Goal: Task Accomplishment & Management: Manage account settings

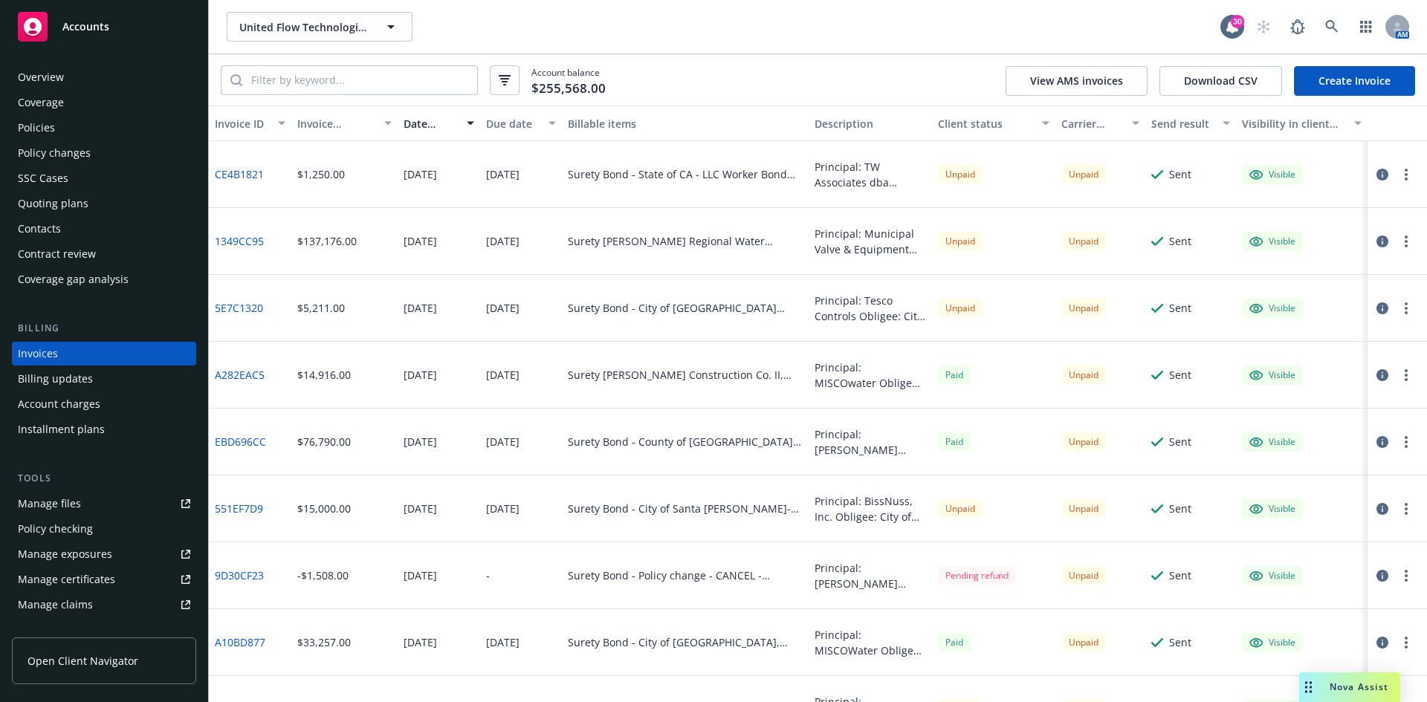
click at [123, 30] on div "Accounts" at bounding box center [104, 27] width 172 height 30
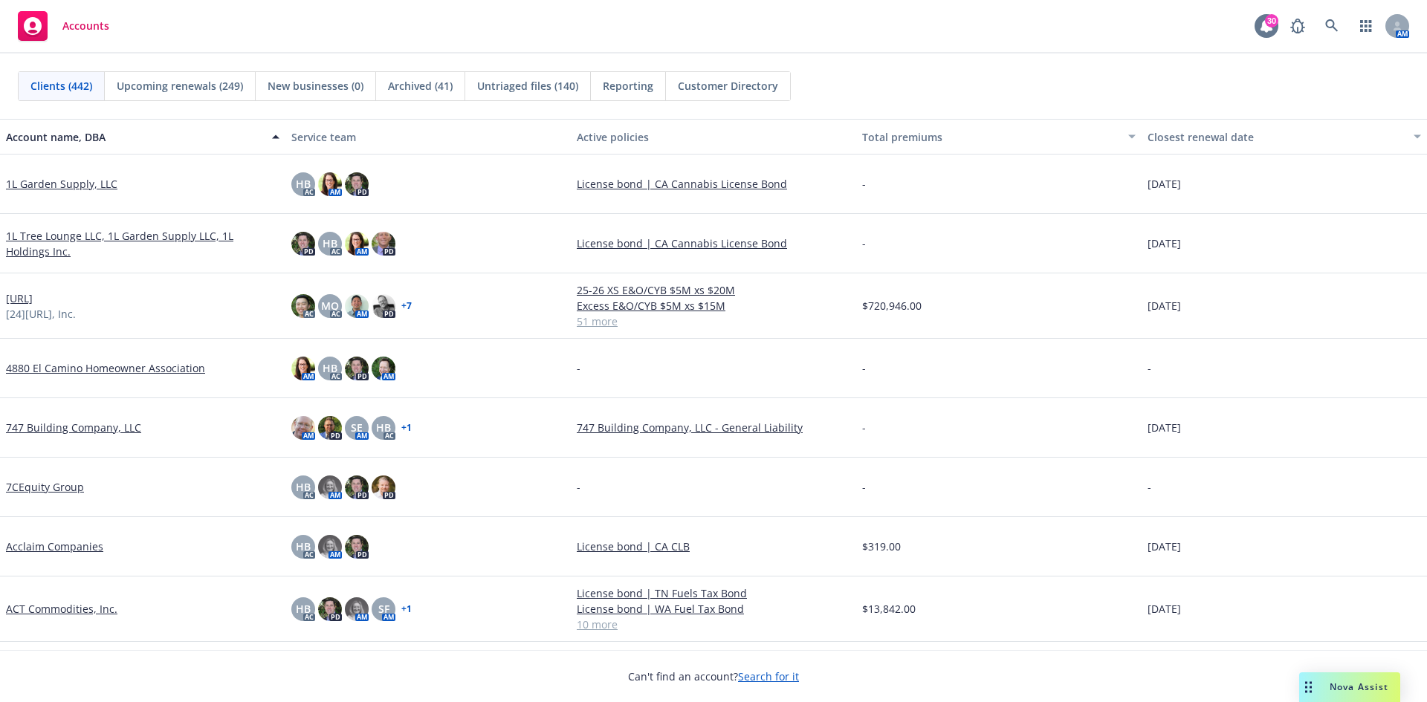
click at [1270, 31] on icon at bounding box center [1266, 26] width 15 height 15
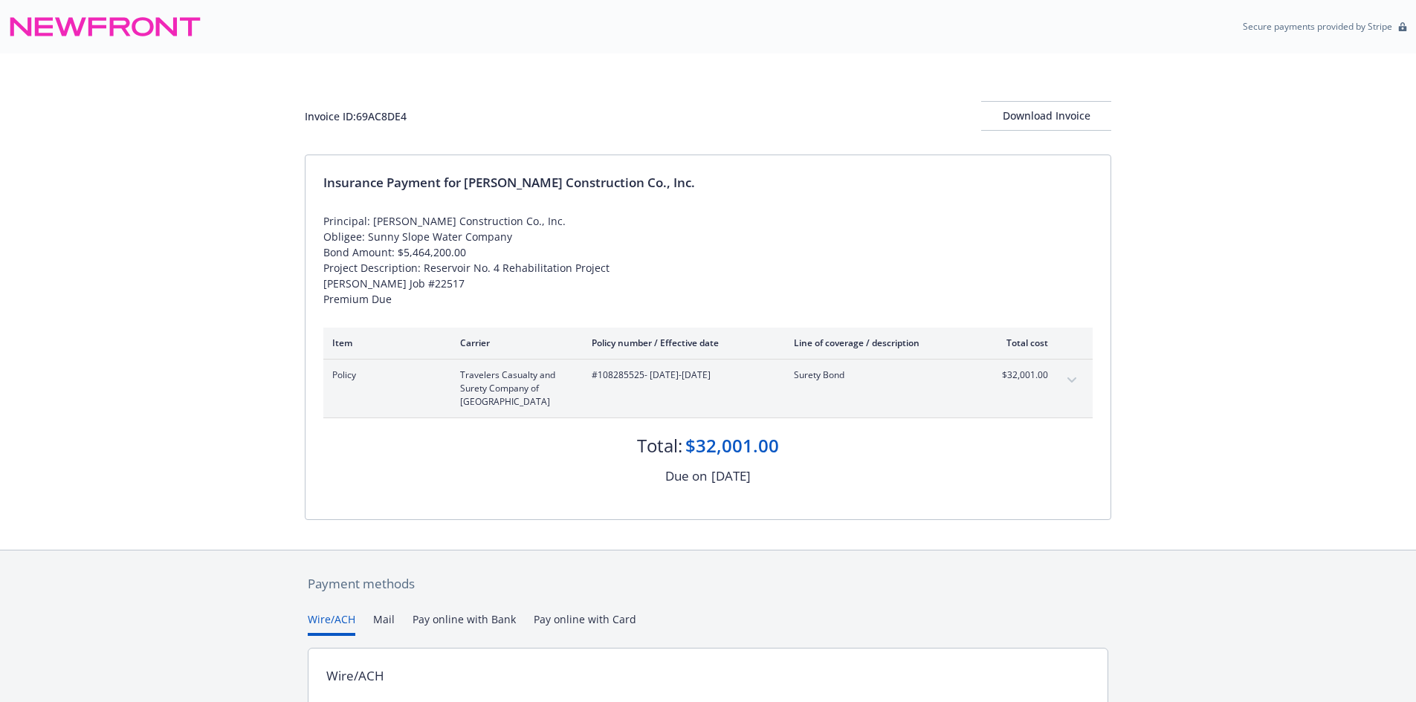
click at [367, 109] on div "Invoice ID: 69AC8DE4" at bounding box center [356, 116] width 102 height 16
drag, startPoint x: 367, startPoint y: 109, endPoint x: 756, endPoint y: 109, distance: 388.6
click at [756, 109] on div "Invoice ID: 69AC8DE4 Download Invoice" at bounding box center [708, 116] width 806 height 30
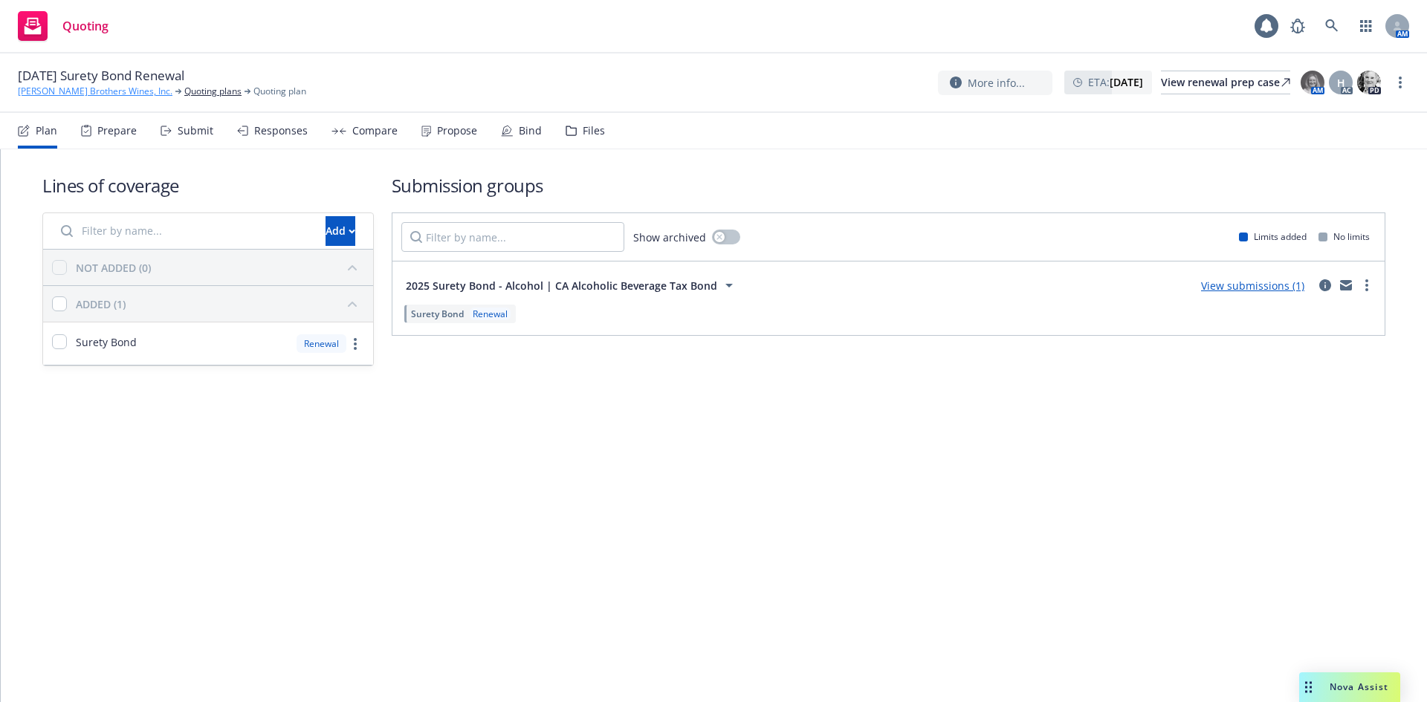
click at [103, 85] on link "[PERSON_NAME] Brothers Wines, Inc." at bounding box center [95, 91] width 155 height 13
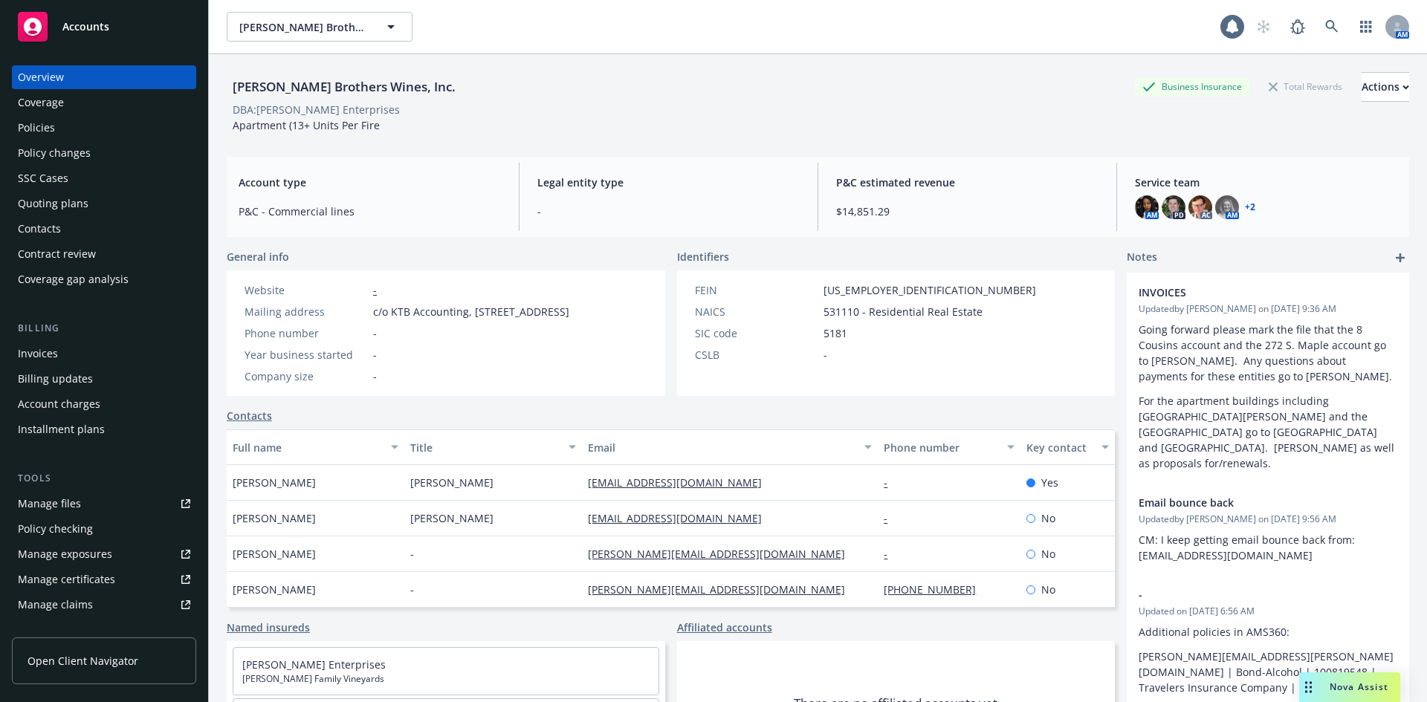
click at [65, 128] on div "Policies" at bounding box center [104, 128] width 172 height 24
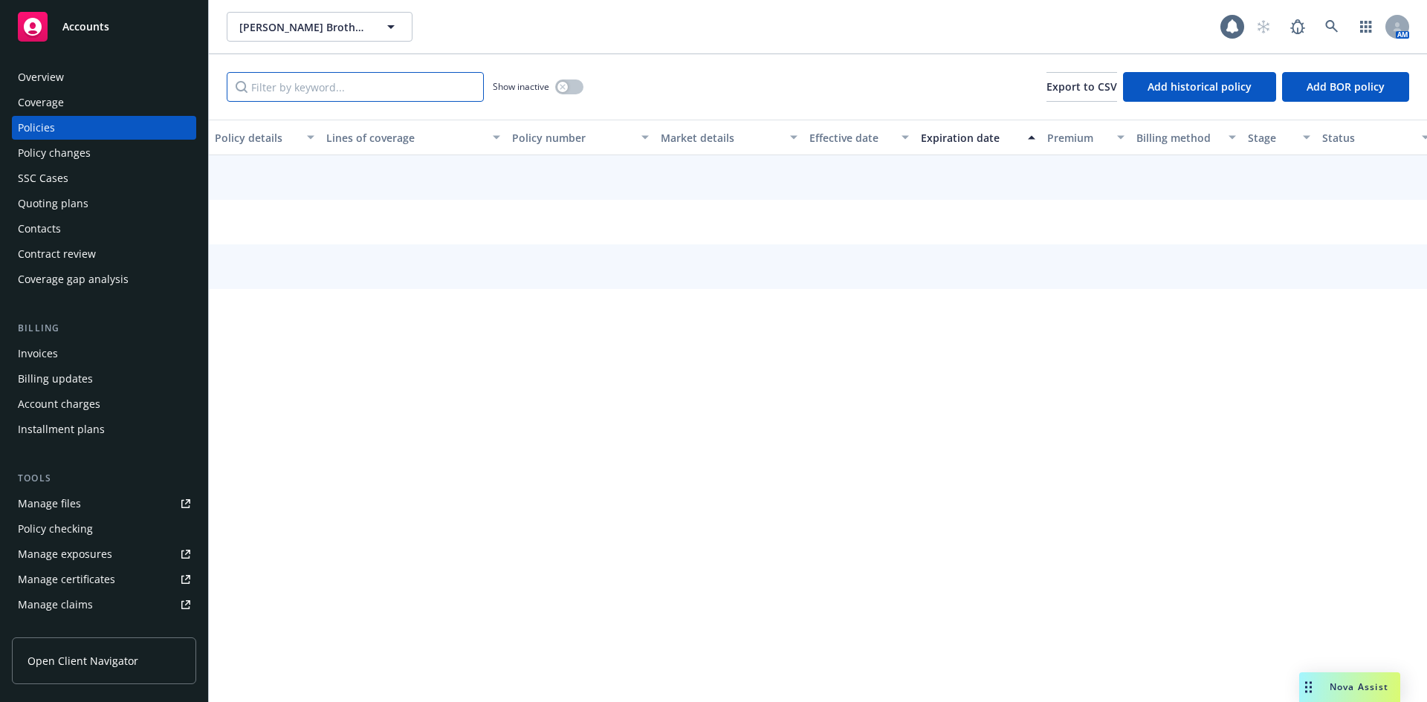
click at [326, 84] on input "Filter by keyword..." at bounding box center [355, 87] width 257 height 30
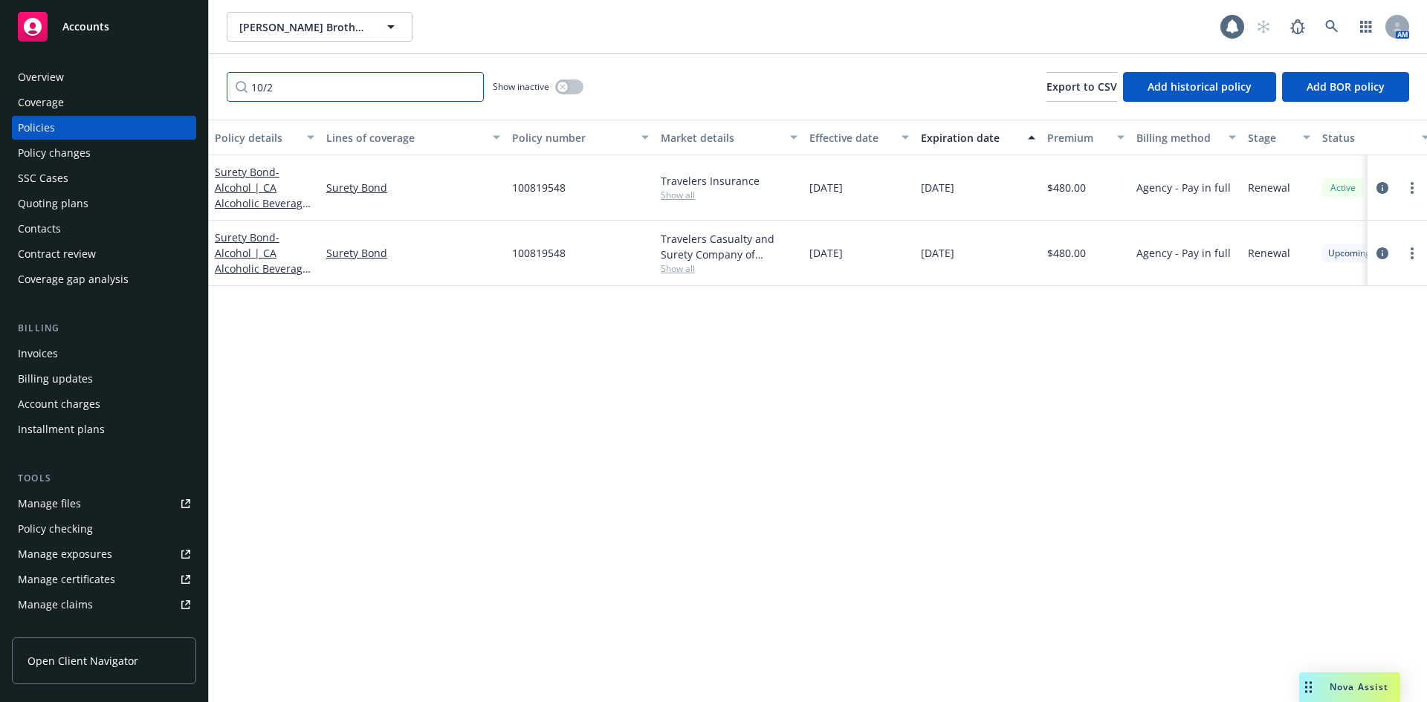
type input "10/2"
click at [55, 201] on div "Quoting plans" at bounding box center [53, 204] width 71 height 24
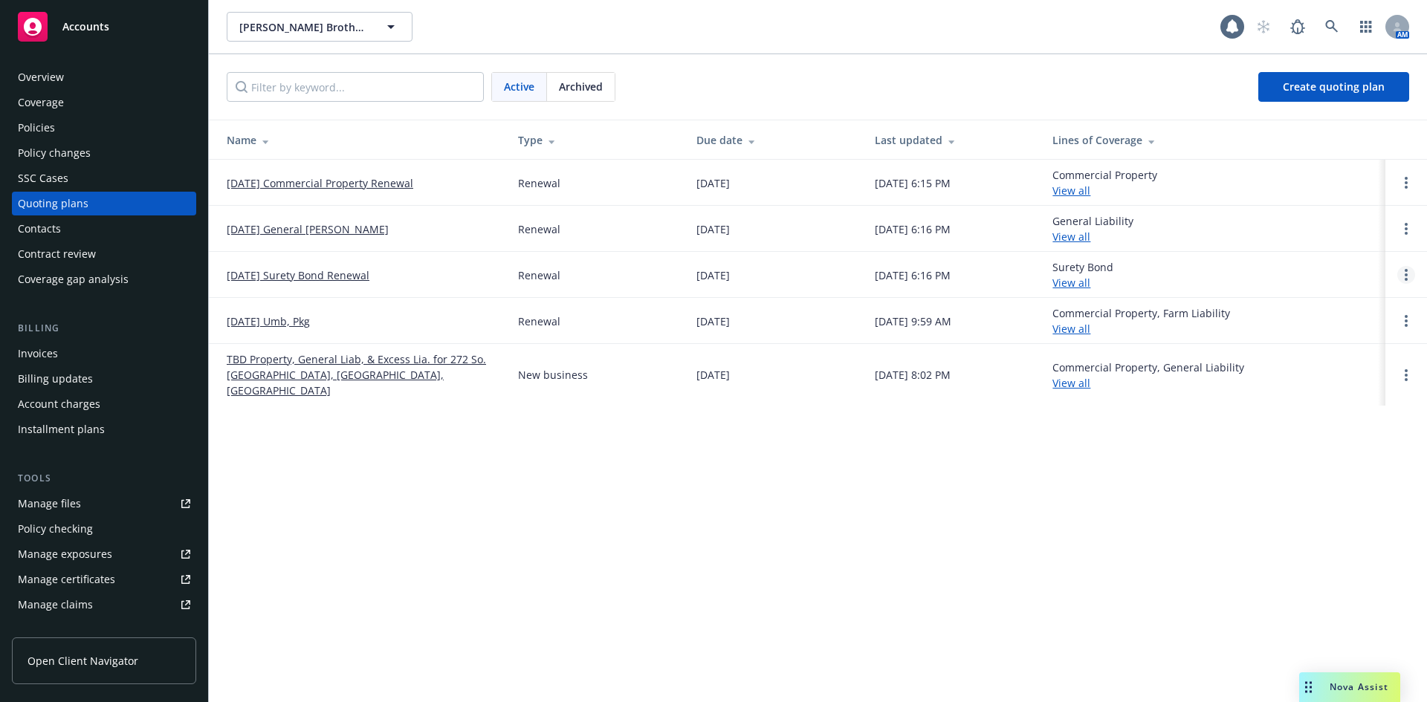
click at [1406, 269] on circle "Open options" at bounding box center [1405, 270] width 3 height 3
click at [1323, 273] on link "Archive" at bounding box center [1330, 264] width 130 height 30
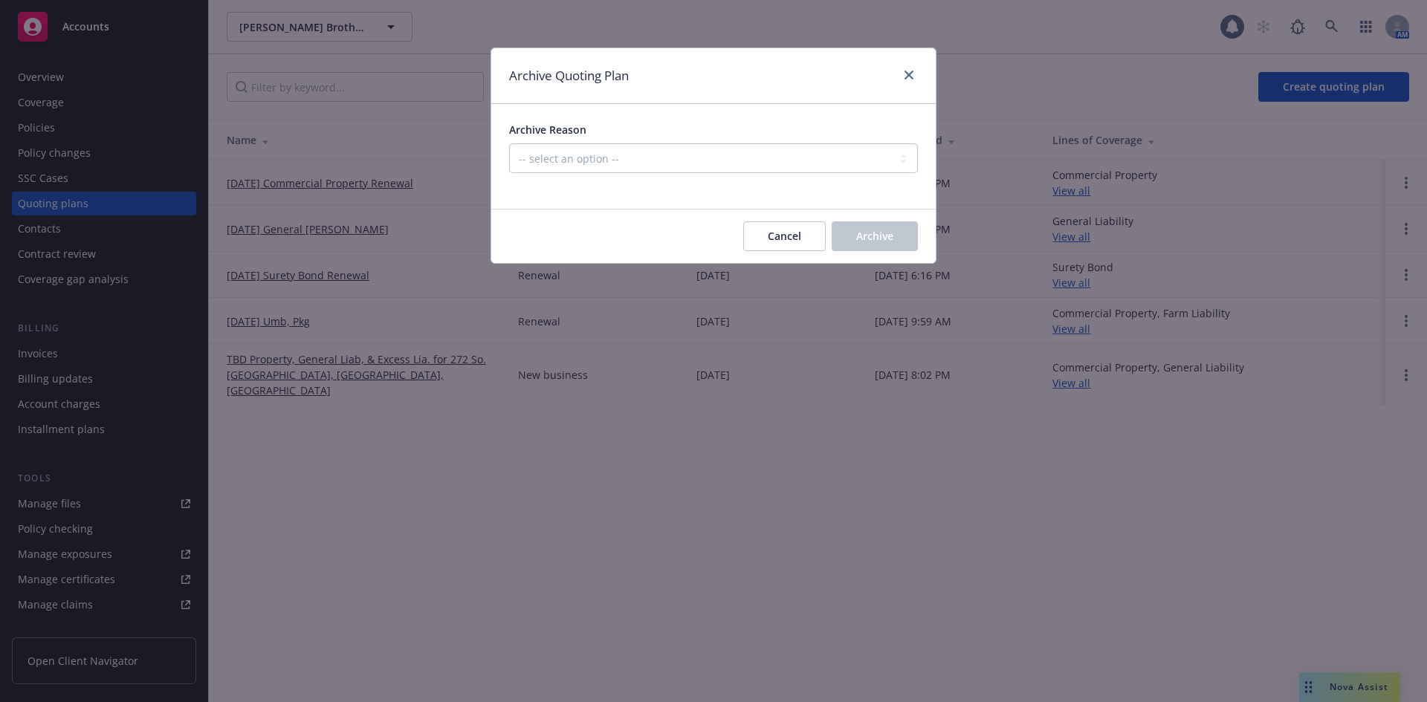
click at [644, 178] on div at bounding box center [713, 182] width 409 height 18
drag, startPoint x: 638, startPoint y: 155, endPoint x: 647, endPoint y: 171, distance: 18.4
click at [638, 155] on select "-- select an option -- All policies in this renewal plan are auto-renewed Creat…" at bounding box center [713, 158] width 409 height 30
select select "ARCHIVED_RENEWAL_POLICY_AUTO_RENEWED"
click at [509, 143] on select "-- select an option -- All policies in this renewal plan are auto-renewed Creat…" at bounding box center [713, 158] width 409 height 30
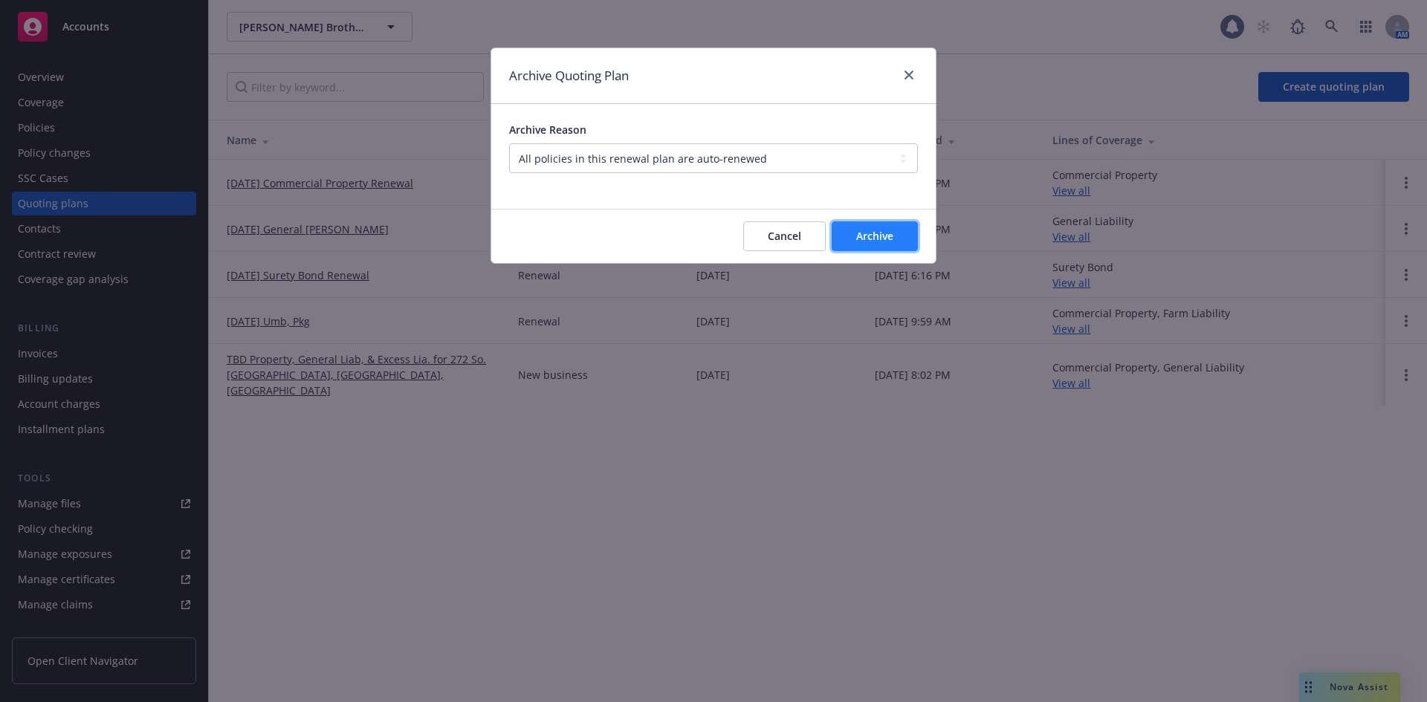
click at [872, 227] on button "Archive" at bounding box center [875, 236] width 86 height 30
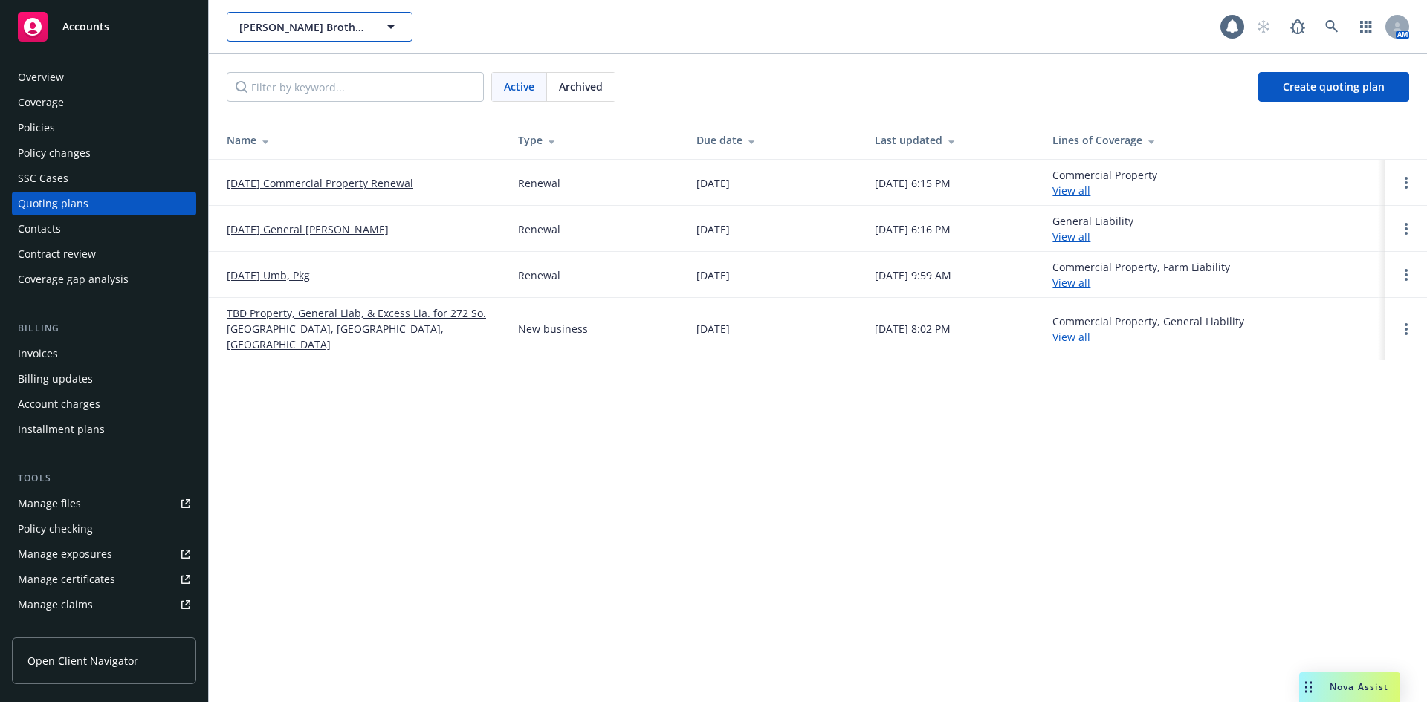
click at [279, 35] on button "Pellegrini Brothers Wines, Inc." at bounding box center [320, 27] width 186 height 30
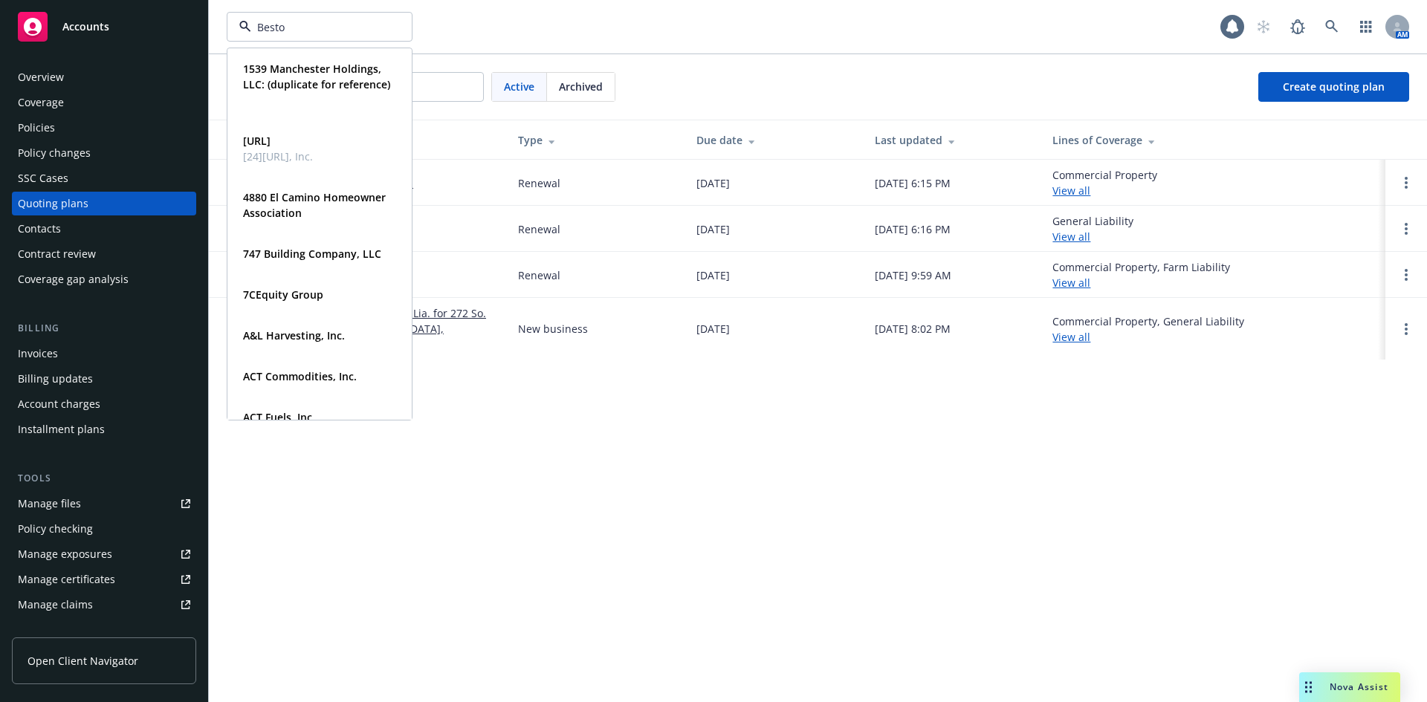
type input "Bestow"
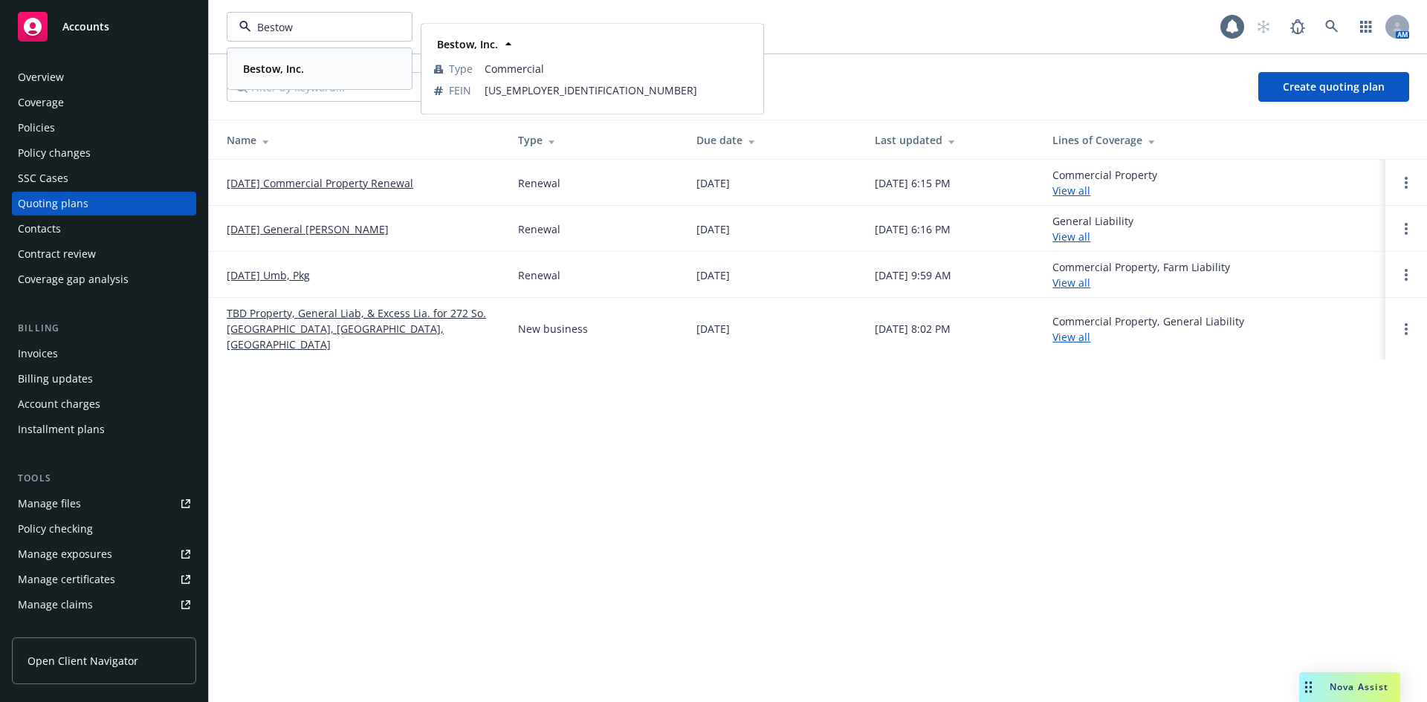
click at [277, 62] on strong "Bestow, Inc." at bounding box center [273, 69] width 61 height 14
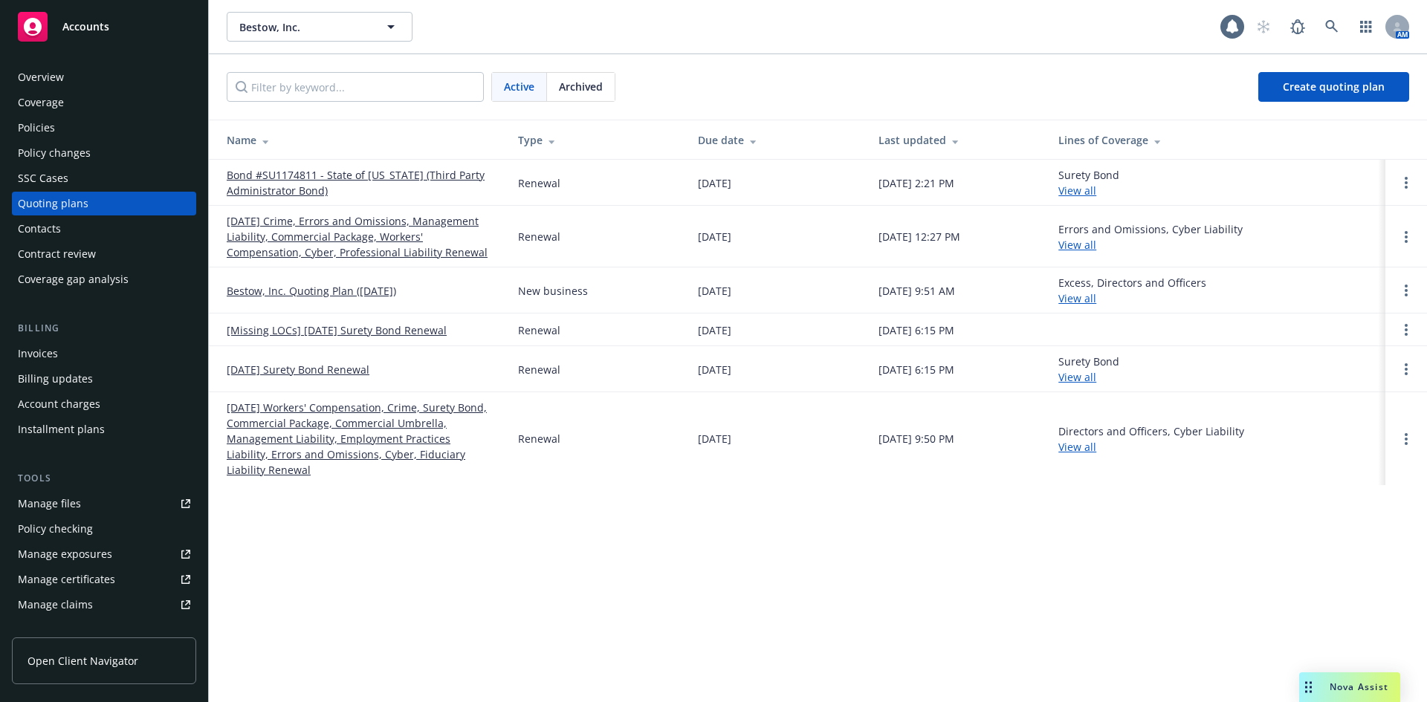
click at [95, 352] on div "Invoices" at bounding box center [104, 354] width 172 height 24
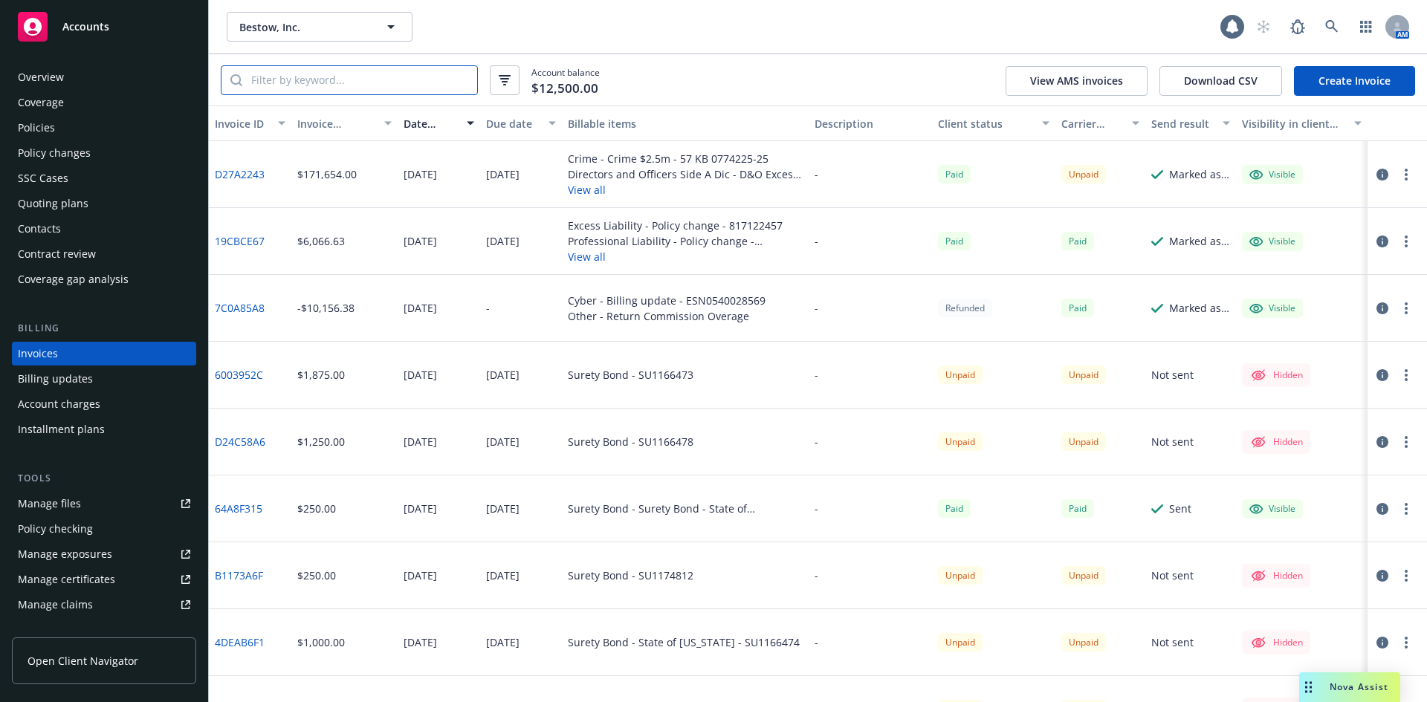
click at [363, 91] on input "search" at bounding box center [359, 80] width 235 height 28
click at [505, 85] on button "button" at bounding box center [505, 80] width 30 height 30
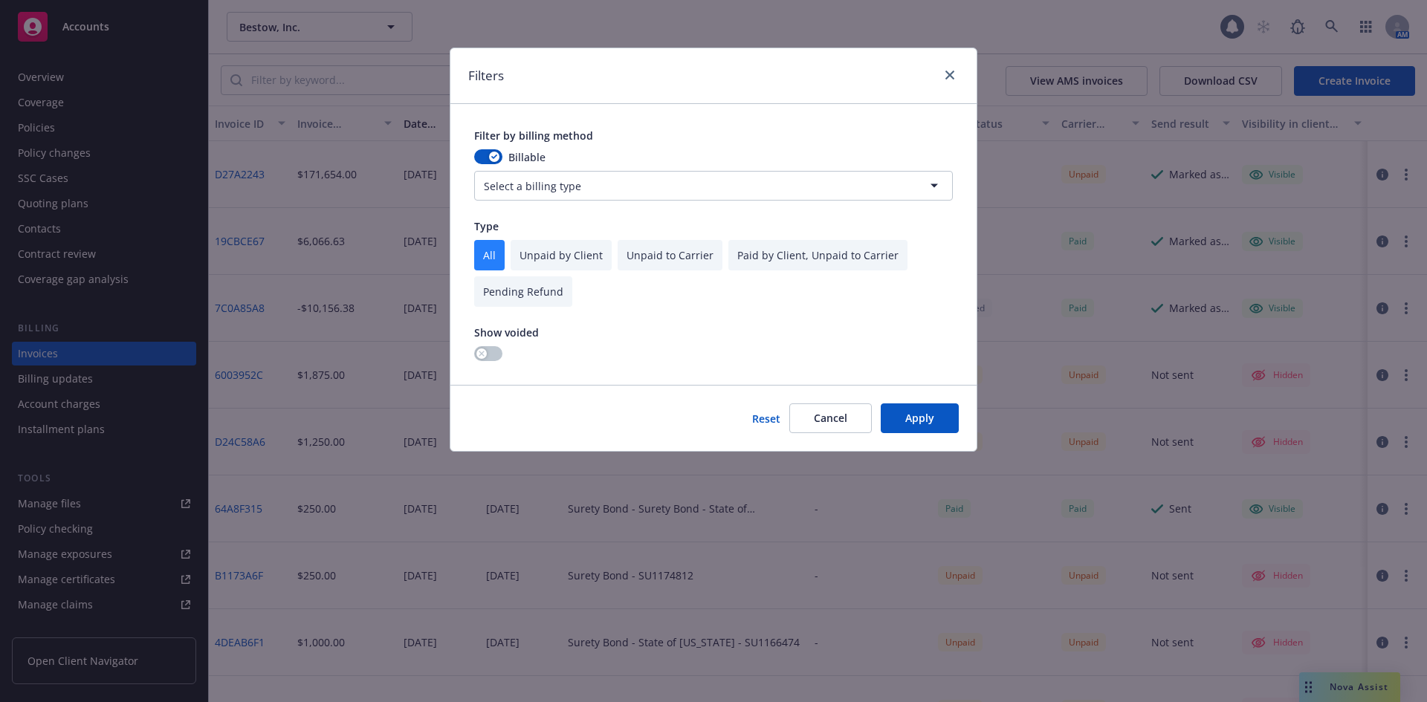
click at [560, 262] on input "checkbox" at bounding box center [561, 255] width 101 height 30
checkbox input "true"
checkbox input "false"
click at [918, 417] on button "Apply" at bounding box center [920, 418] width 78 height 30
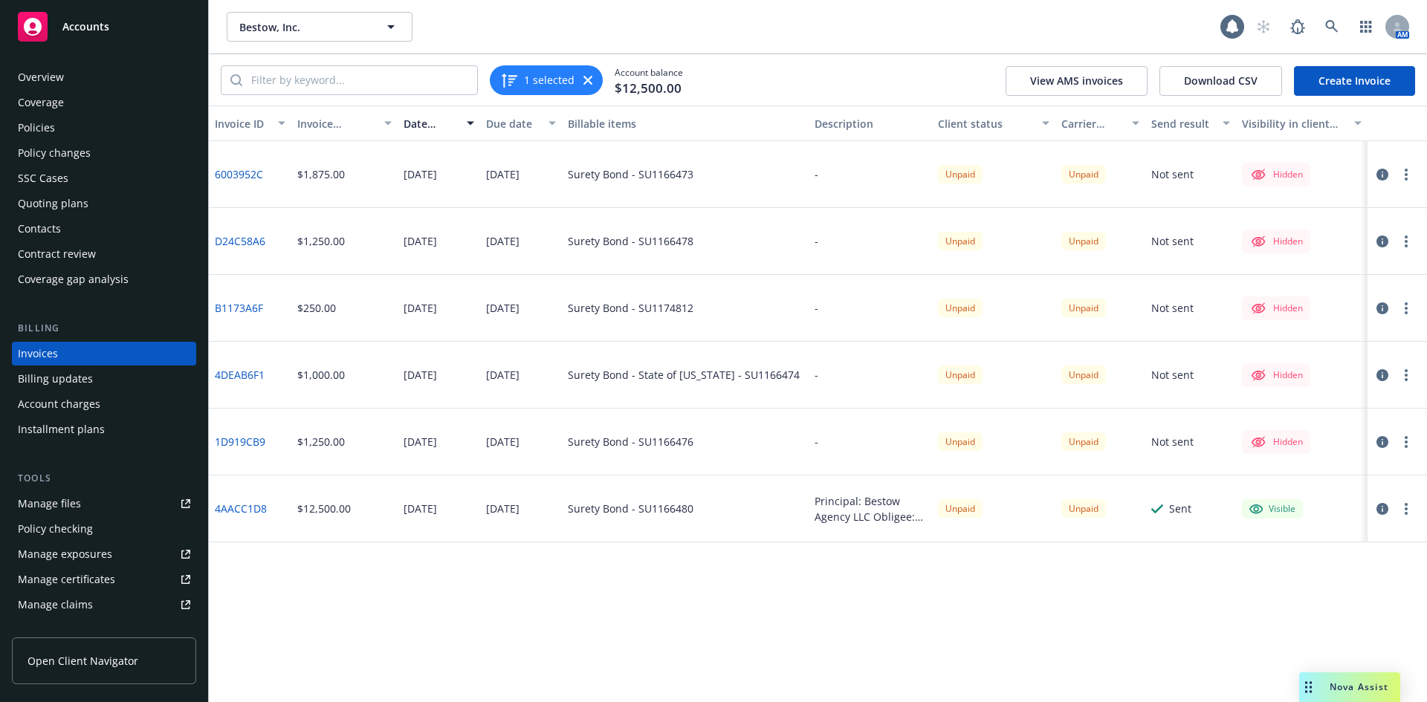
click at [133, 33] on div "Accounts" at bounding box center [104, 27] width 172 height 30
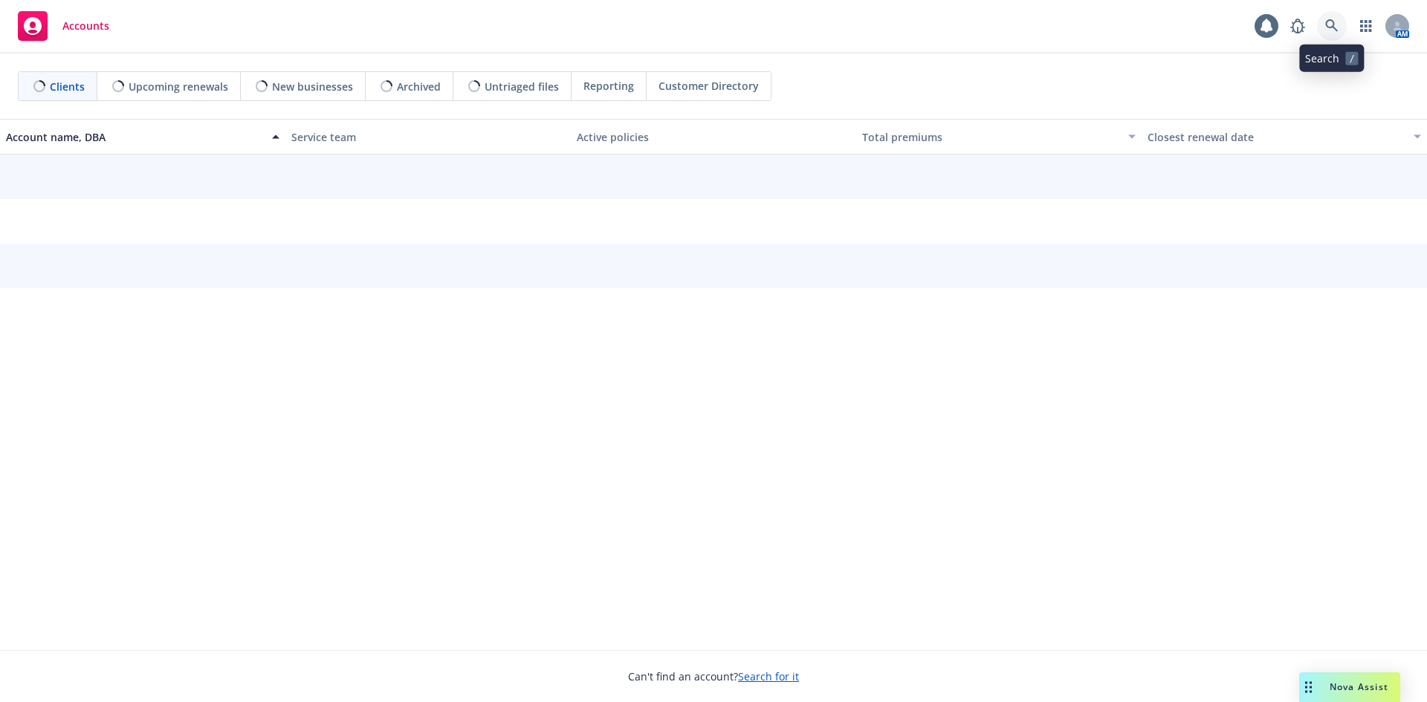
click at [1323, 30] on link at bounding box center [1332, 26] width 30 height 30
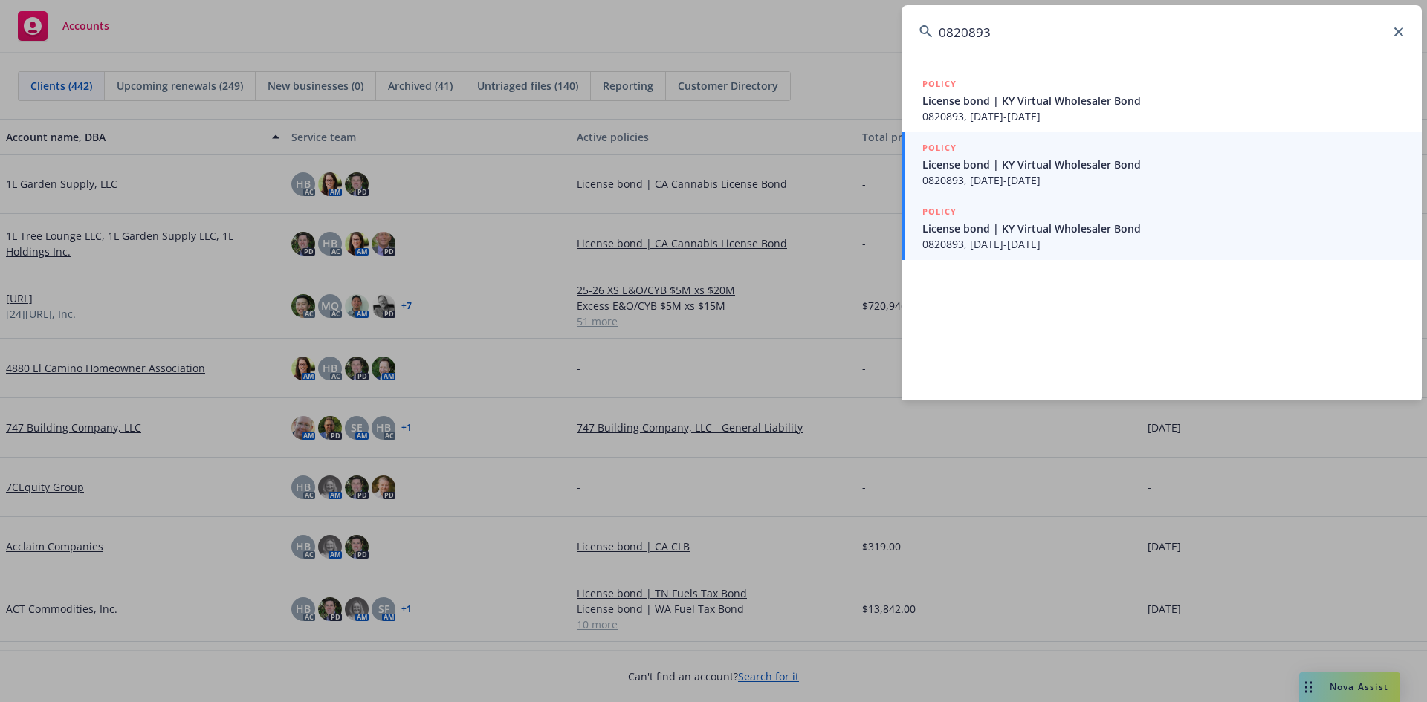
type input "0820893"
click at [1042, 239] on span "0820893, 05/18/2024-05/18/2025" at bounding box center [1163, 244] width 482 height 16
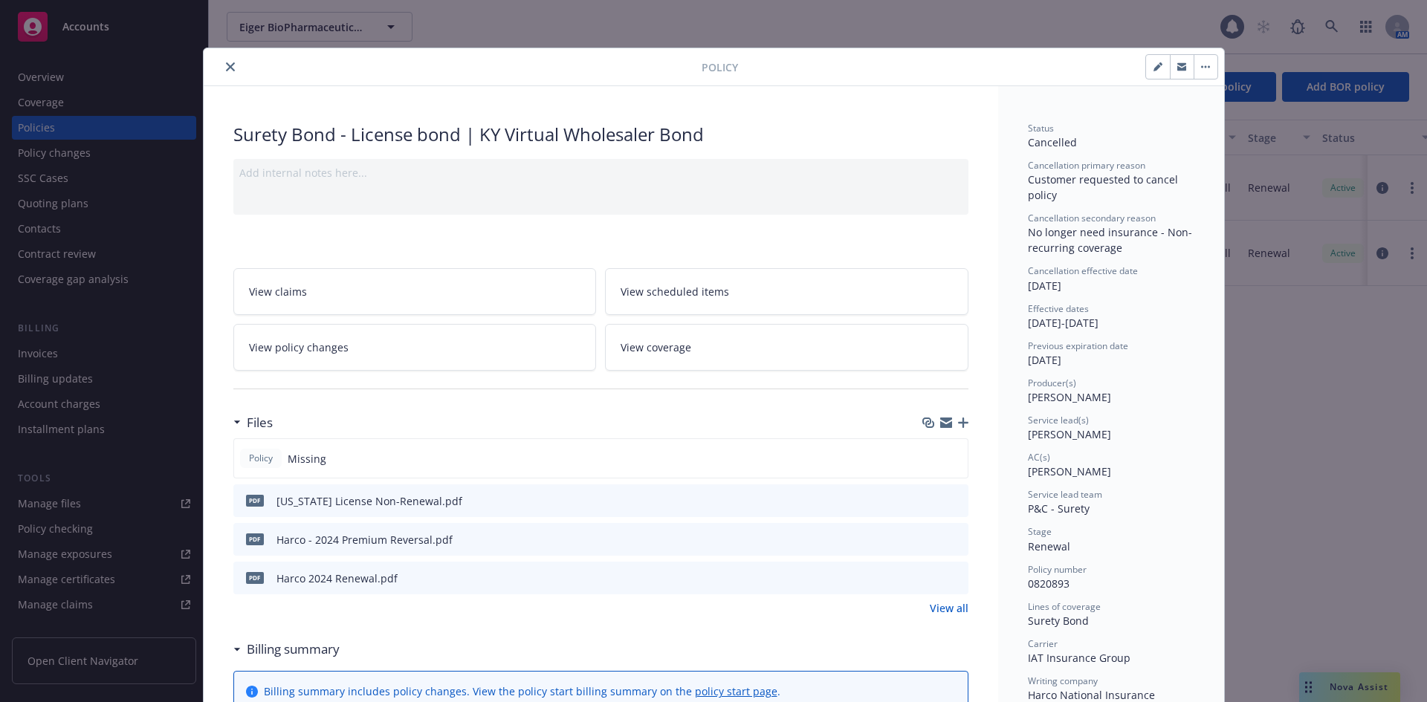
click at [230, 71] on button "close" at bounding box center [230, 67] width 18 height 18
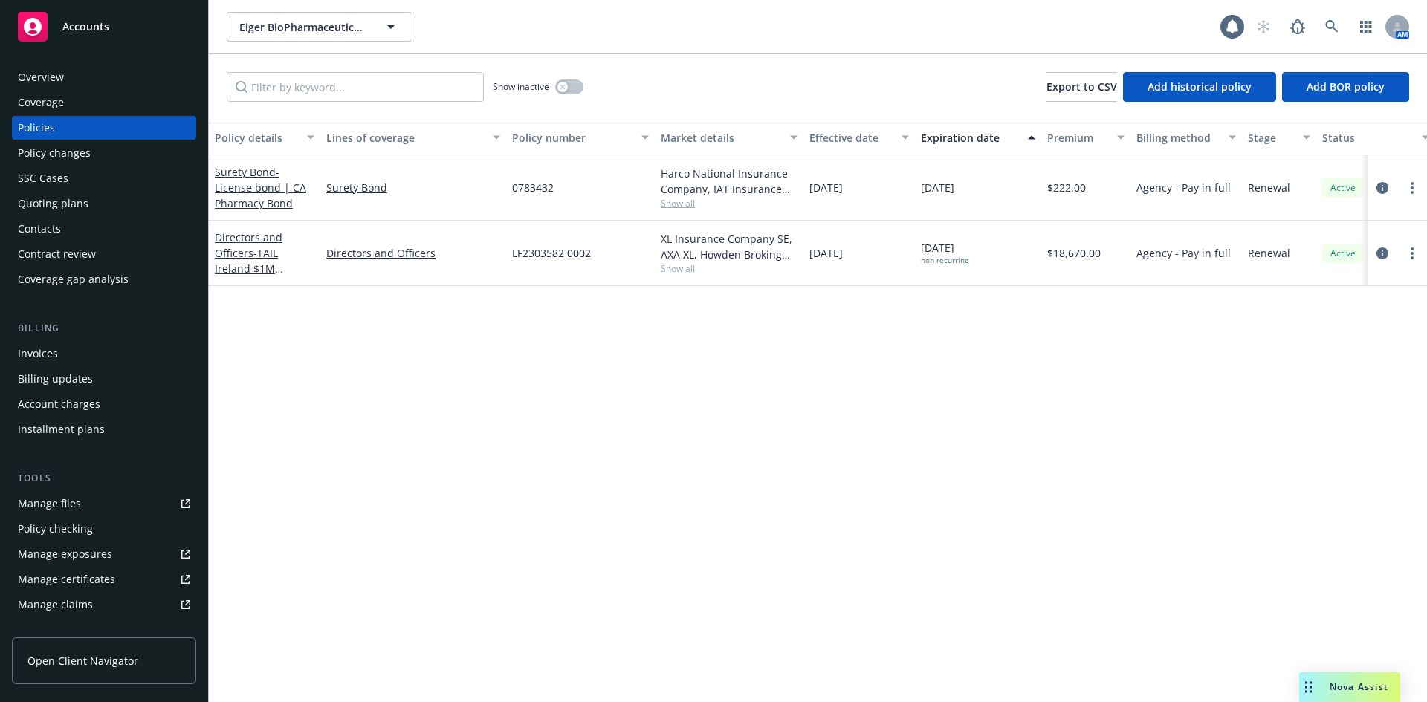
click at [63, 356] on div "Invoices" at bounding box center [104, 354] width 172 height 24
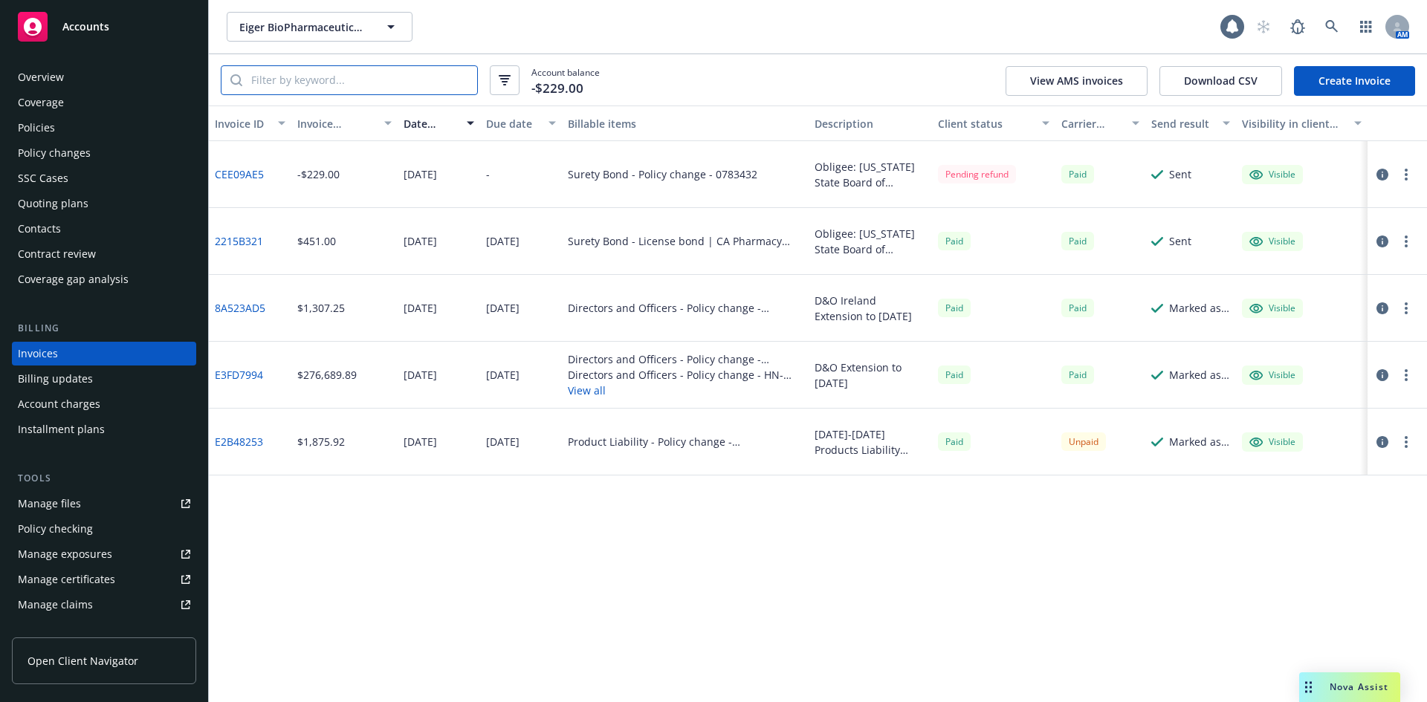
click at [367, 82] on input "search" at bounding box center [359, 80] width 235 height 28
click at [507, 95] on div "View options" at bounding box center [504, 108] width 75 height 27
click at [499, 77] on icon "button" at bounding box center [505, 80] width 12 height 10
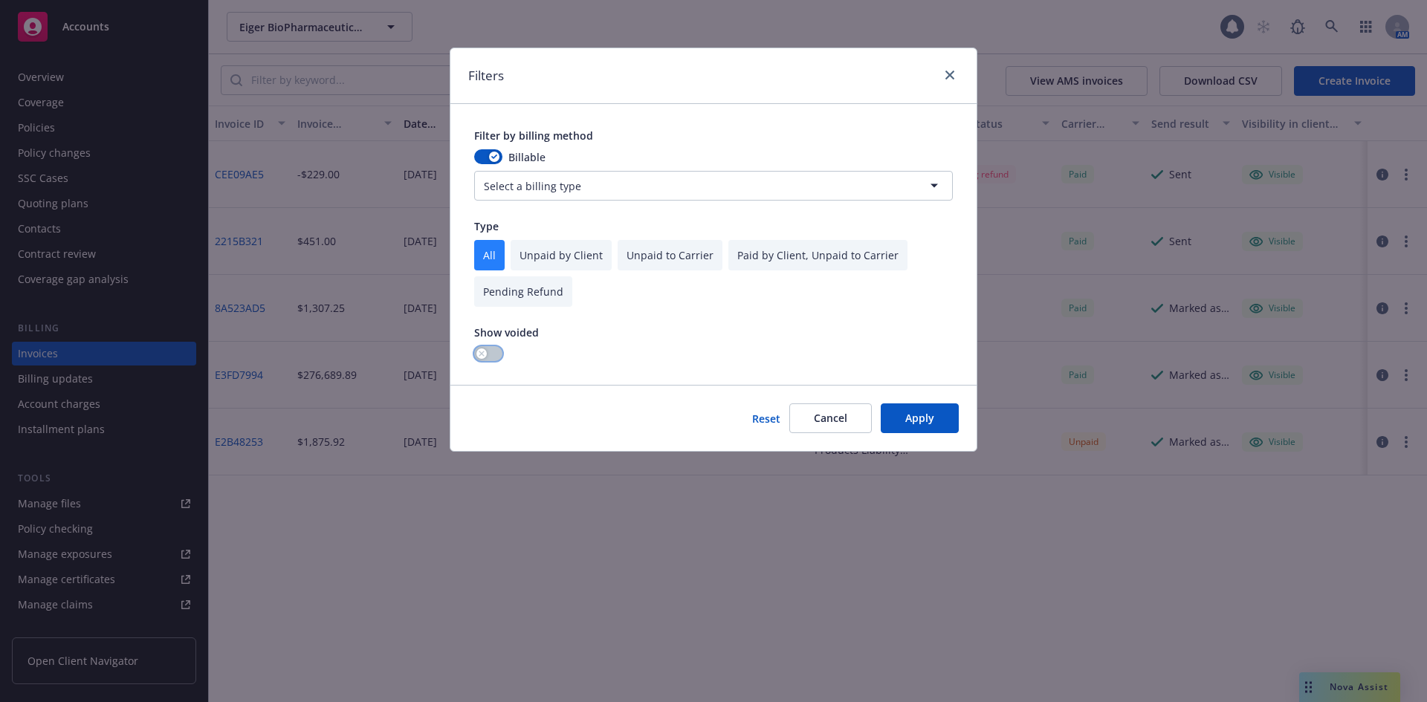
click at [489, 359] on button "button" at bounding box center [488, 353] width 28 height 15
click at [913, 420] on button "Apply" at bounding box center [920, 418] width 78 height 30
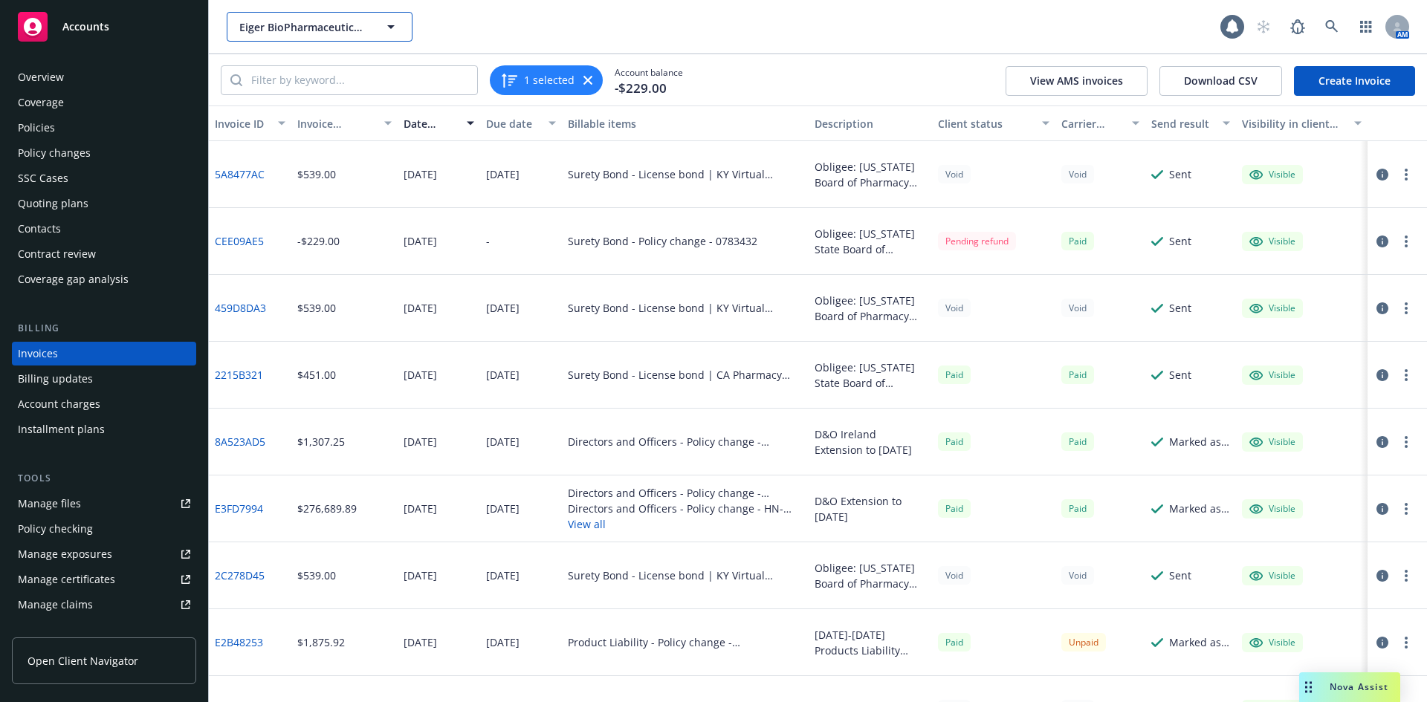
click at [320, 19] on span "Eiger BioPharmaceuticals, Inc." at bounding box center [303, 27] width 129 height 16
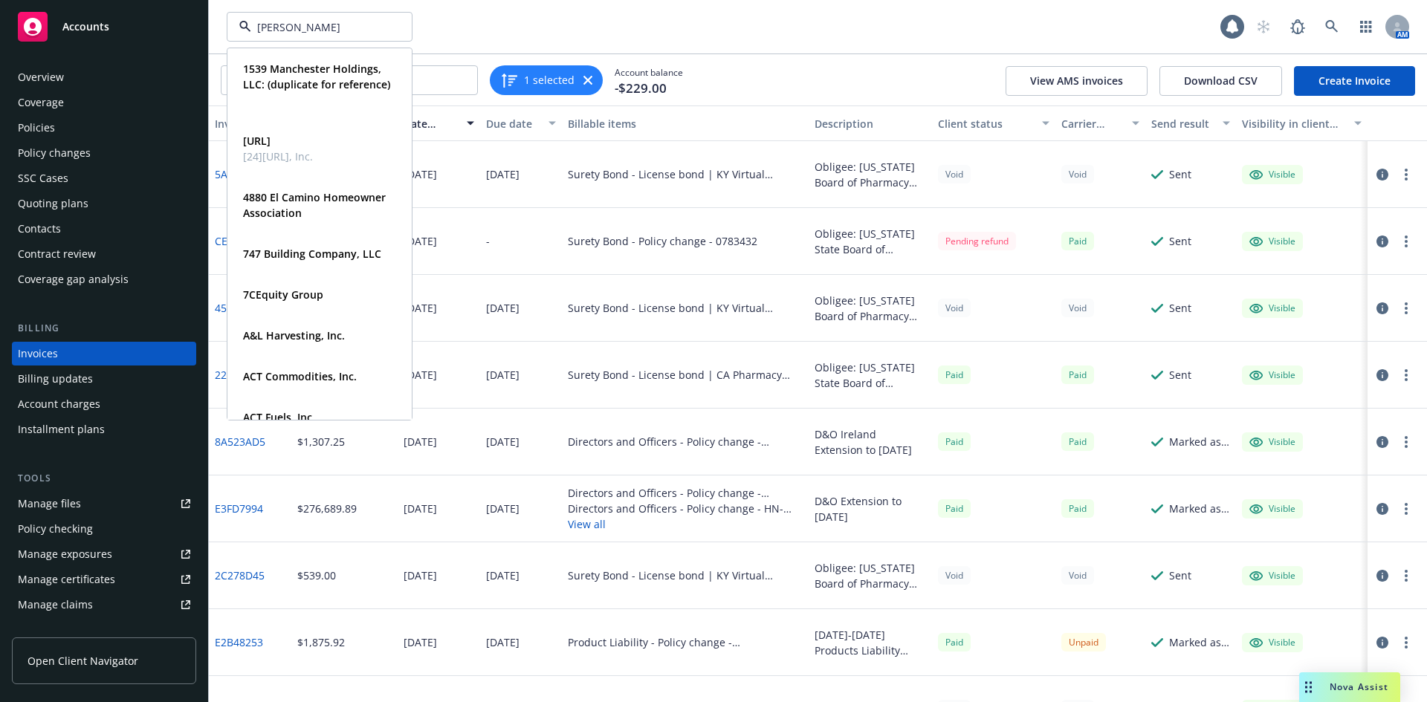
type input "Galeb"
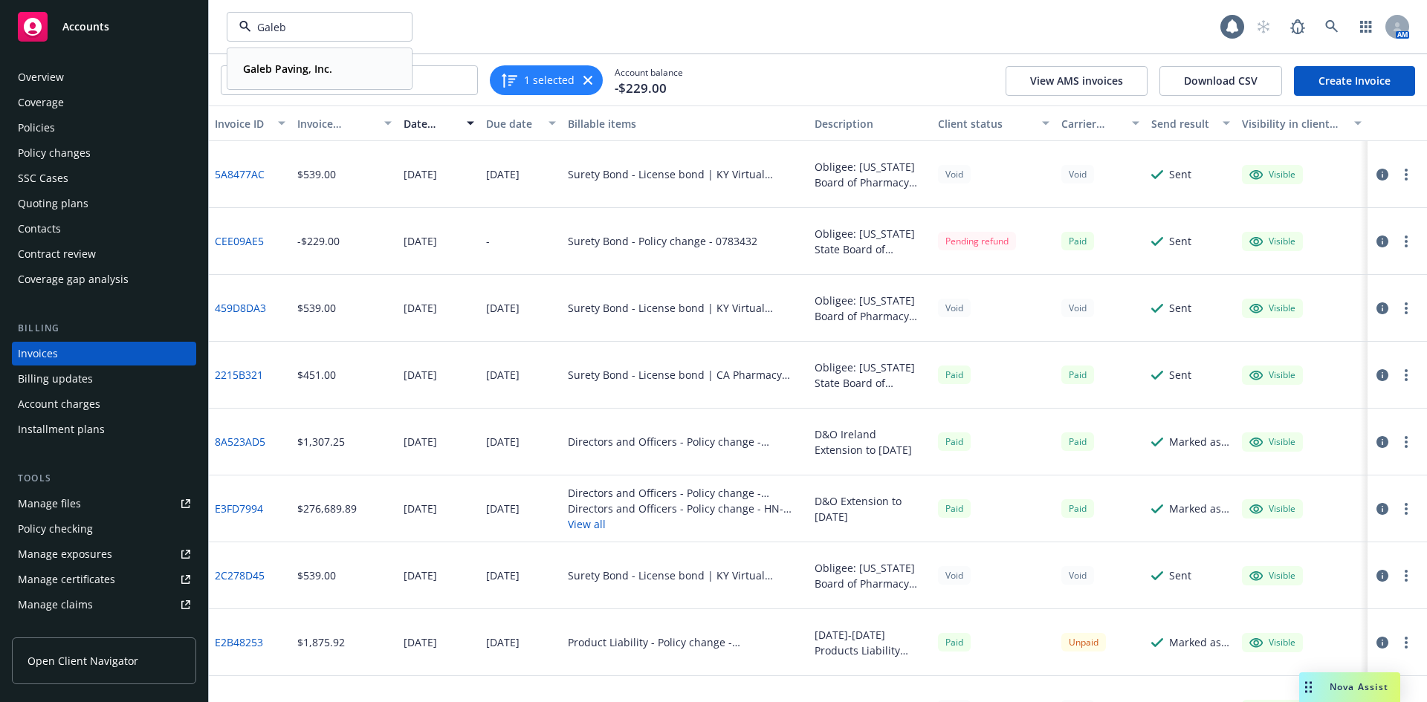
click at [317, 61] on span "Galeb Paving, Inc." at bounding box center [287, 69] width 89 height 16
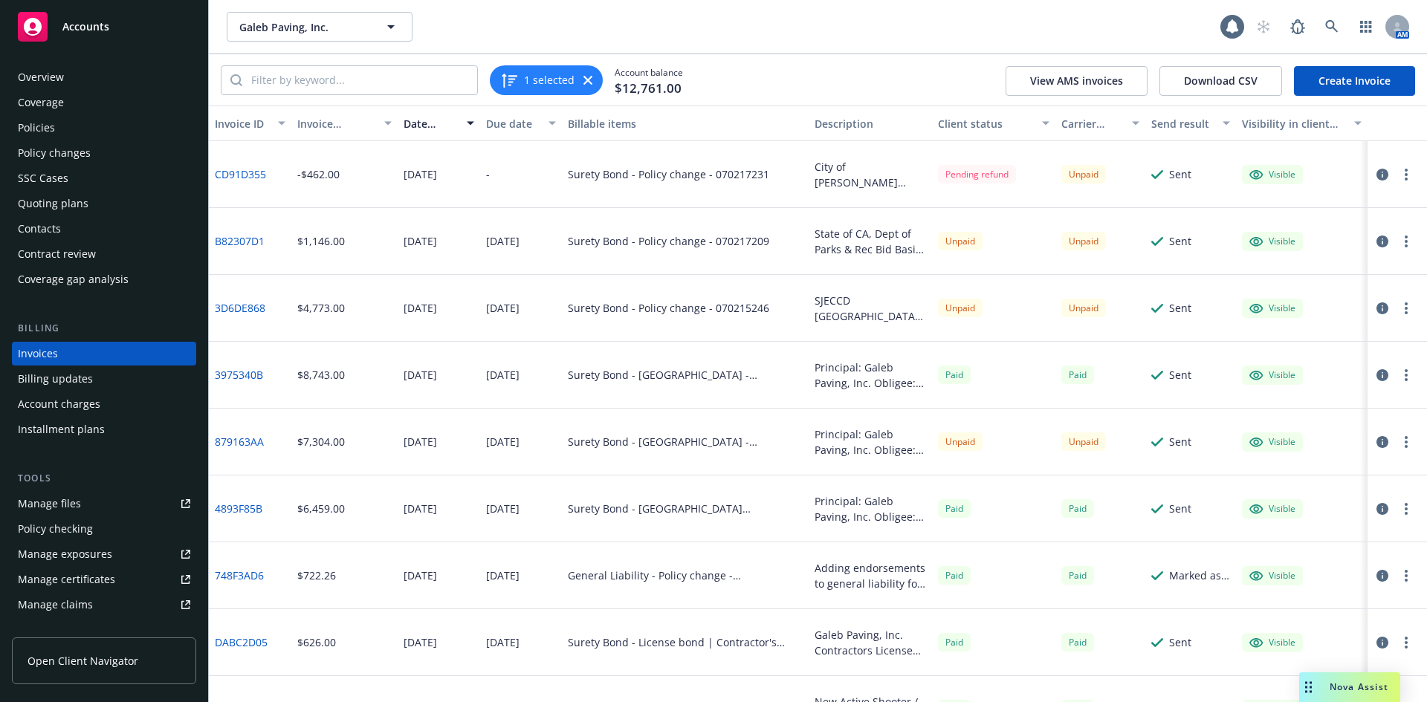
click at [80, 16] on div "Accounts" at bounding box center [104, 27] width 172 height 30
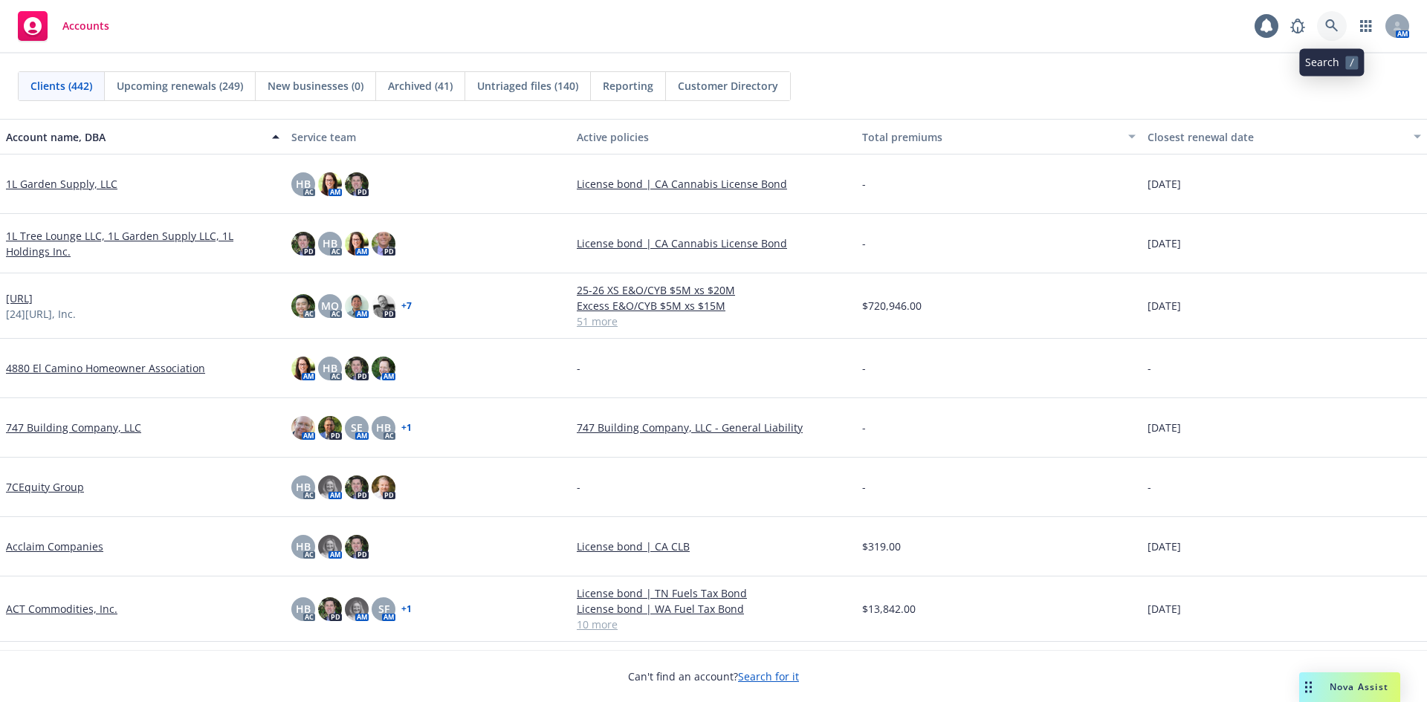
click at [1334, 29] on icon at bounding box center [1331, 25] width 13 height 13
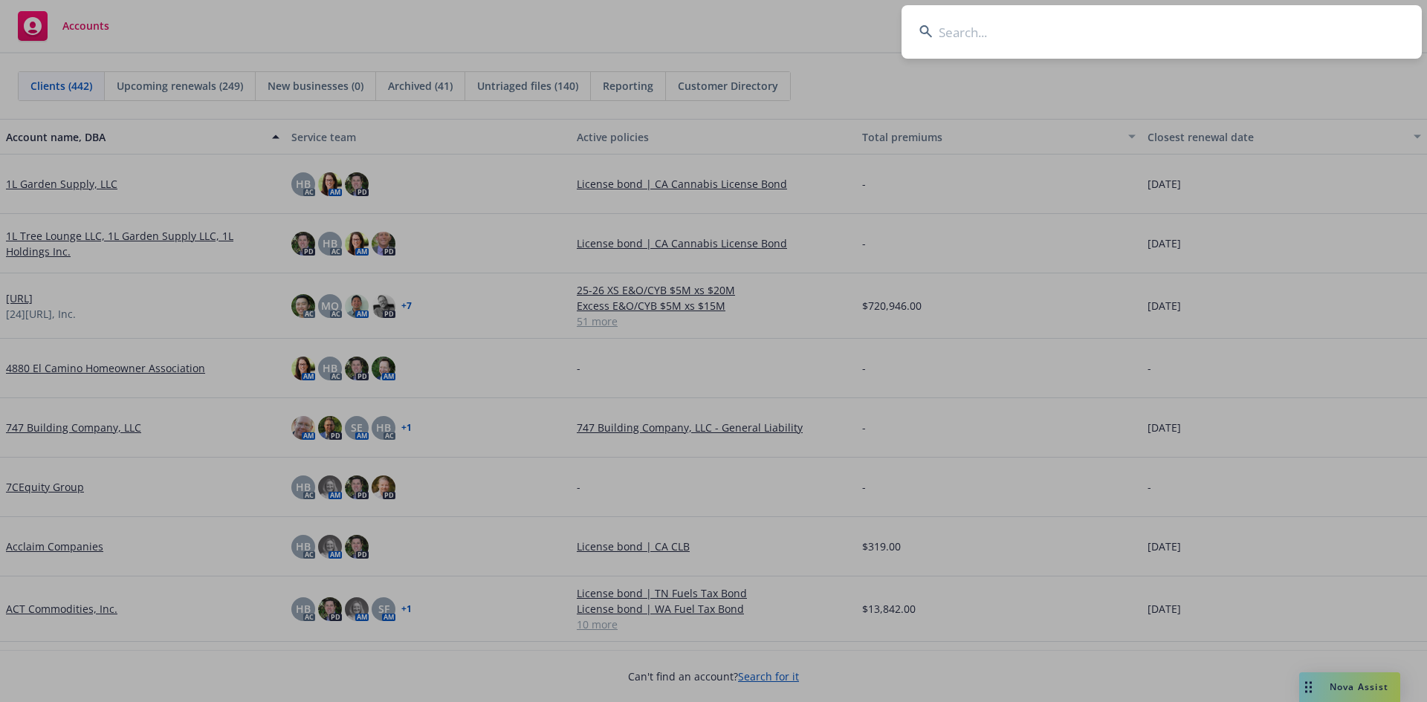
click at [1115, 21] on input at bounding box center [1161, 32] width 520 height 54
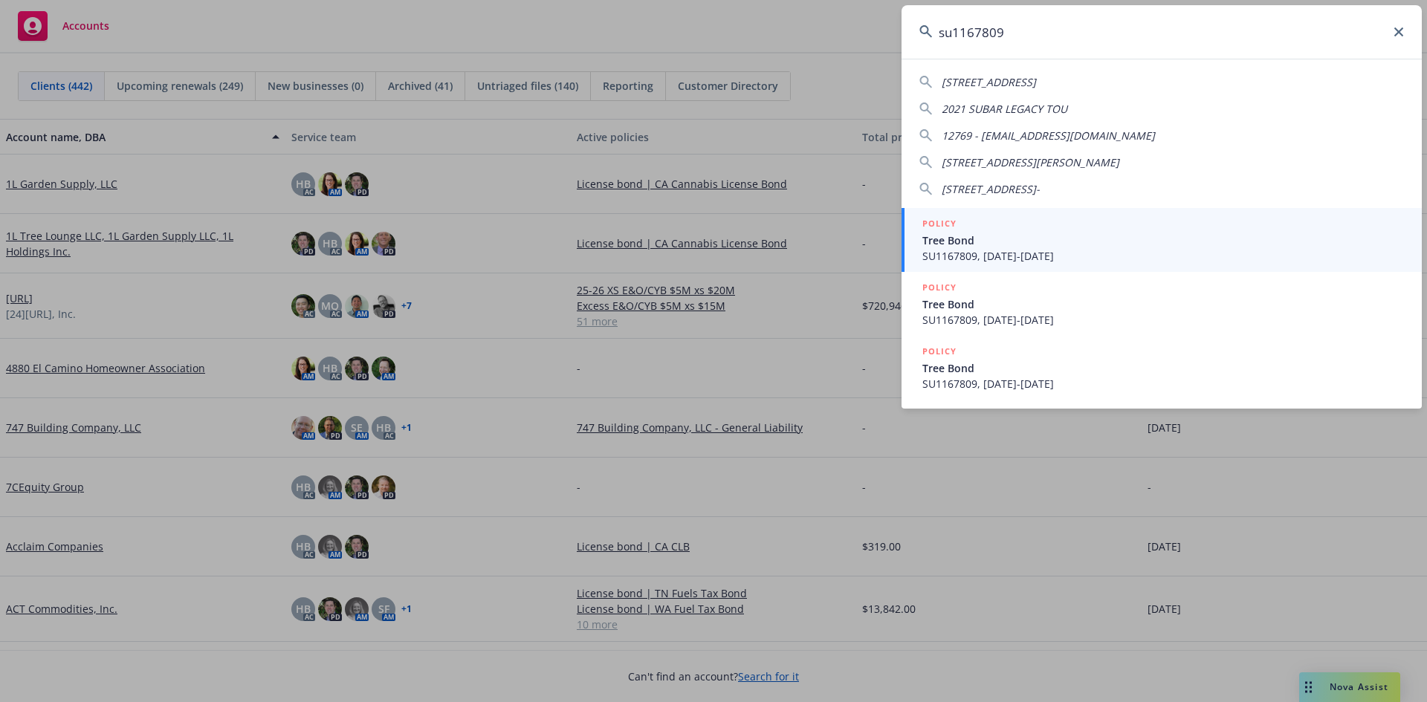
type input "su1167809"
click at [1057, 244] on span "Tree Bond" at bounding box center [1163, 241] width 482 height 16
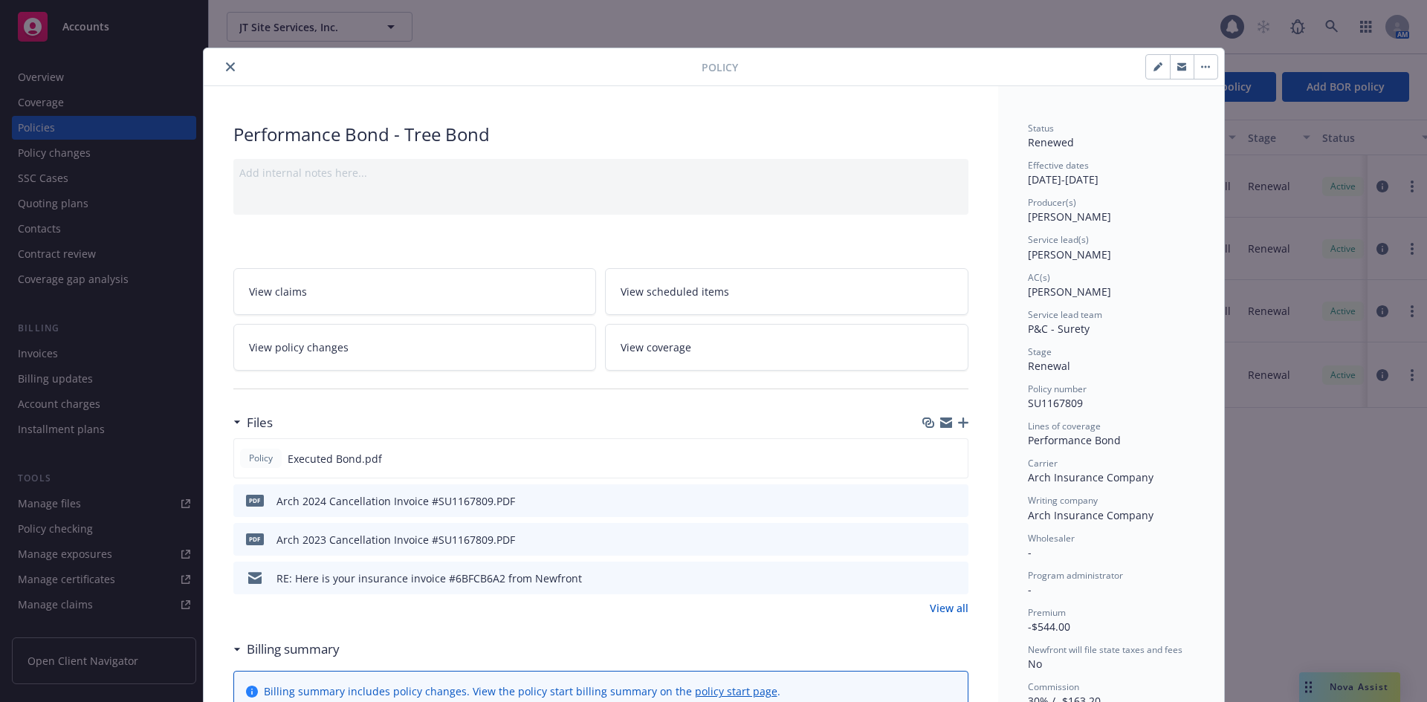
click at [221, 68] on button "close" at bounding box center [230, 67] width 18 height 18
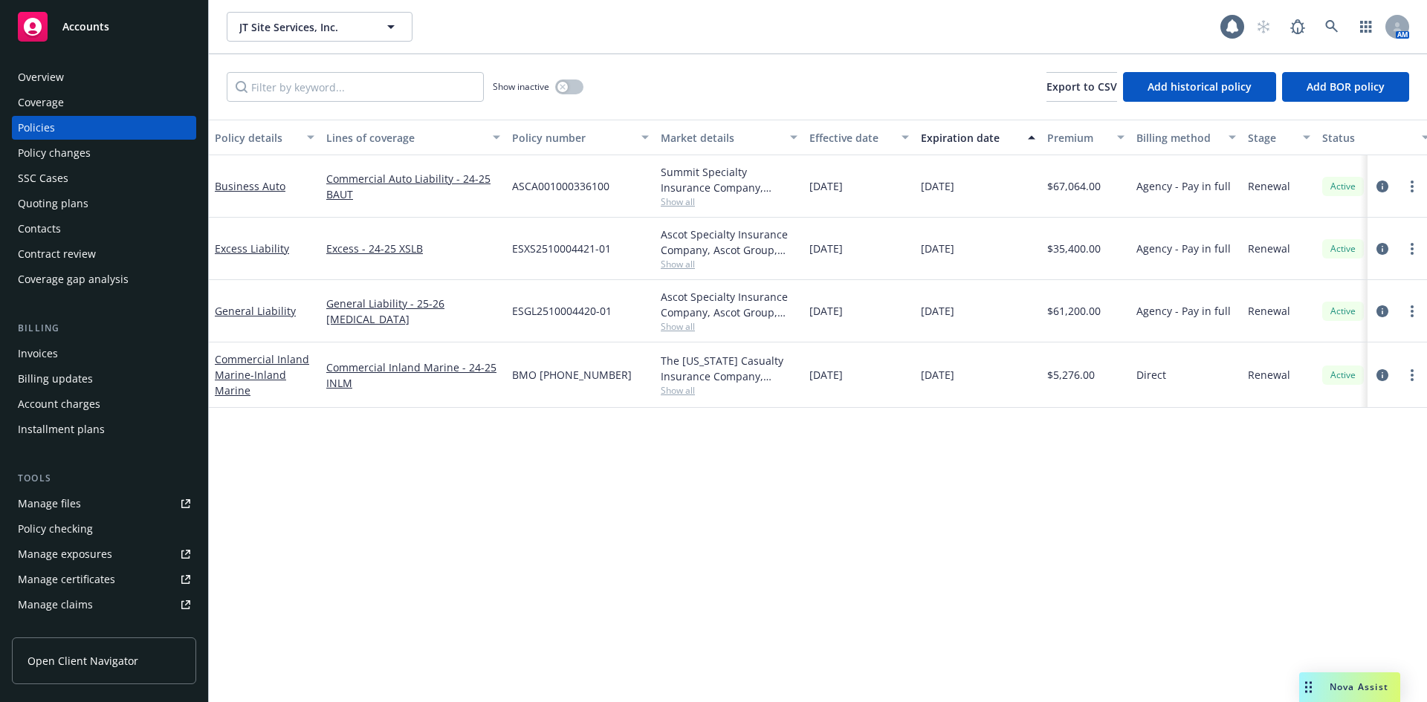
click at [59, 348] on div "Invoices" at bounding box center [104, 354] width 172 height 24
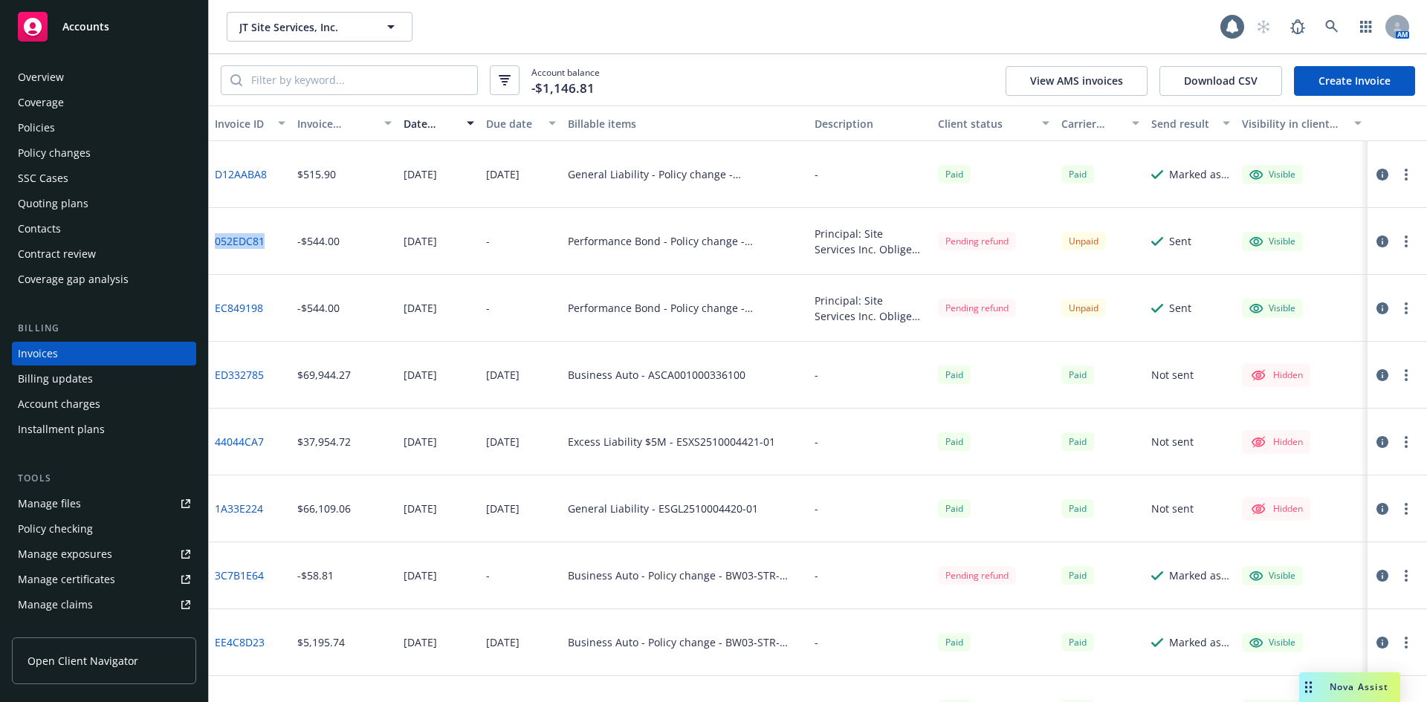
drag, startPoint x: 268, startPoint y: 243, endPoint x: 209, endPoint y: 245, distance: 58.7
click at [209, 245] on div "052EDC81" at bounding box center [250, 241] width 82 height 67
copy link "052EDC81"
click at [103, 32] on span "Accounts" at bounding box center [85, 27] width 47 height 12
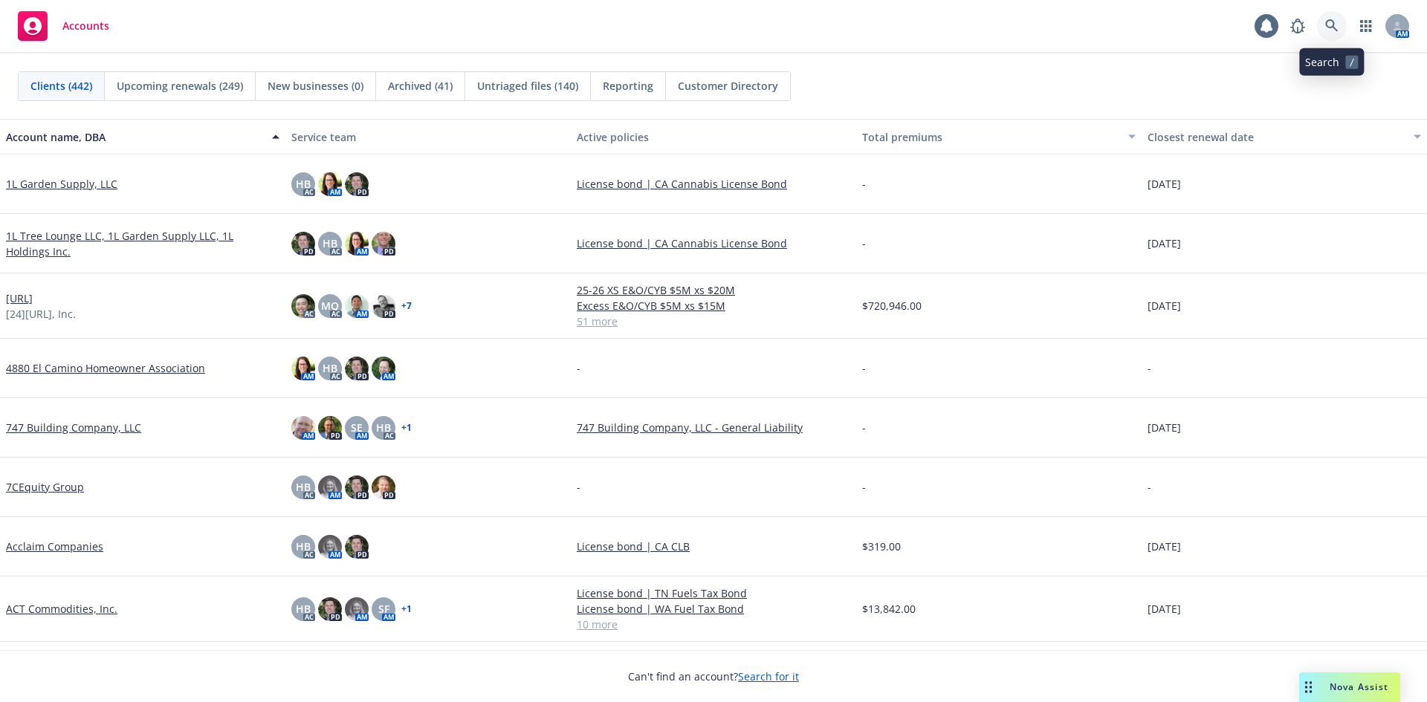
click at [1329, 28] on icon at bounding box center [1331, 25] width 13 height 13
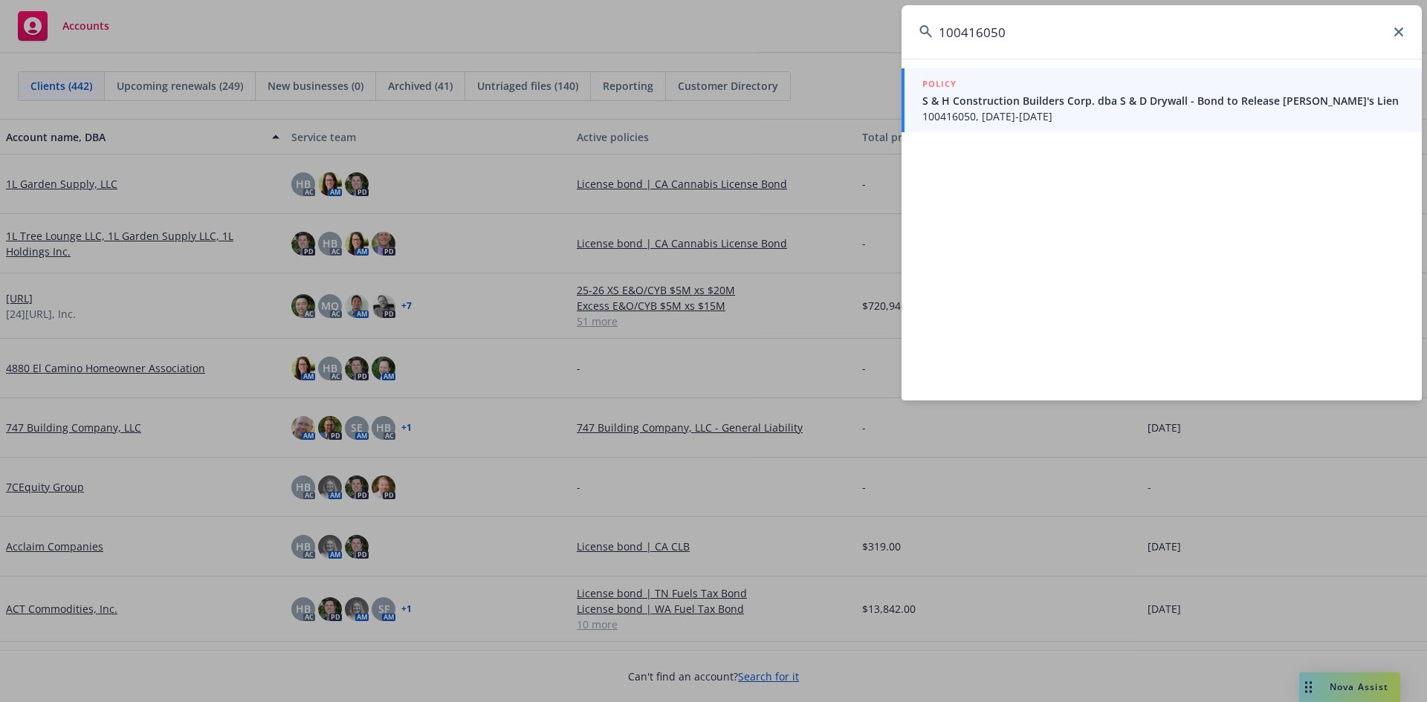
type input "100416050"
click at [963, 93] on span "S & H Construction Builders Corp. dba S & D Drywall - Bond to Release Mechanic'…" at bounding box center [1163, 101] width 482 height 16
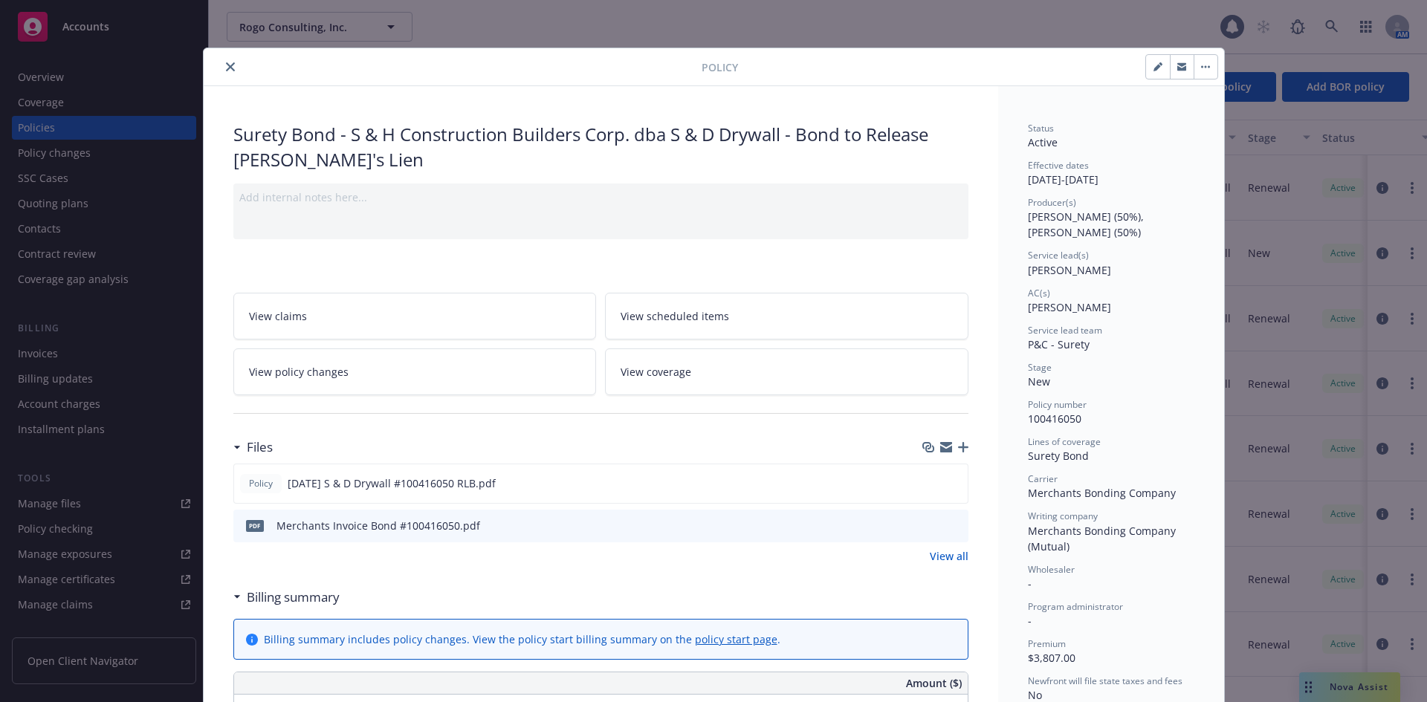
click at [226, 70] on icon "close" at bounding box center [230, 66] width 9 height 9
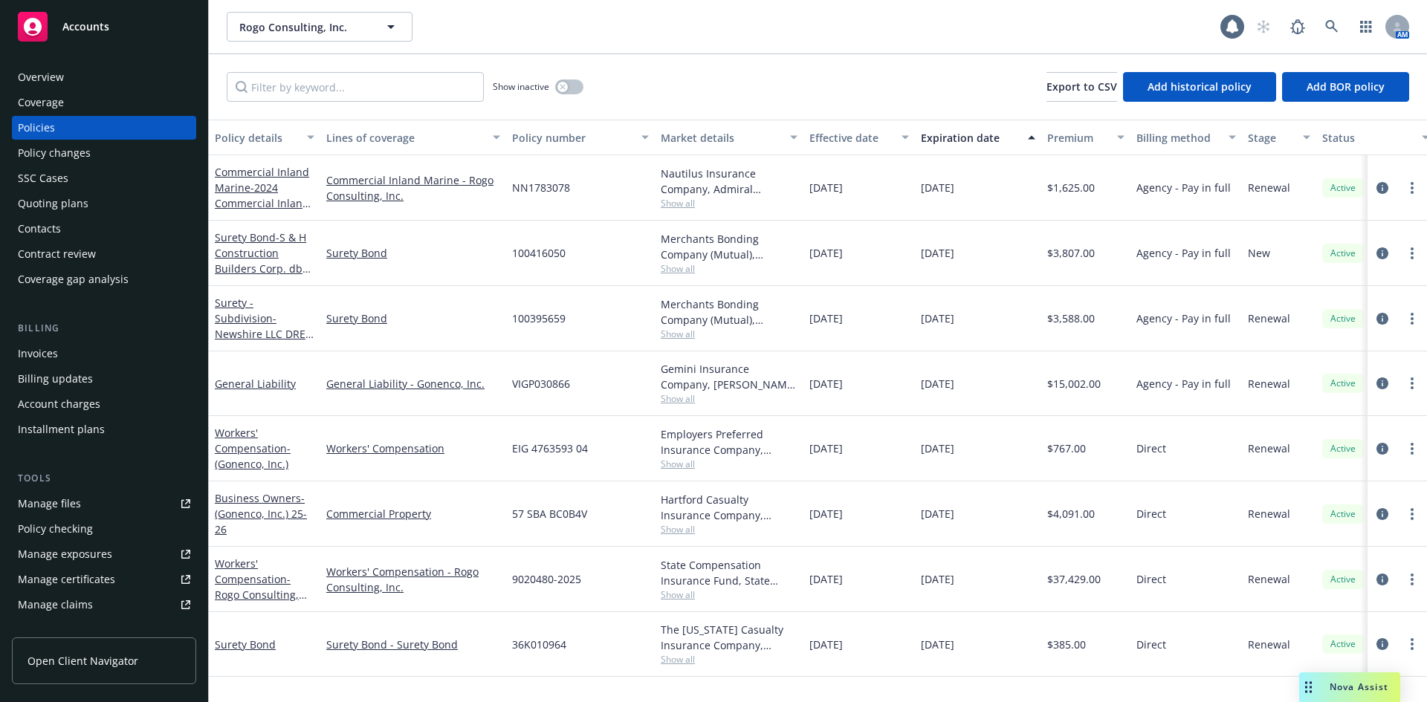
click at [82, 344] on div "Invoices" at bounding box center [104, 354] width 172 height 24
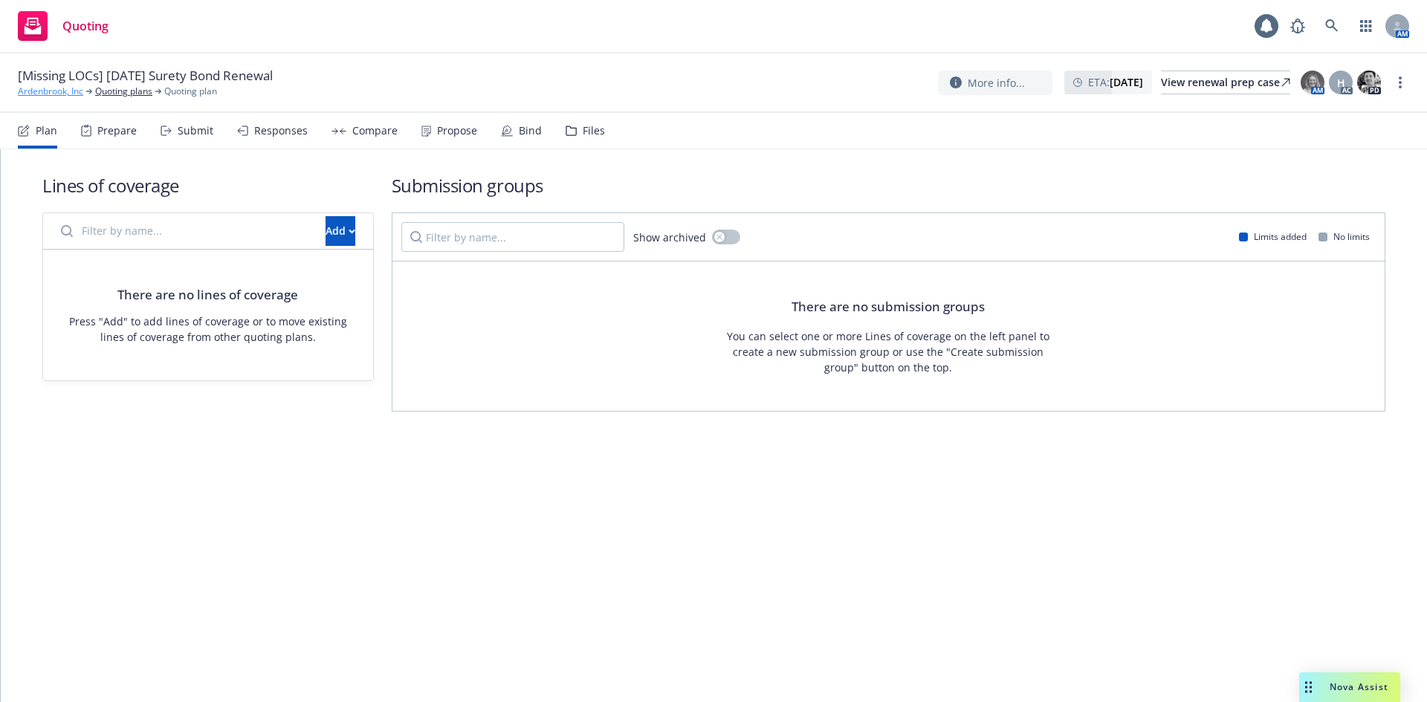
click at [70, 91] on link "Ardenbrook, Inc" at bounding box center [50, 91] width 65 height 13
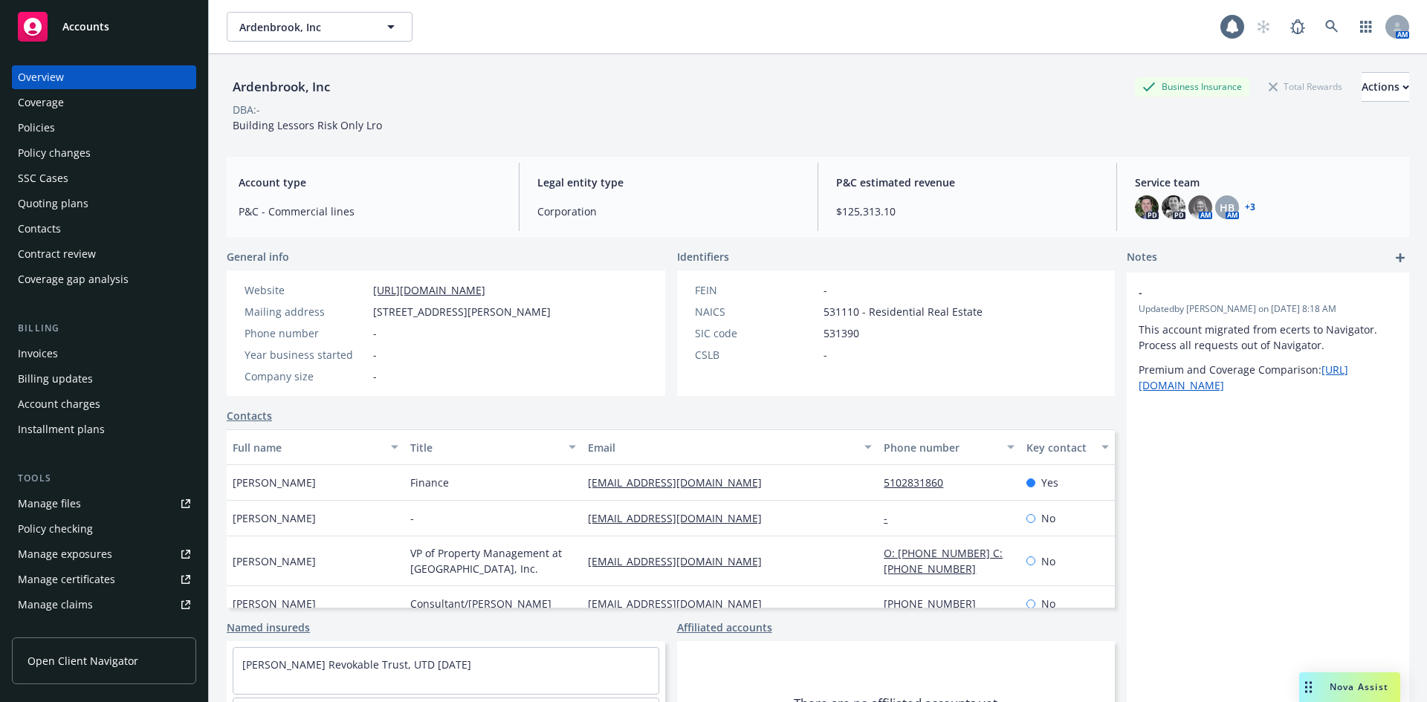
drag, startPoint x: 82, startPoint y: 128, endPoint x: 248, endPoint y: 102, distance: 167.7
click at [82, 128] on div "Policies" at bounding box center [104, 128] width 172 height 24
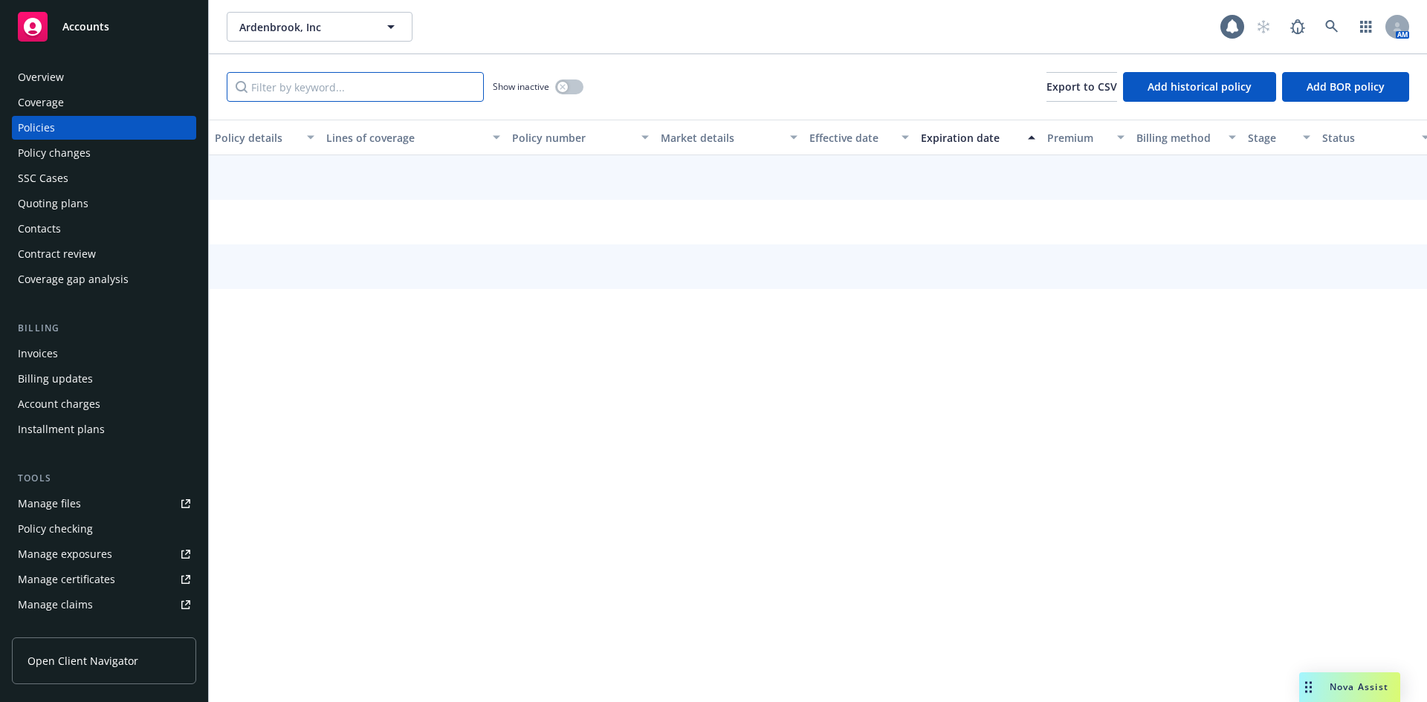
click at [302, 84] on input "Filter by keyword..." at bounding box center [355, 87] width 257 height 30
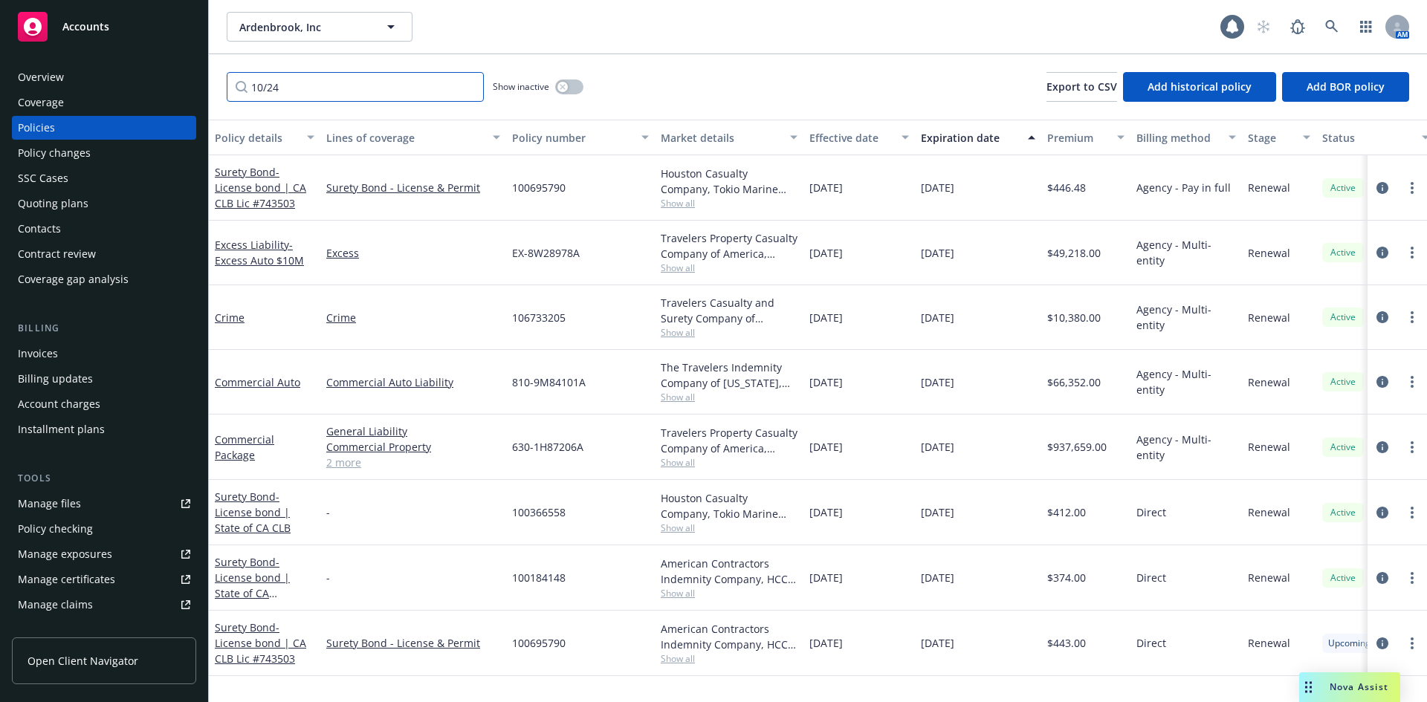
type input "10/24"
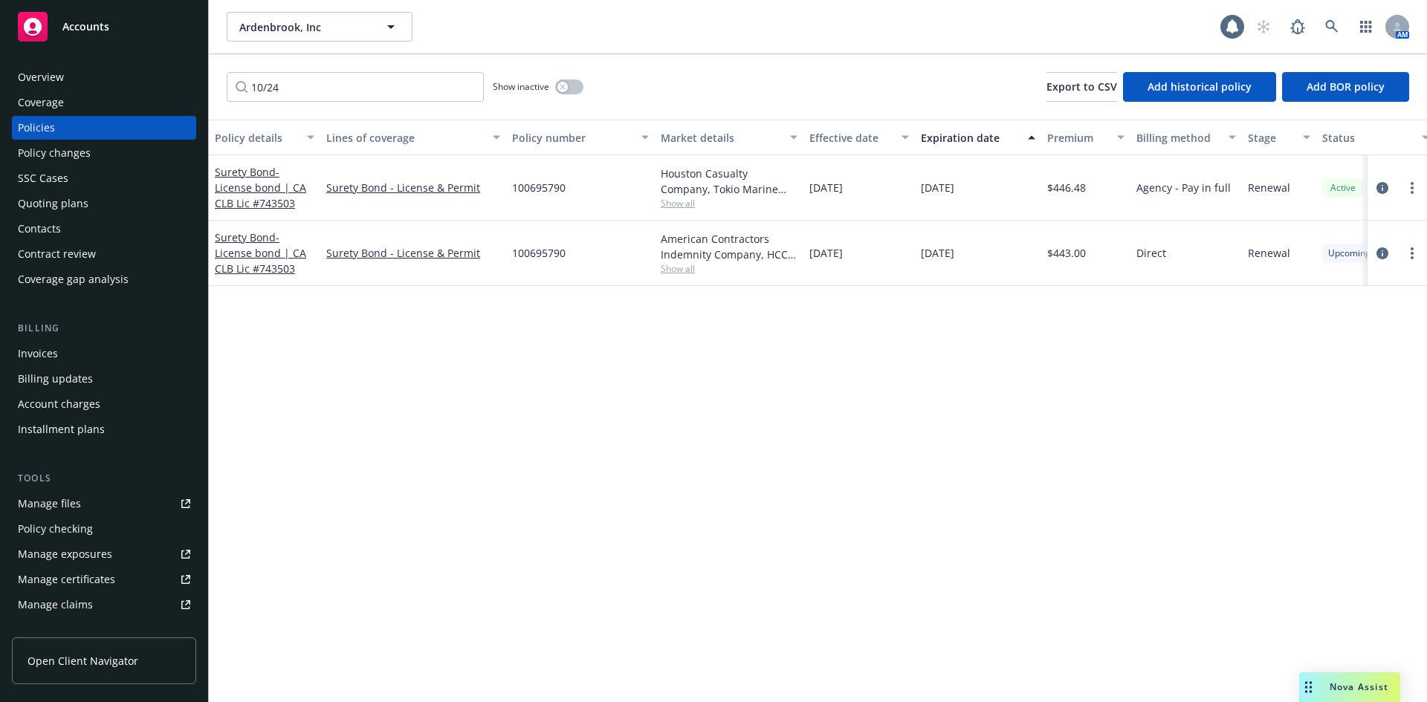
click at [107, 206] on div "Quoting plans" at bounding box center [104, 204] width 172 height 24
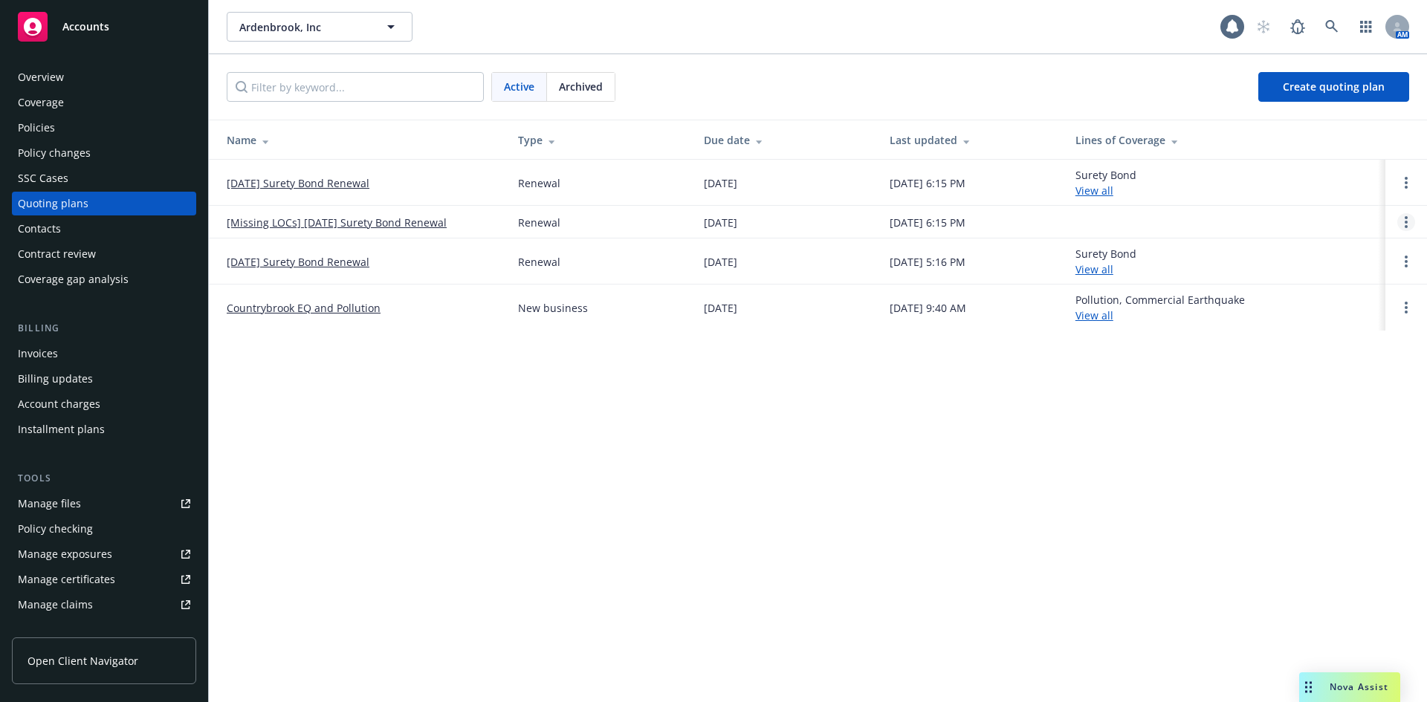
click at [1407, 221] on circle "Open options" at bounding box center [1405, 222] width 3 height 3
click at [1344, 218] on link "Archive" at bounding box center [1330, 211] width 130 height 30
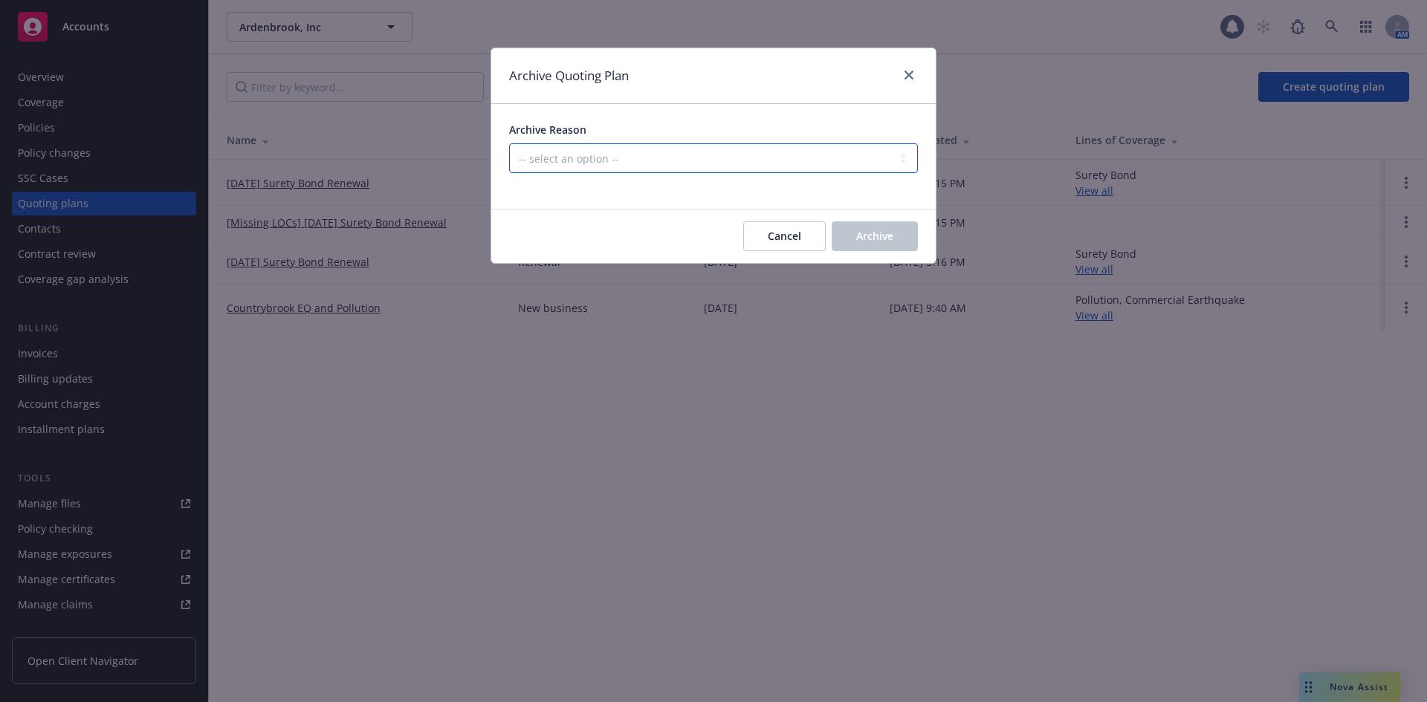
click at [616, 169] on select "-- select an option -- All policies in this renewal plan are auto-renewed Creat…" at bounding box center [713, 158] width 409 height 30
select select "ARCHIVED_RENEWAL_POLICY_AUTO_RENEWED"
click at [509, 143] on select "-- select an option -- All policies in this renewal plan are auto-renewed Creat…" at bounding box center [713, 158] width 409 height 30
click at [892, 235] on span "Archive" at bounding box center [874, 236] width 37 height 14
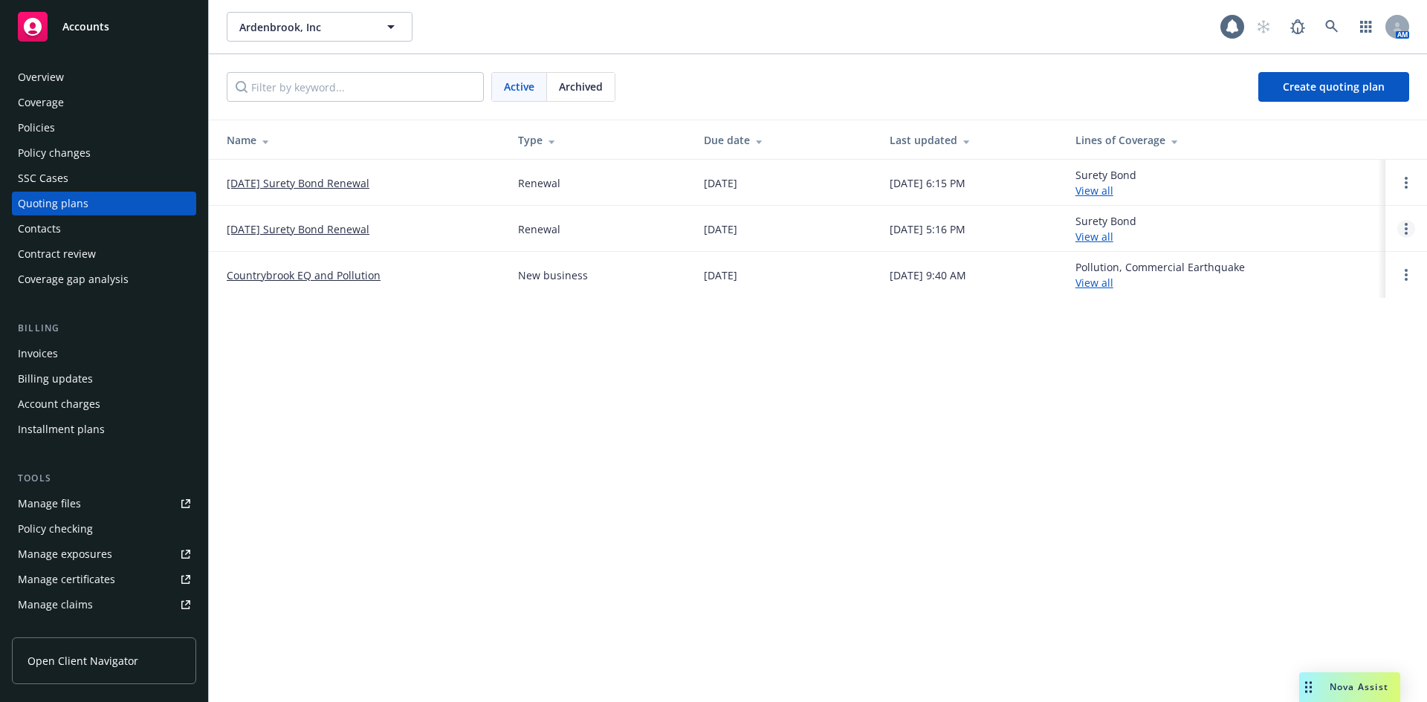
click at [1398, 226] on link "Open options" at bounding box center [1406, 229] width 18 height 18
click at [1323, 224] on span "Archive" at bounding box center [1301, 217] width 73 height 14
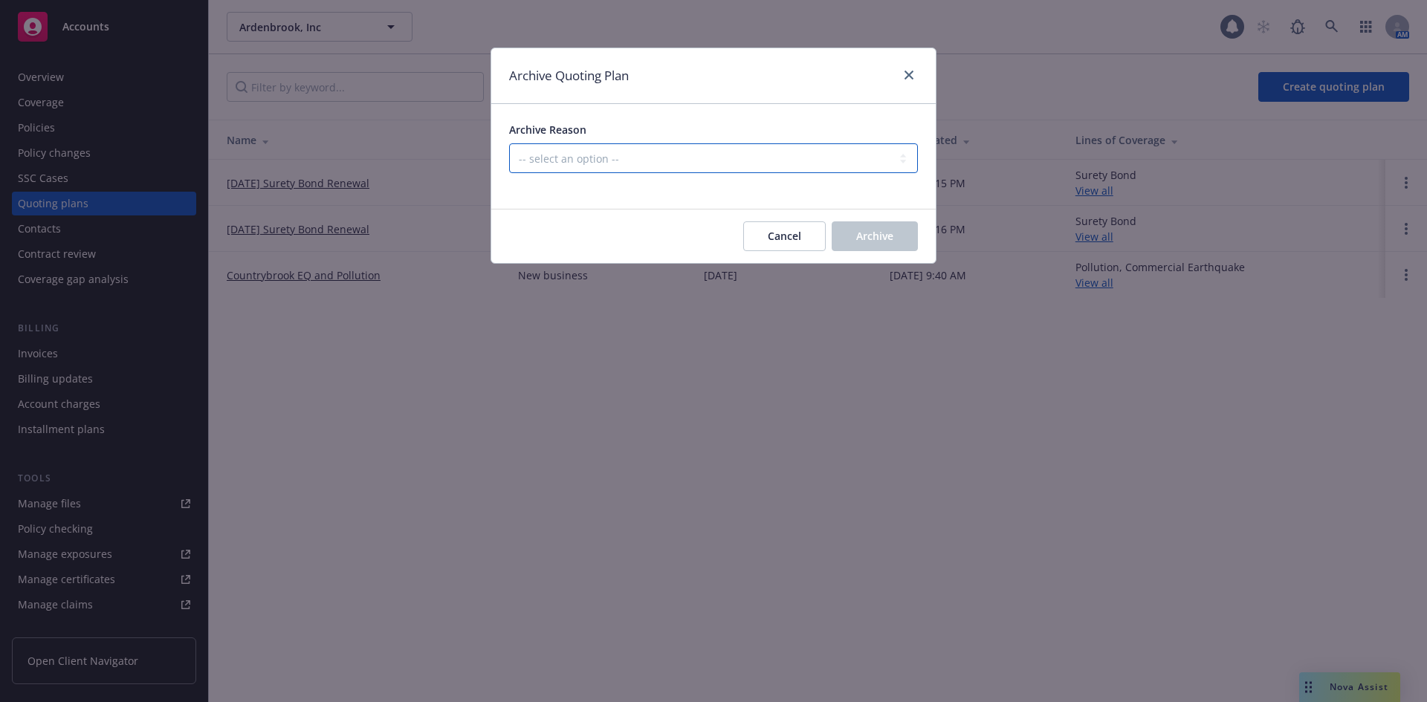
click at [524, 159] on select "-- select an option -- All policies in this renewal plan are auto-renewed Creat…" at bounding box center [713, 158] width 409 height 30
select select "ARCHIVED_RENEWAL_POLICY_AUTO_RENEWED"
click at [509, 143] on select "-- select an option -- All policies in this renewal plan are auto-renewed Creat…" at bounding box center [713, 158] width 409 height 30
click at [902, 241] on button "Archive" at bounding box center [875, 236] width 86 height 30
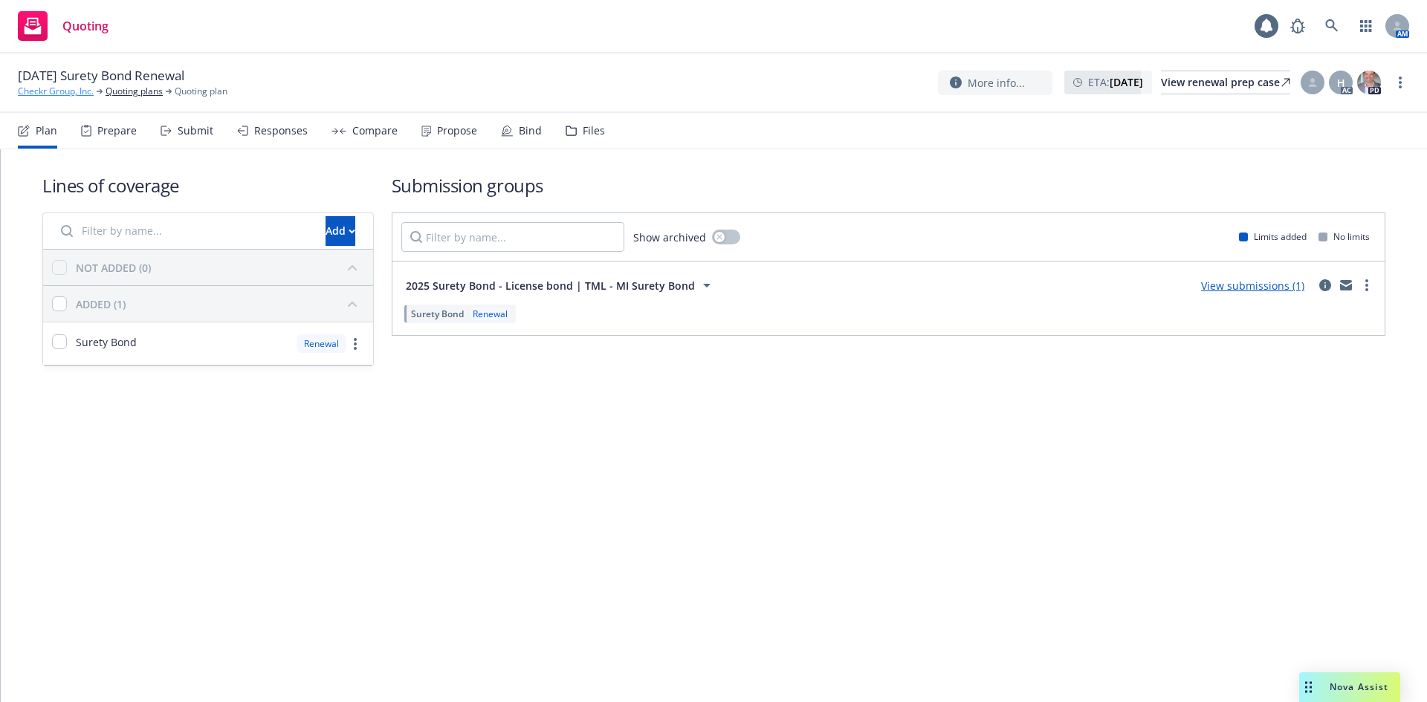
click at [80, 91] on link "Checkr Group, Inc." at bounding box center [56, 91] width 76 height 13
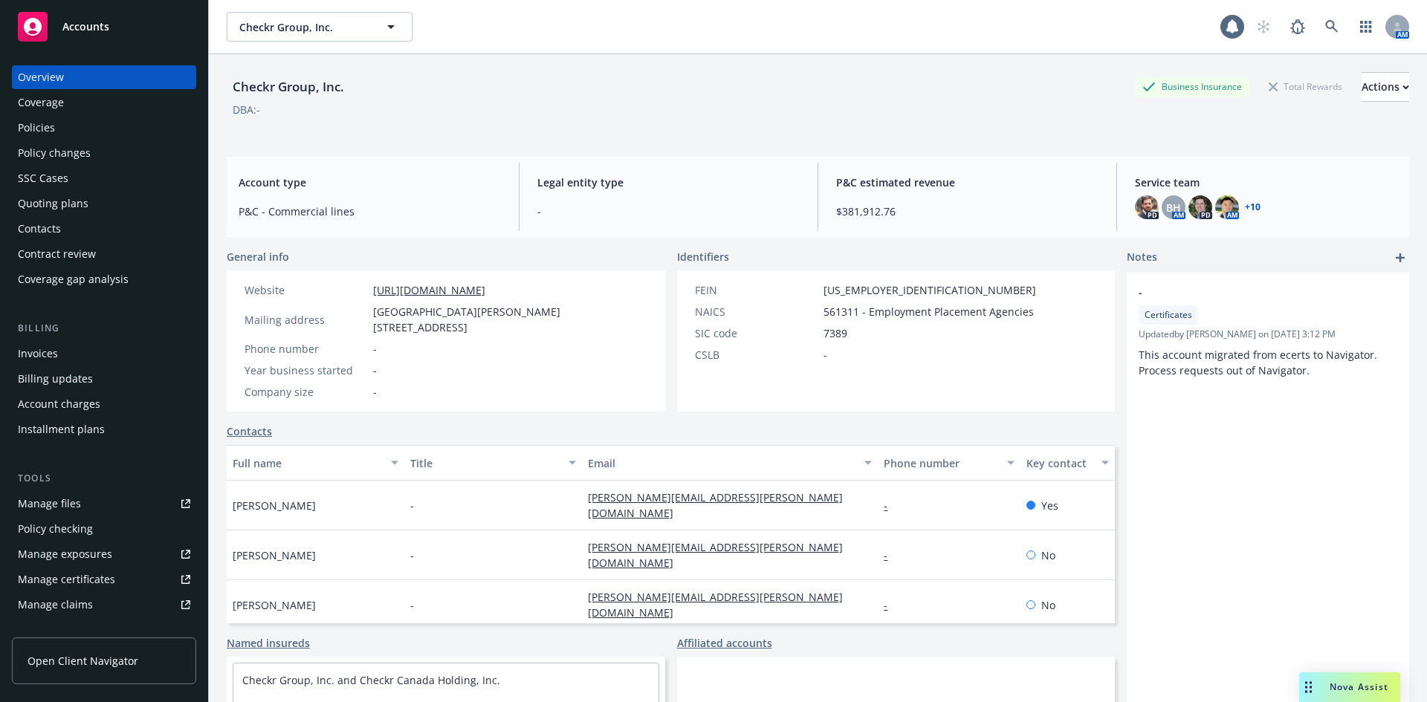
click at [81, 135] on div "Policies" at bounding box center [104, 128] width 172 height 24
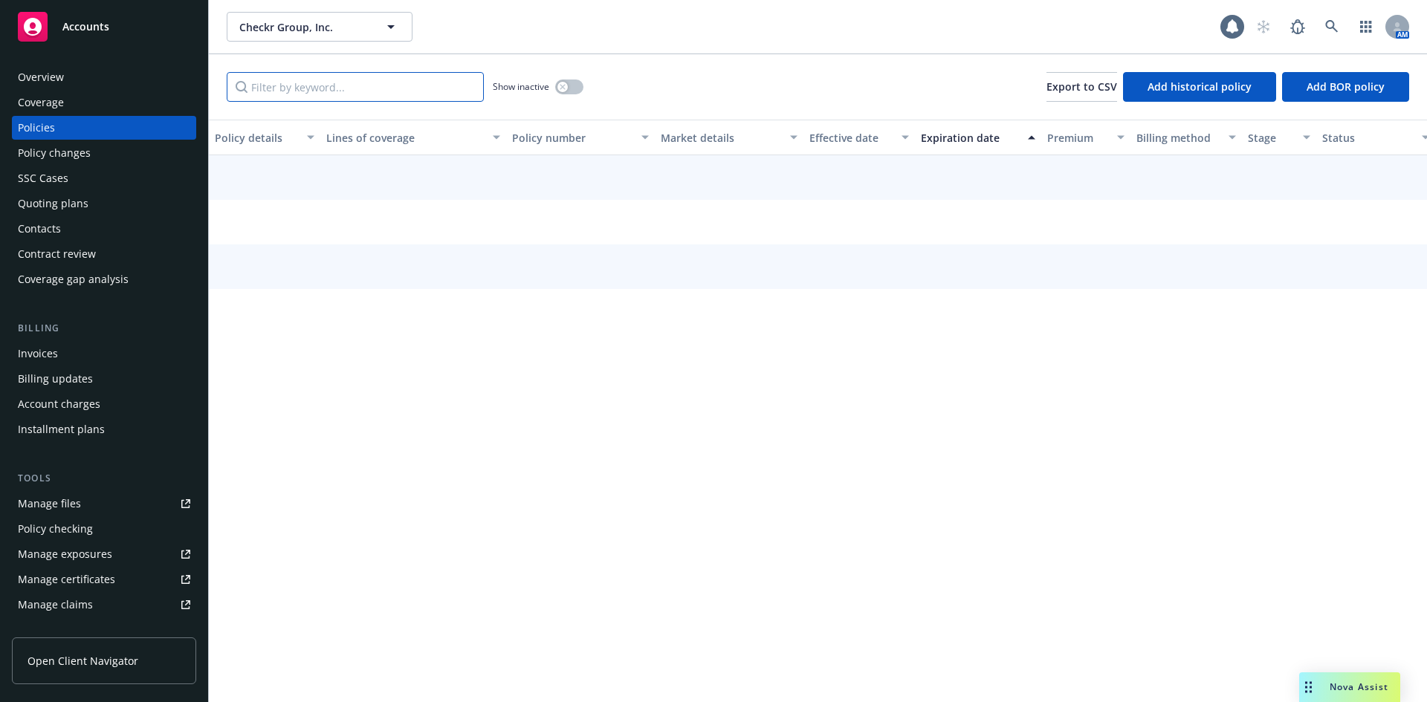
click at [347, 93] on input "Filter by keyword..." at bounding box center [355, 87] width 257 height 30
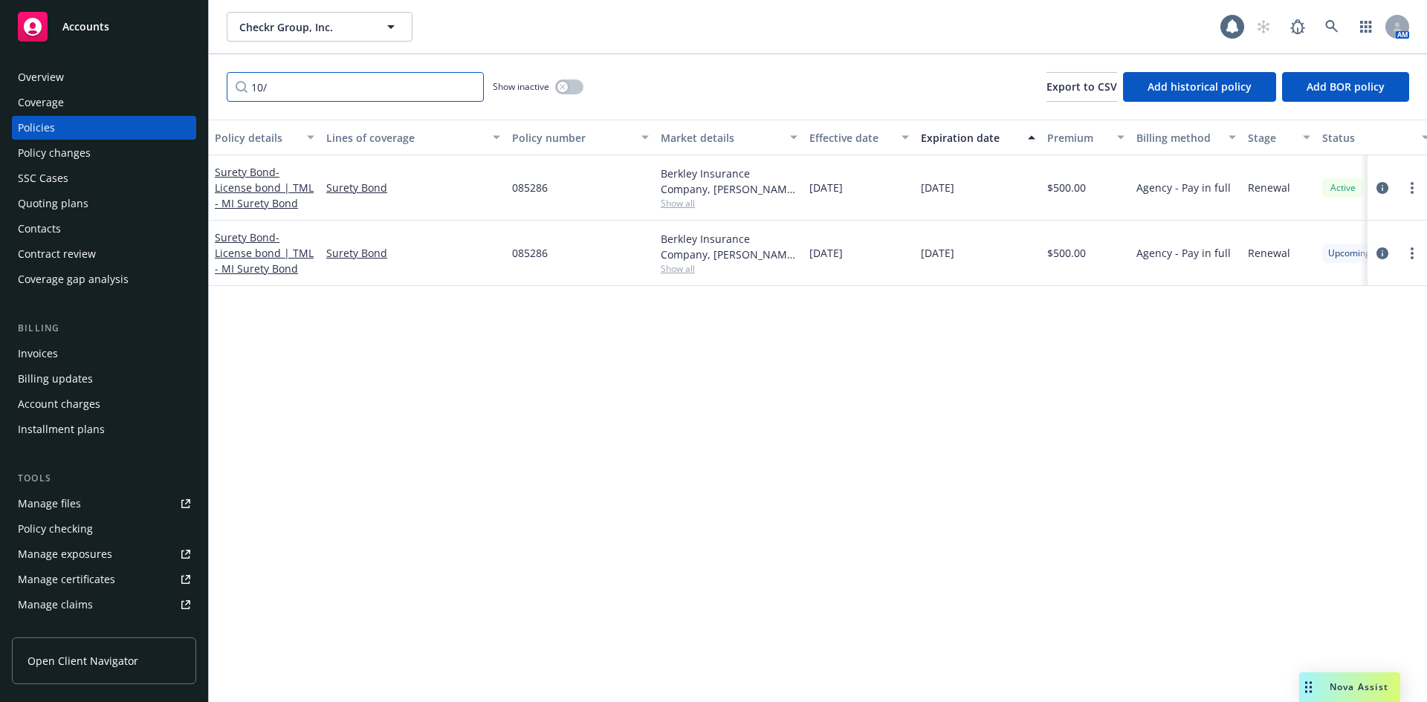
type input "10/"
click at [137, 192] on div "Quoting plans" at bounding box center [104, 204] width 172 height 24
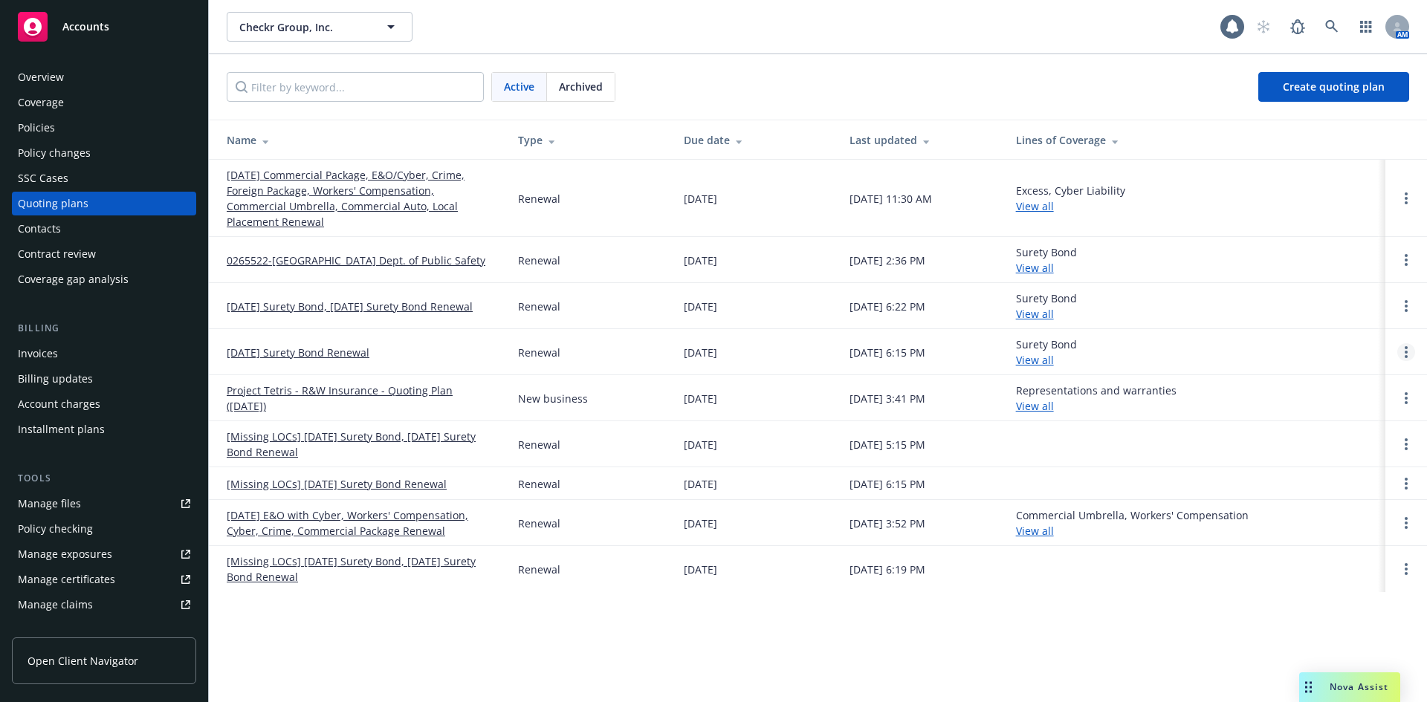
click at [1412, 343] on link "Open options" at bounding box center [1406, 352] width 18 height 18
click at [1315, 324] on span "Archive" at bounding box center [1301, 325] width 73 height 14
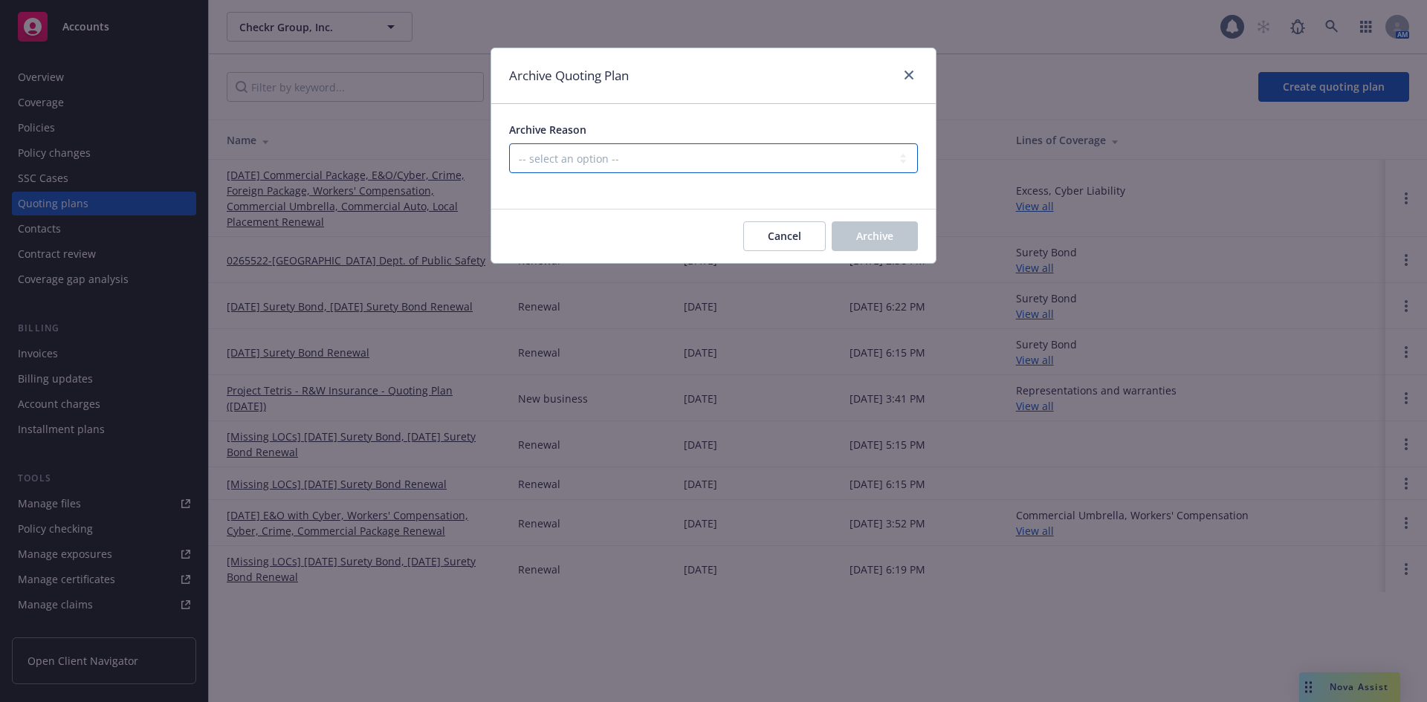
click at [631, 154] on select "-- select an option -- All policies in this renewal plan are auto-renewed Creat…" at bounding box center [713, 158] width 409 height 30
select select "ARCHIVED_RENEWAL_POLICY_AUTO_RENEWED"
click at [509, 143] on select "-- select an option -- All policies in this renewal plan are auto-renewed Creat…" at bounding box center [713, 158] width 409 height 30
click at [904, 236] on button "Archive" at bounding box center [875, 236] width 86 height 30
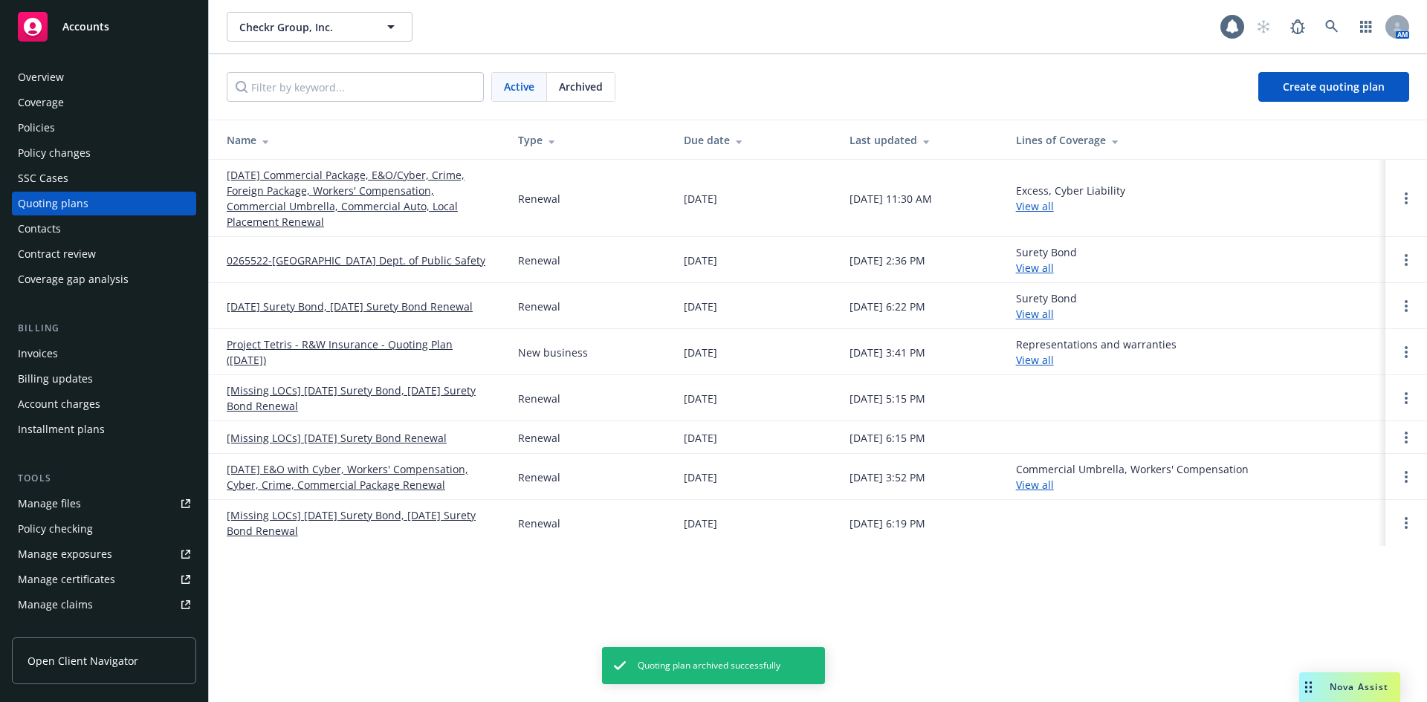
click at [95, 204] on div "Quoting plans" at bounding box center [104, 204] width 172 height 24
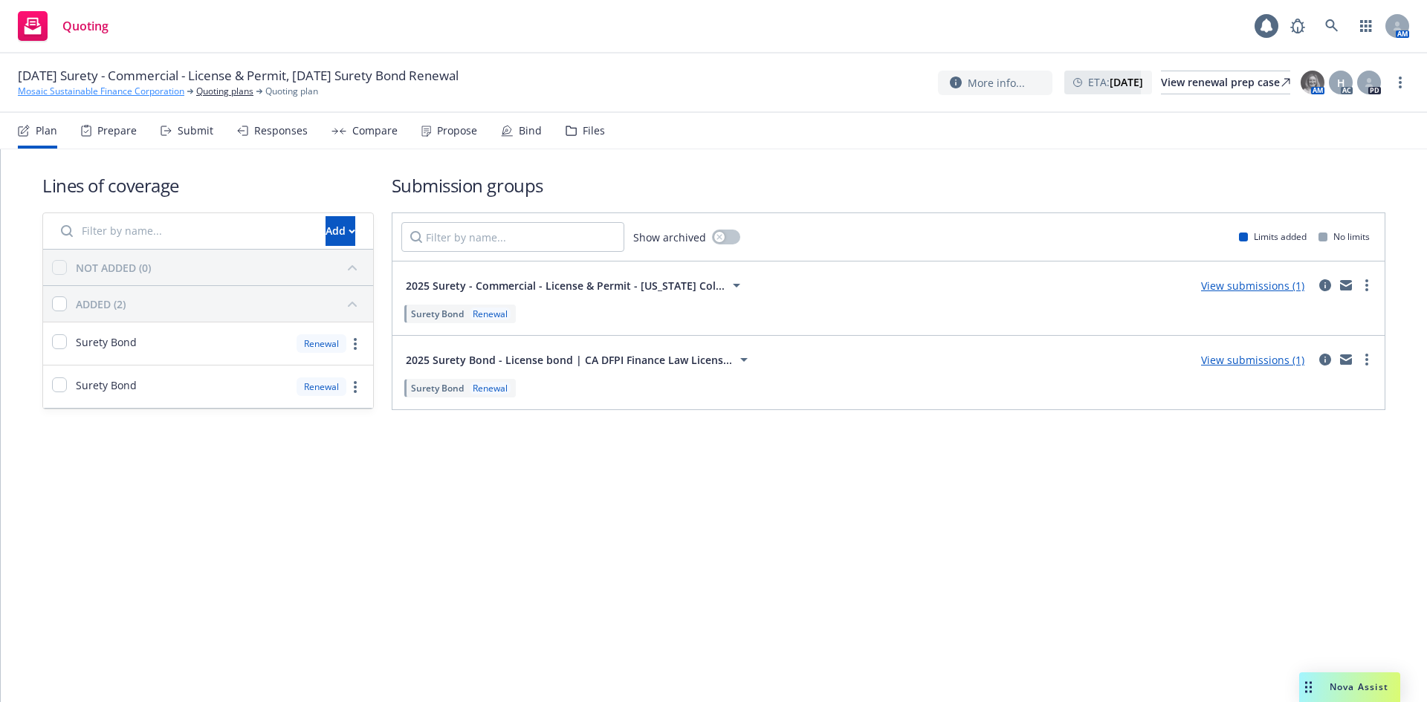
click at [76, 91] on link "Mosaic Sustainable Finance Corporation" at bounding box center [101, 91] width 166 height 13
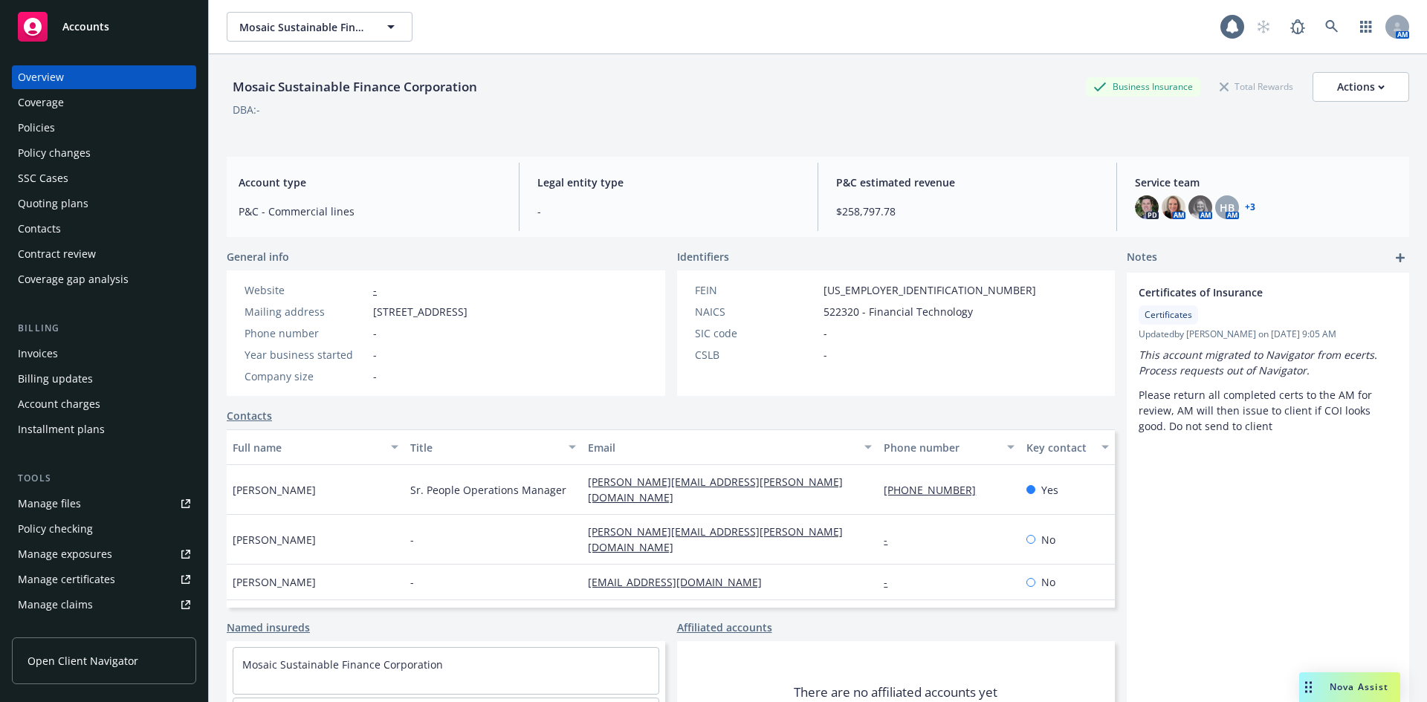
click at [56, 129] on div "Policies" at bounding box center [104, 128] width 172 height 24
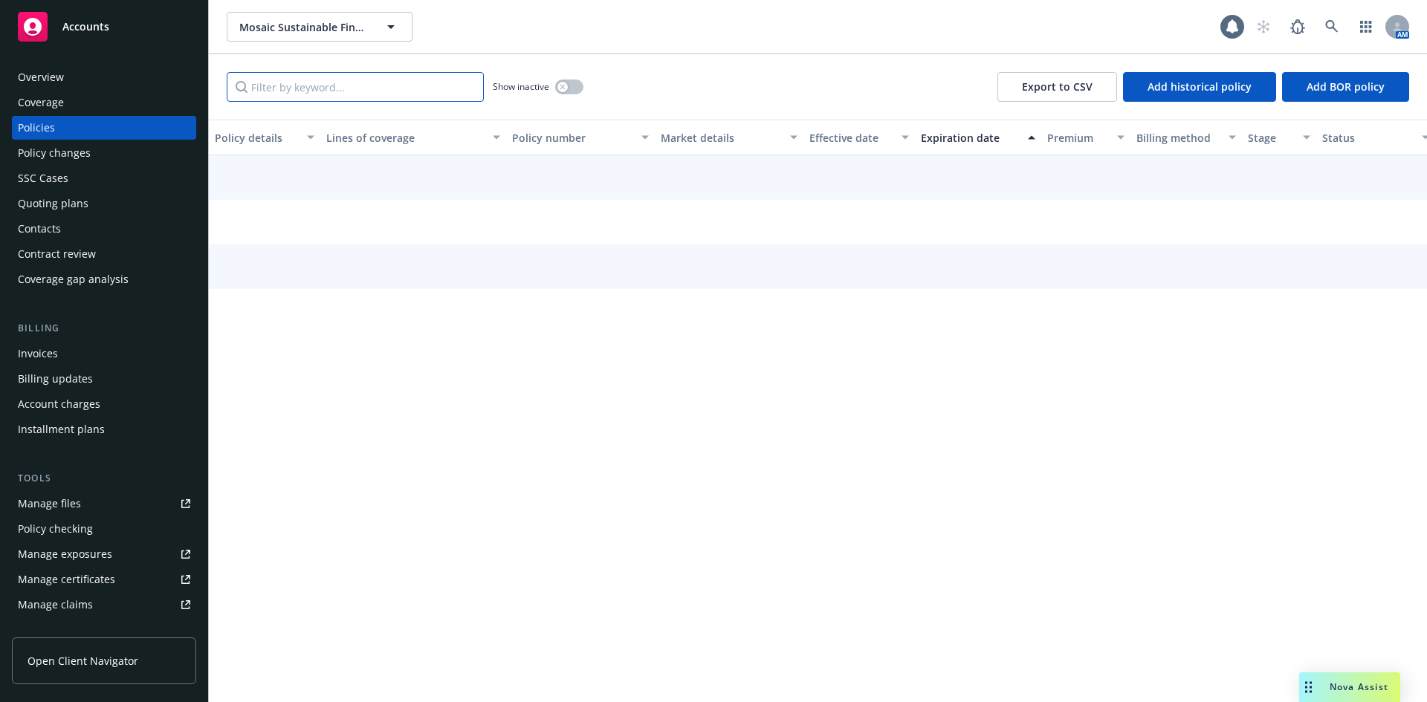
click at [343, 77] on input "Filter by keyword..." at bounding box center [355, 87] width 257 height 30
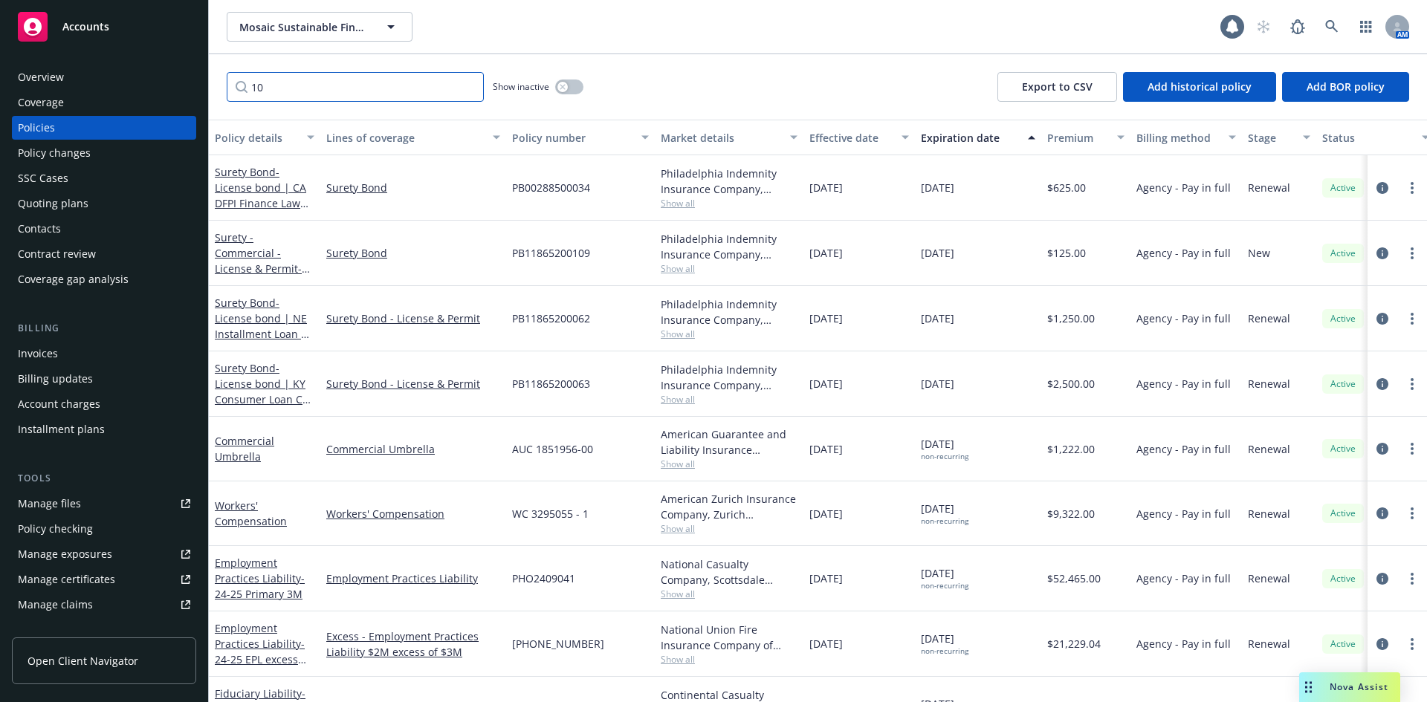
click at [325, 94] on input "10" at bounding box center [355, 87] width 257 height 30
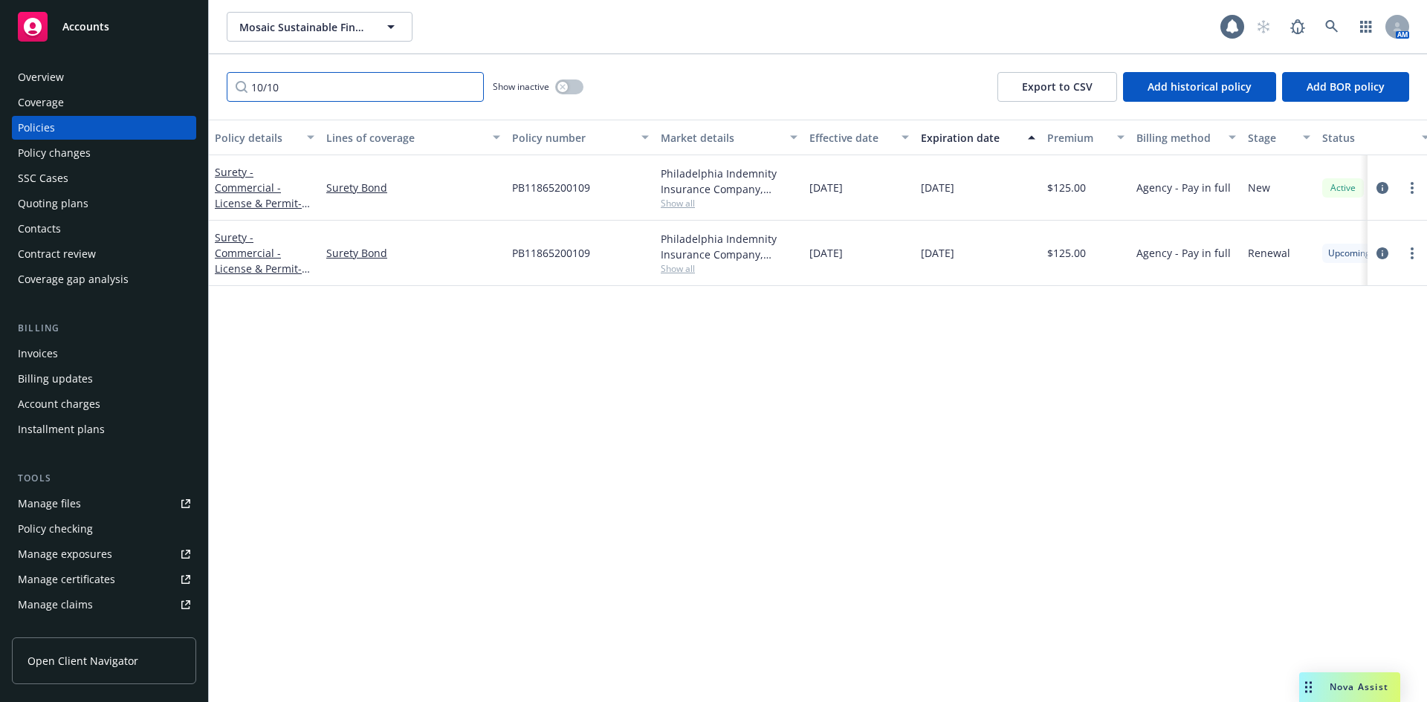
click at [326, 89] on input "10/10" at bounding box center [355, 87] width 257 height 30
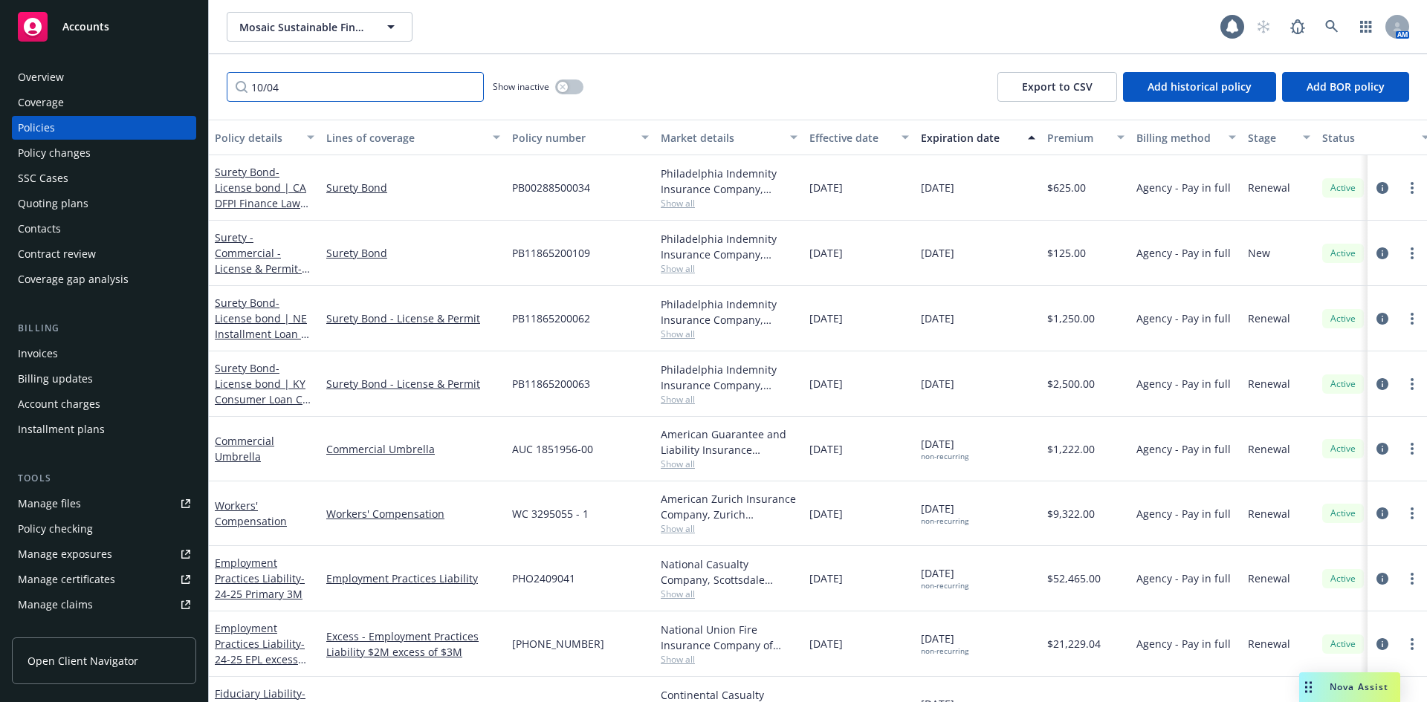
type input "10/04"
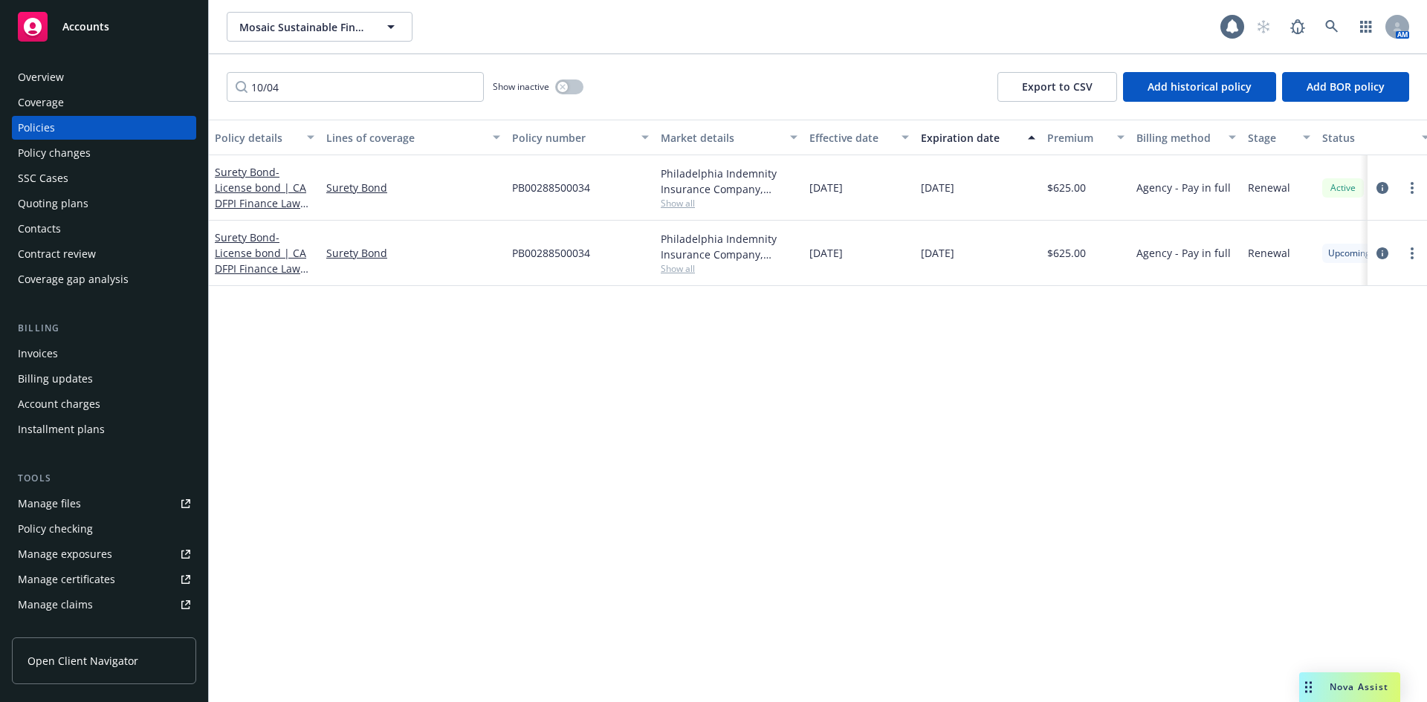
click at [98, 202] on div "Quoting plans" at bounding box center [104, 204] width 172 height 24
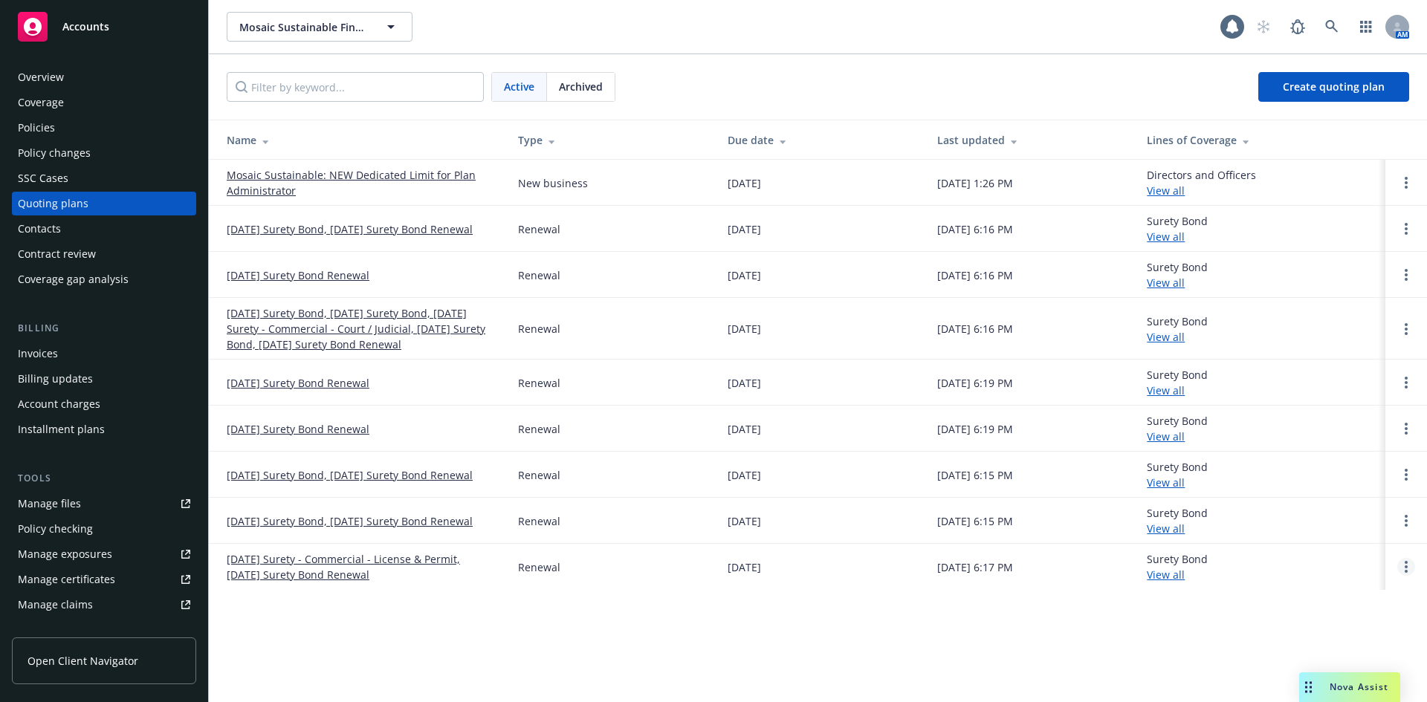
click at [1409, 559] on link "Open options" at bounding box center [1406, 567] width 18 height 18
click at [1364, 554] on link "Archive" at bounding box center [1330, 556] width 130 height 30
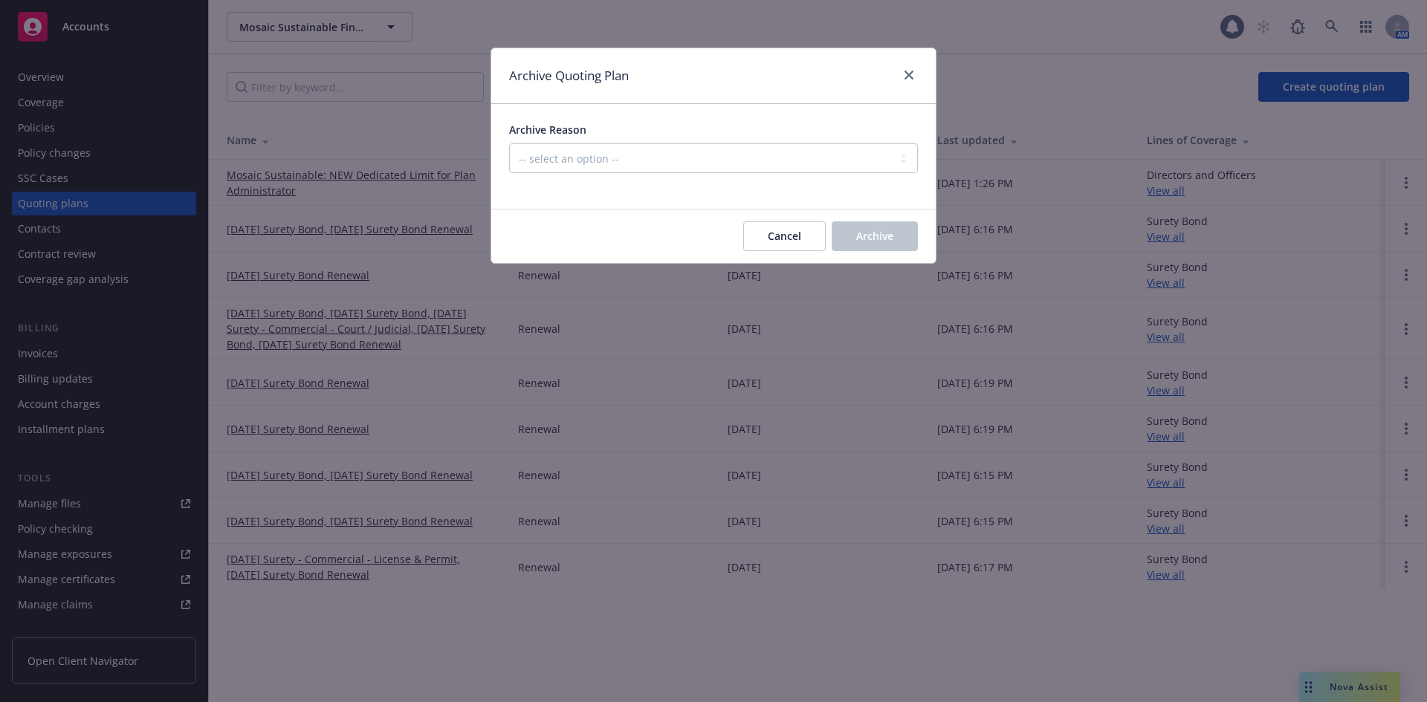
drag, startPoint x: 609, startPoint y: 124, endPoint x: 609, endPoint y: 151, distance: 26.8
click at [610, 128] on div "Archive Reason" at bounding box center [713, 130] width 409 height 16
click at [608, 154] on select "-- select an option -- All policies in this renewal plan are auto-renewed Creat…" at bounding box center [713, 158] width 409 height 30
select select "ARCHIVED_RENEWAL_POLICY_AUTO_RENEWED"
click at [509, 143] on select "-- select an option -- All policies in this renewal plan are auto-renewed Creat…" at bounding box center [713, 158] width 409 height 30
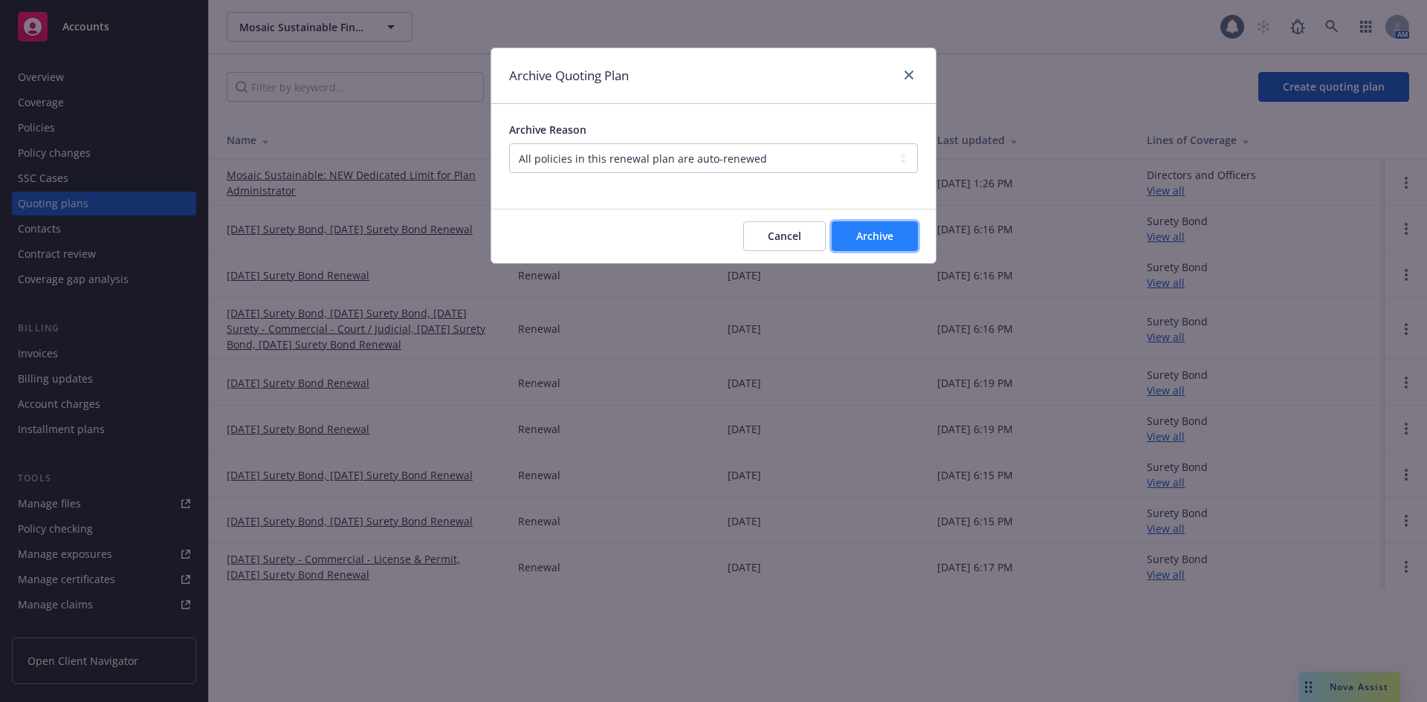
click at [886, 238] on span "Archive" at bounding box center [874, 236] width 37 height 14
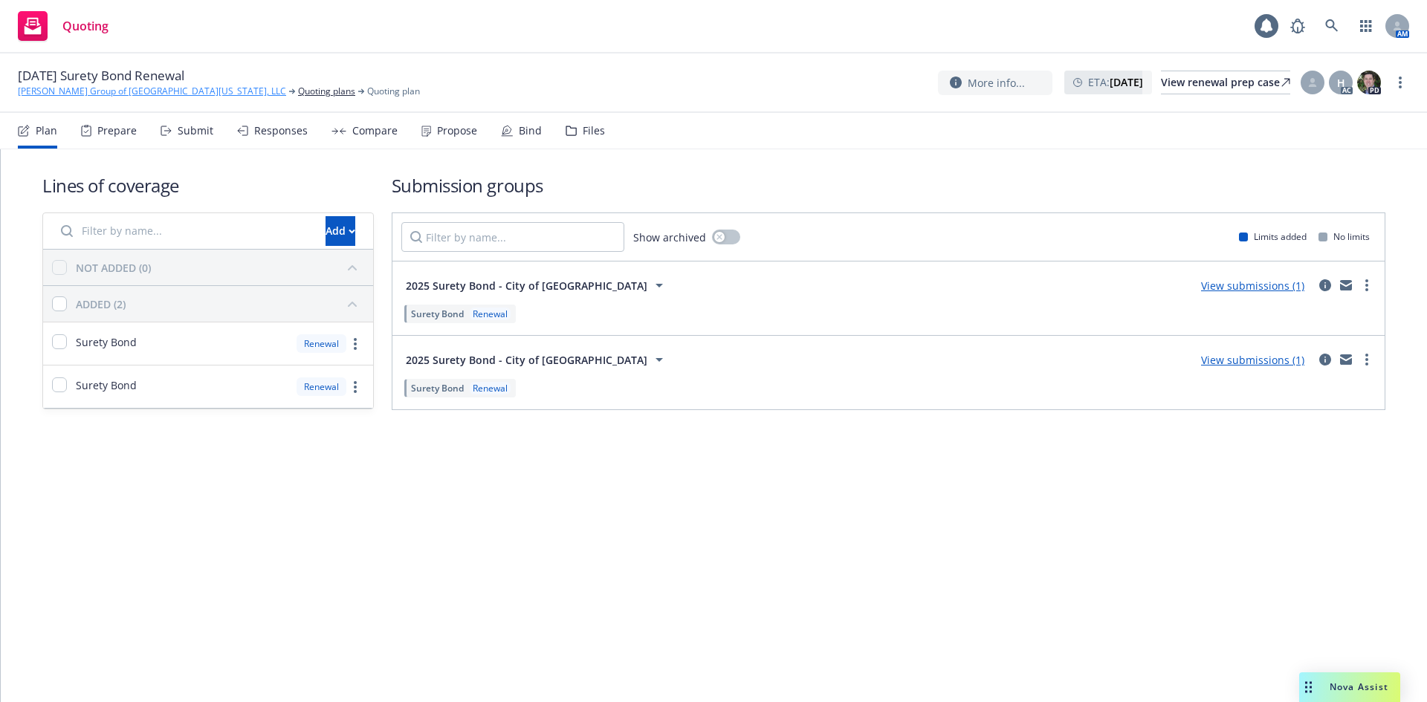
click at [48, 94] on link "[PERSON_NAME] Group of [GEOGRAPHIC_DATA][US_STATE], LLC" at bounding box center [152, 91] width 268 height 13
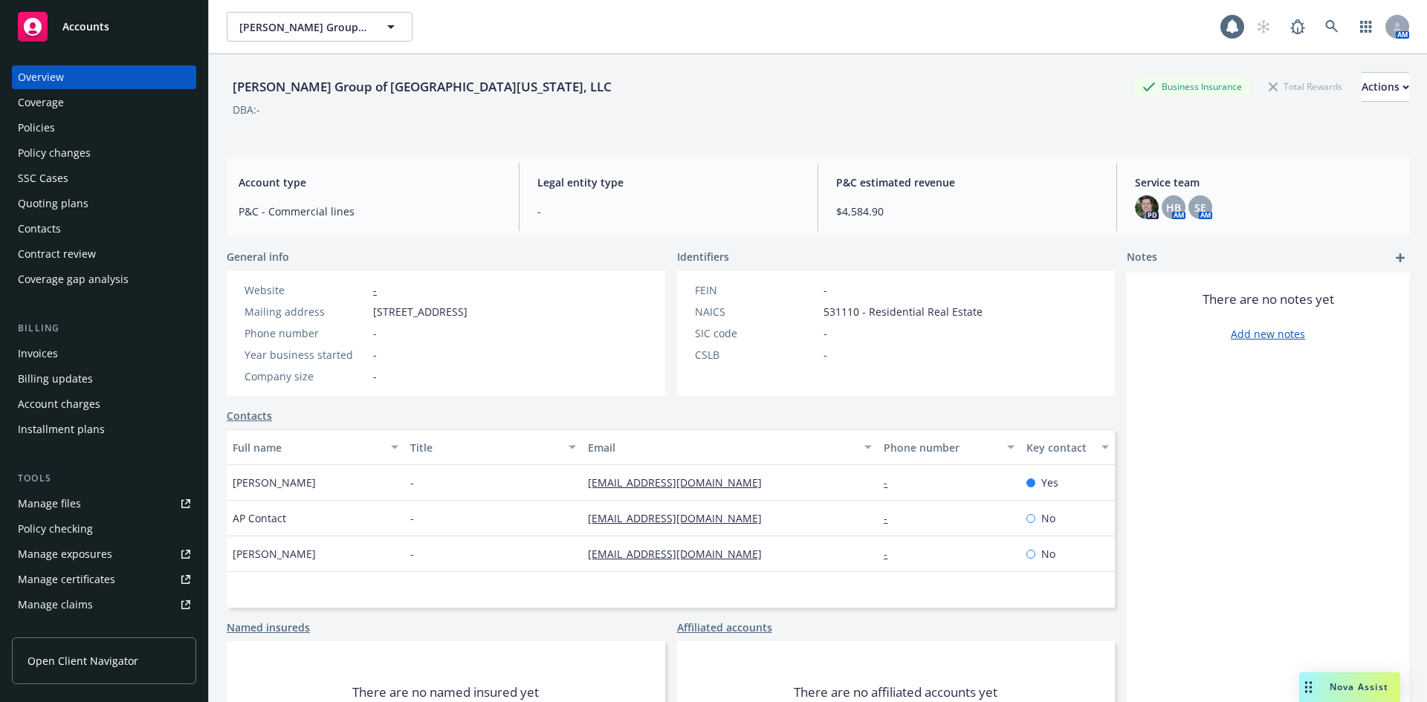
click at [84, 134] on div "Policies" at bounding box center [104, 128] width 172 height 24
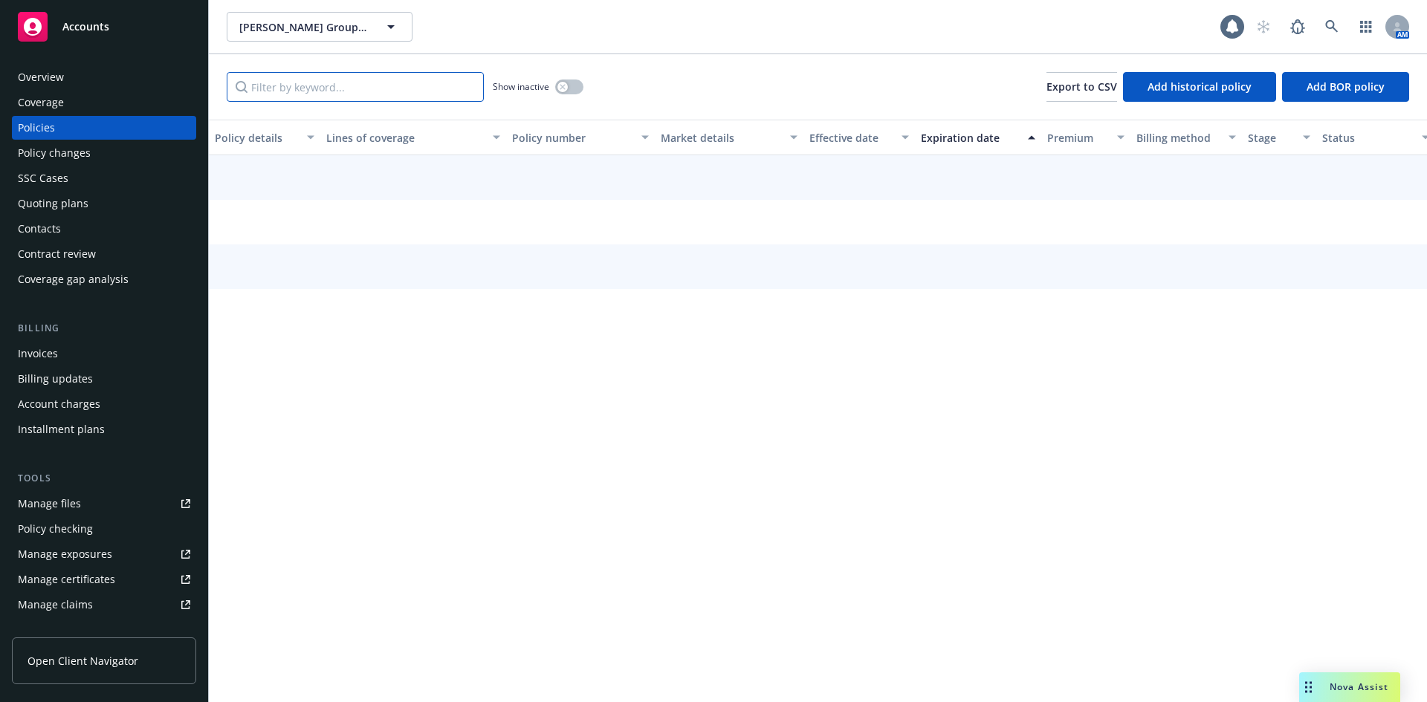
click at [328, 94] on input "Filter by keyword..." at bounding box center [355, 87] width 257 height 30
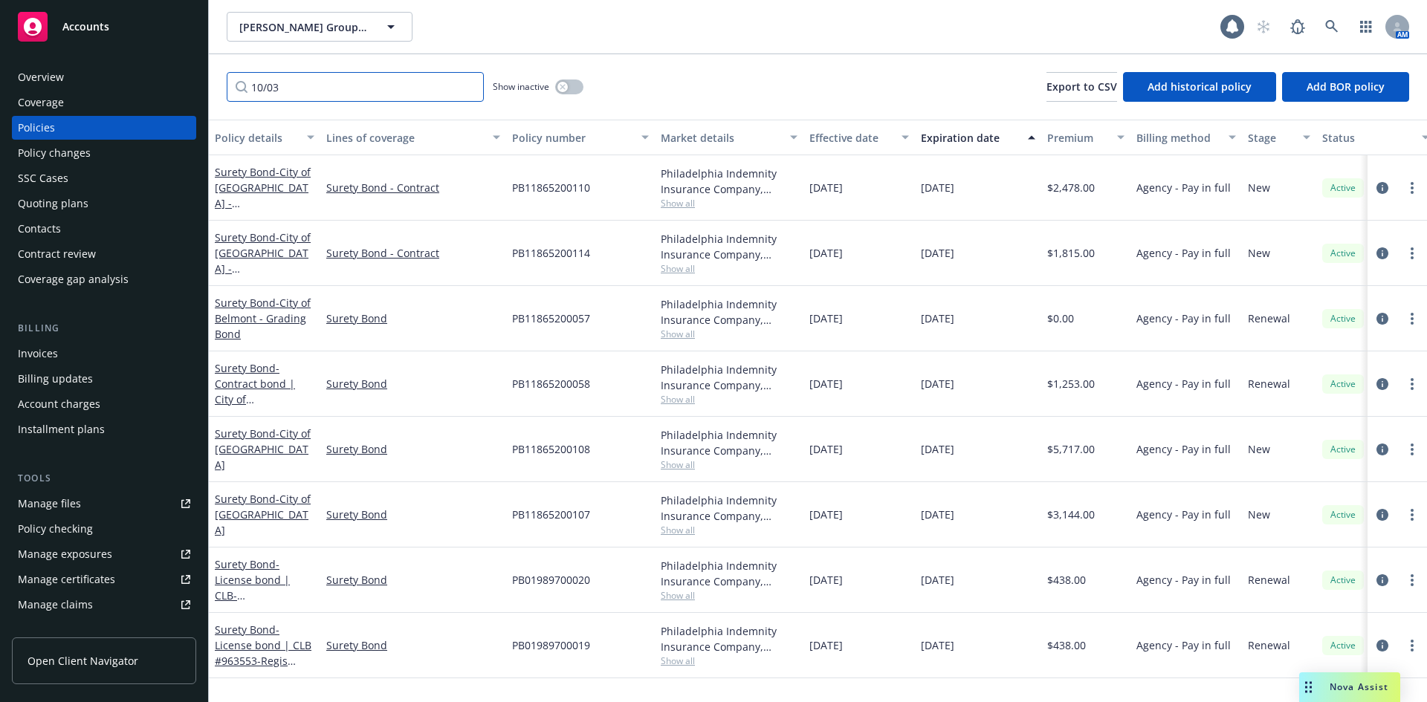
type input "10/03"
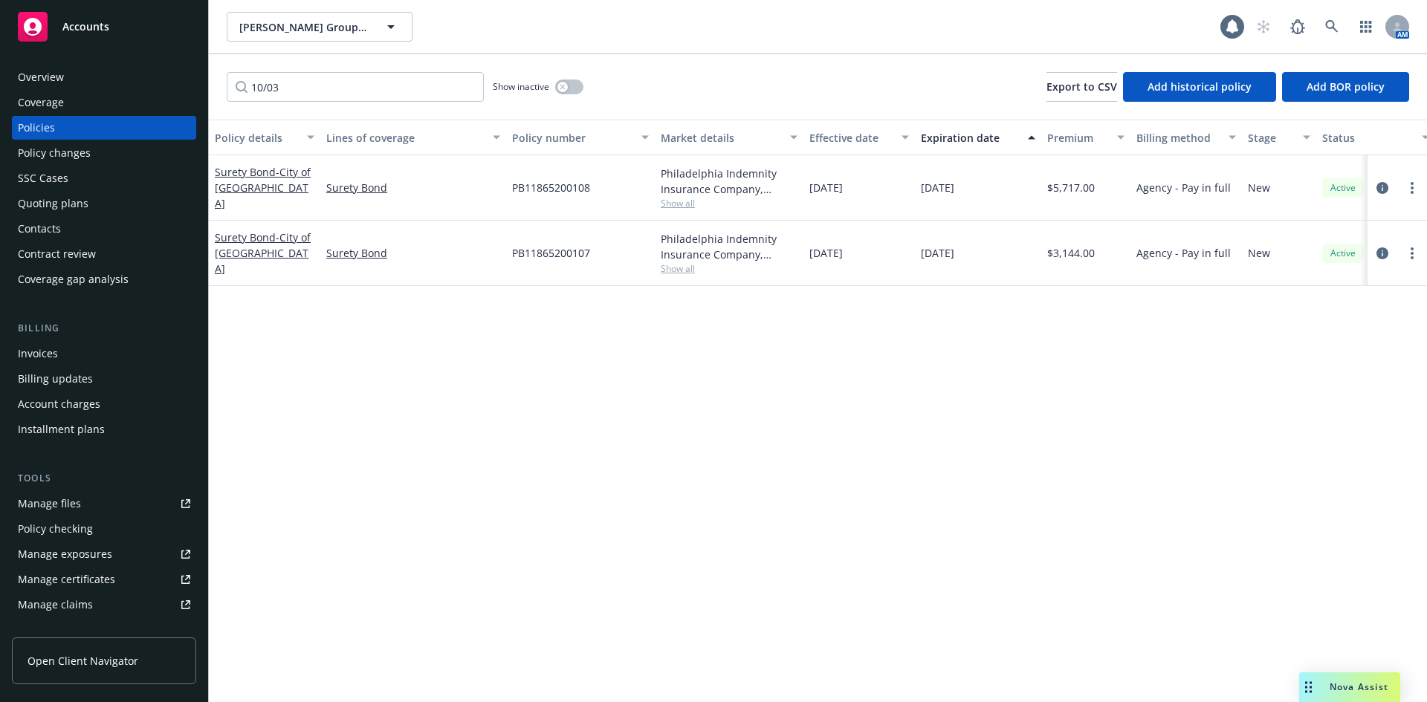
click at [106, 195] on div "Quoting plans" at bounding box center [104, 204] width 172 height 24
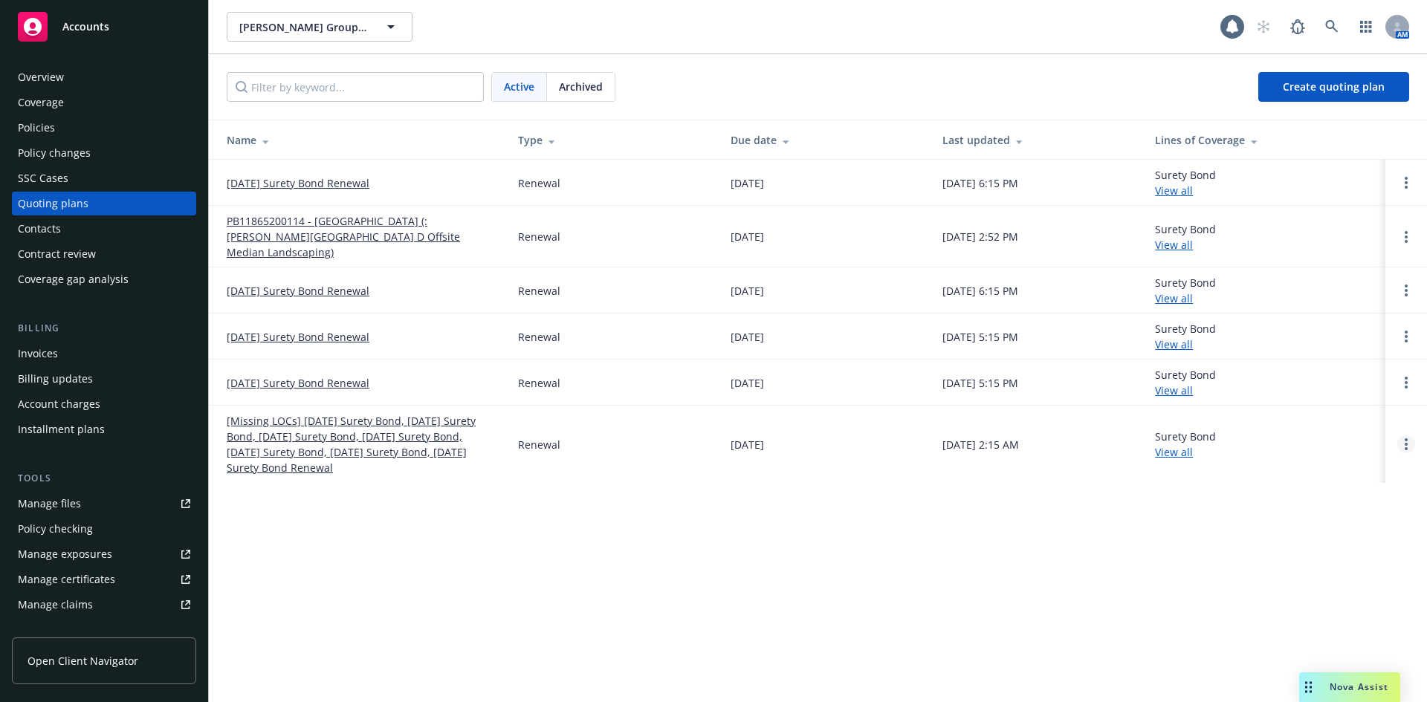
click at [1410, 435] on link "Open options" at bounding box center [1406, 444] width 18 height 18
click at [1317, 417] on span "Archive" at bounding box center [1301, 417] width 73 height 14
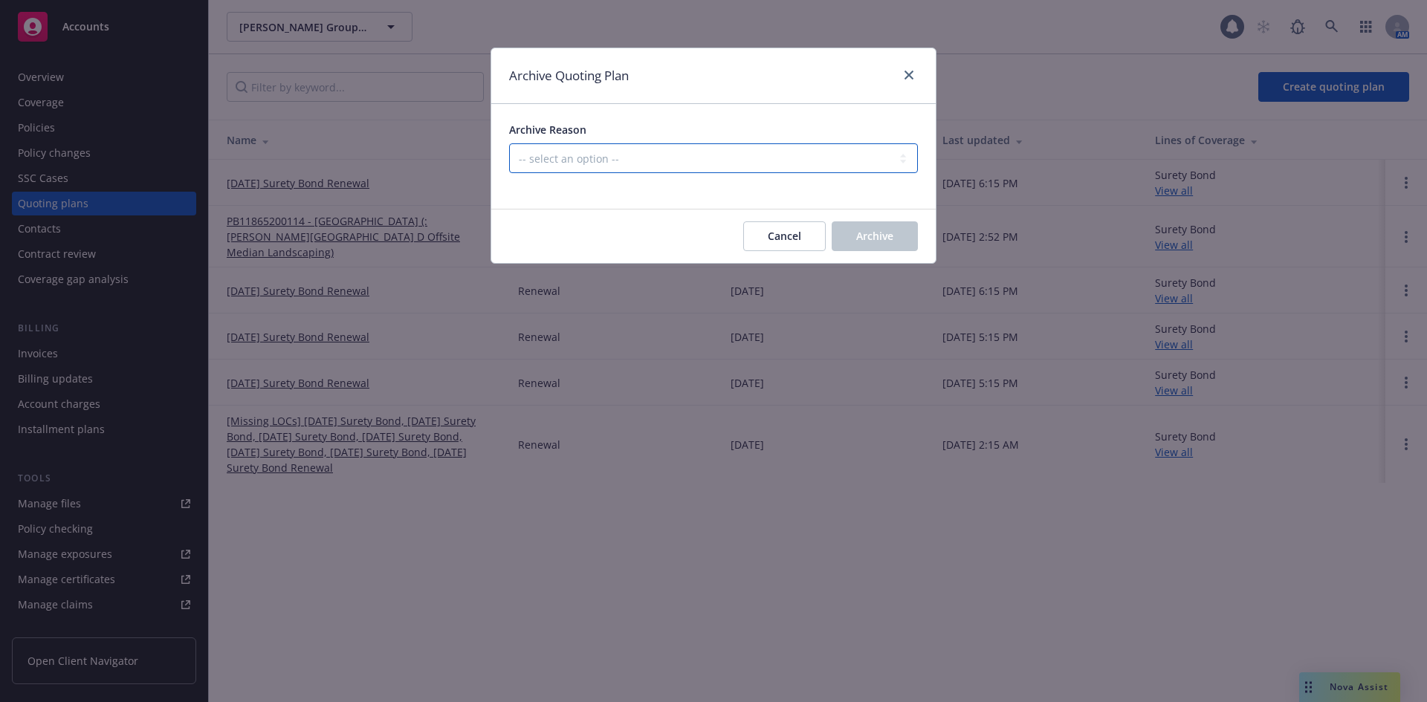
click at [551, 159] on select "-- select an option -- All policies in this renewal plan are auto-renewed Creat…" at bounding box center [713, 158] width 409 height 30
select select "ARCHIVED_RENEWAL_POLICY_AUTO_RENEWED"
click at [509, 143] on select "-- select an option -- All policies in this renewal plan are auto-renewed Creat…" at bounding box center [713, 158] width 409 height 30
click at [888, 233] on span "Archive" at bounding box center [874, 236] width 37 height 14
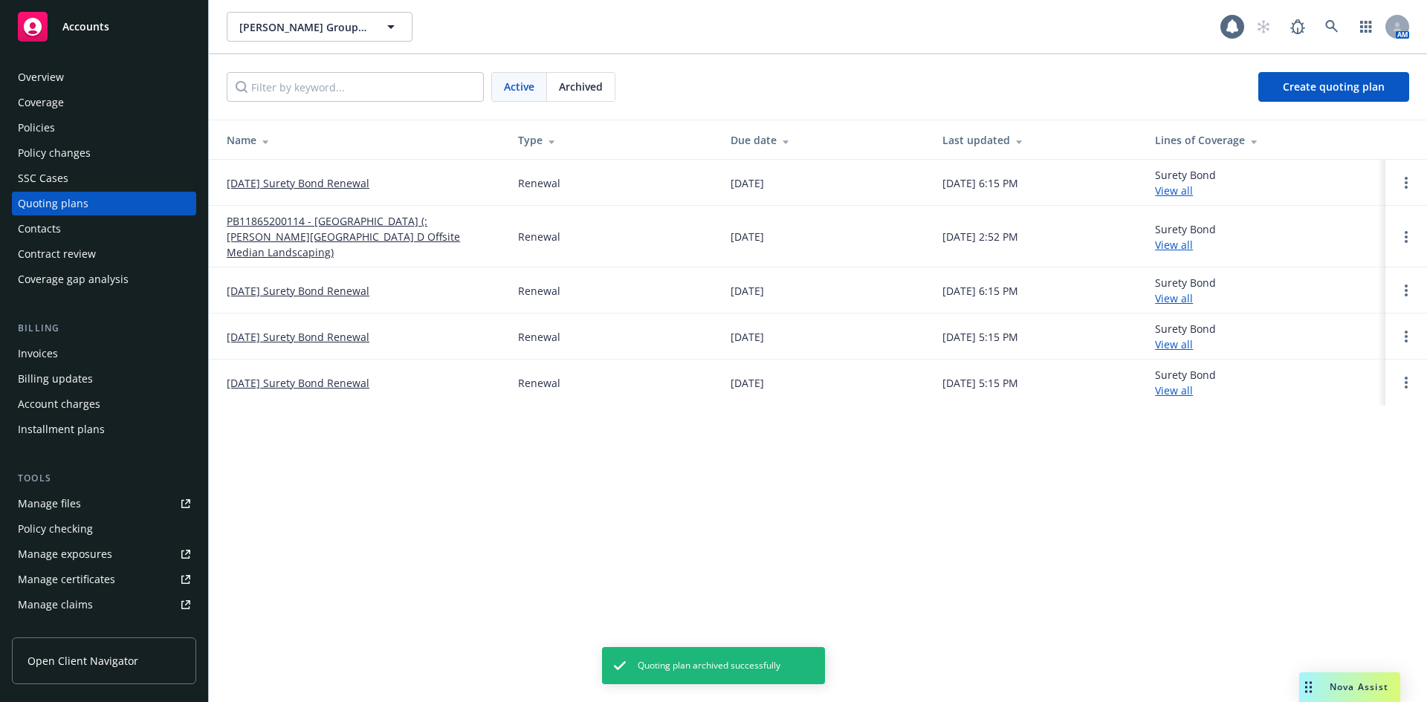
click at [1411, 360] on td at bounding box center [1406, 383] width 42 height 46
click at [1406, 381] on circle "Open options" at bounding box center [1405, 382] width 3 height 3
click at [1301, 360] on span "Archive" at bounding box center [1301, 356] width 73 height 14
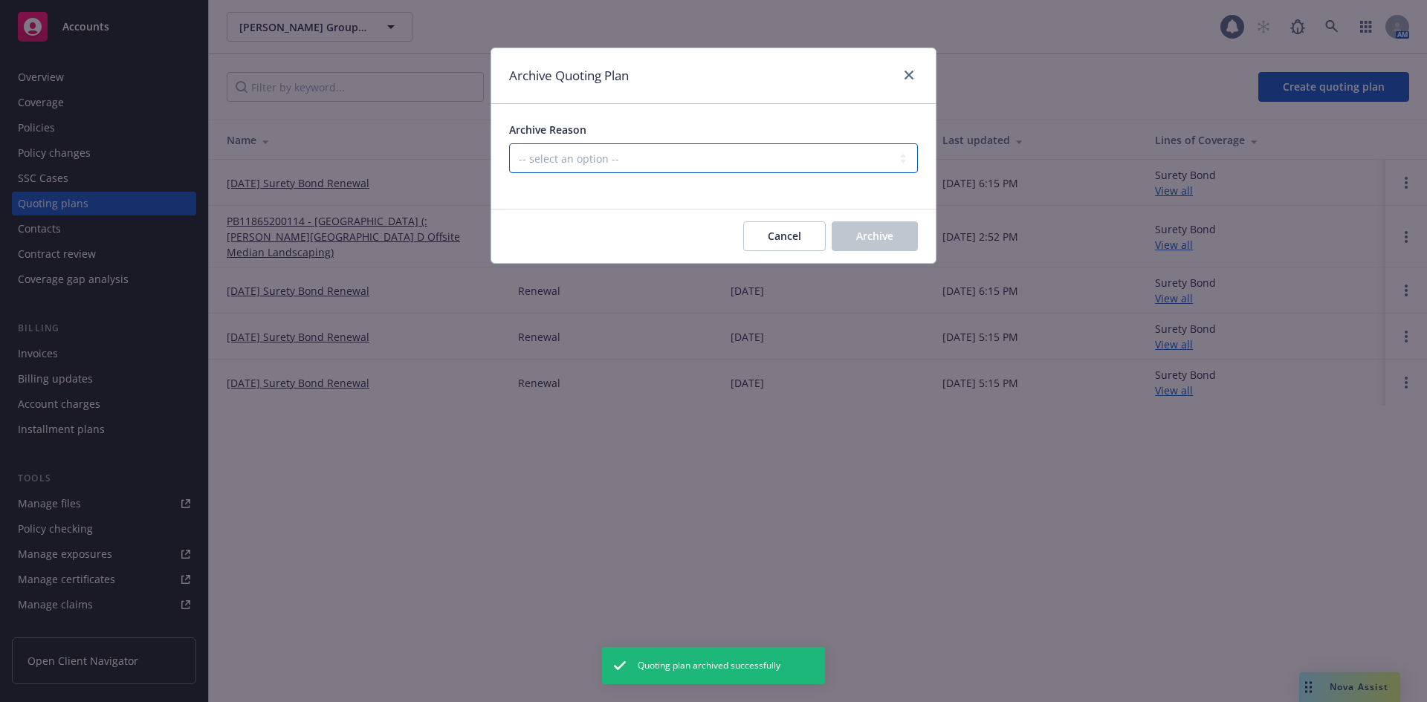
click at [716, 170] on select "-- select an option -- All policies in this renewal plan are auto-renewed Creat…" at bounding box center [713, 158] width 409 height 30
select select "ARCHIVED_RENEWAL_POLICY_AUTO_RENEWED"
click at [509, 143] on select "-- select an option -- All policies in this renewal plan are auto-renewed Creat…" at bounding box center [713, 158] width 409 height 30
click at [904, 251] on button "Archive" at bounding box center [875, 236] width 86 height 30
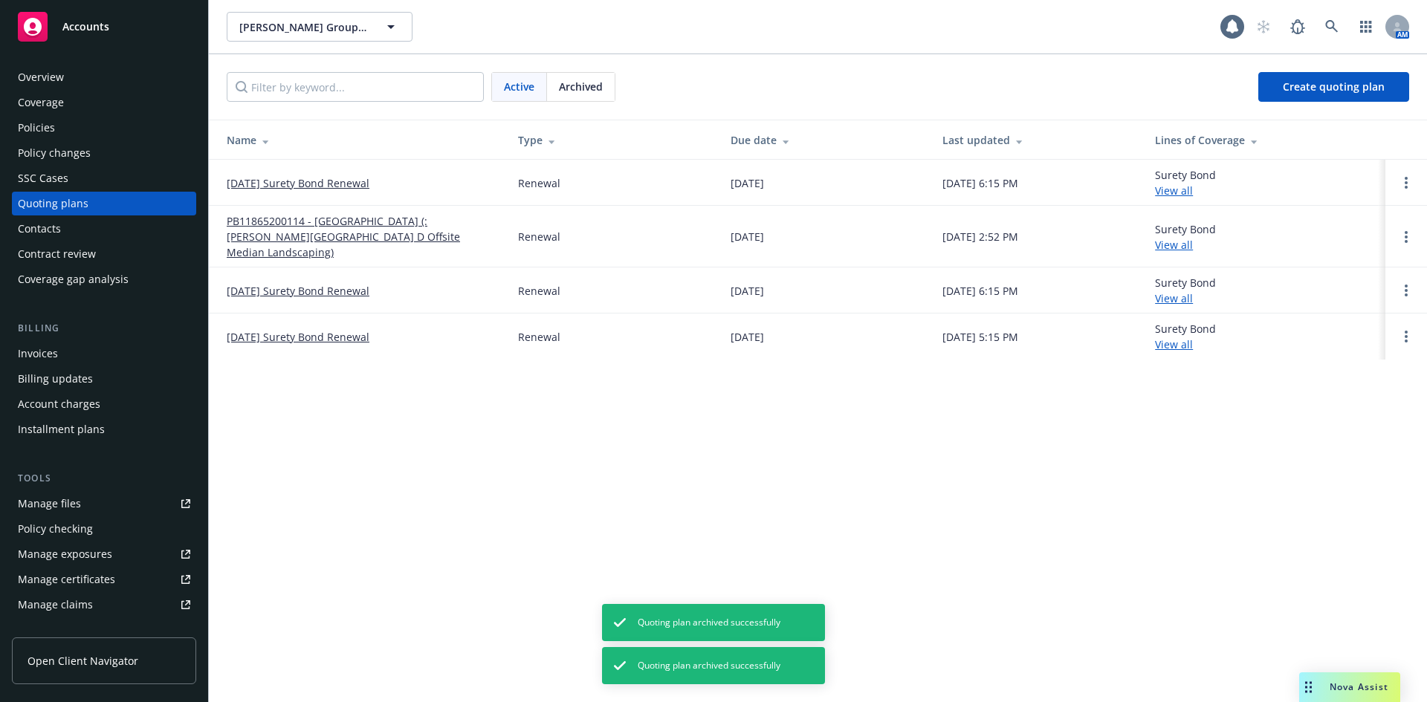
click at [1396, 324] on td at bounding box center [1406, 337] width 42 height 46
click at [1405, 331] on icon "Open options" at bounding box center [1405, 337] width 3 height 12
click at [1328, 311] on span "Archive" at bounding box center [1301, 309] width 73 height 14
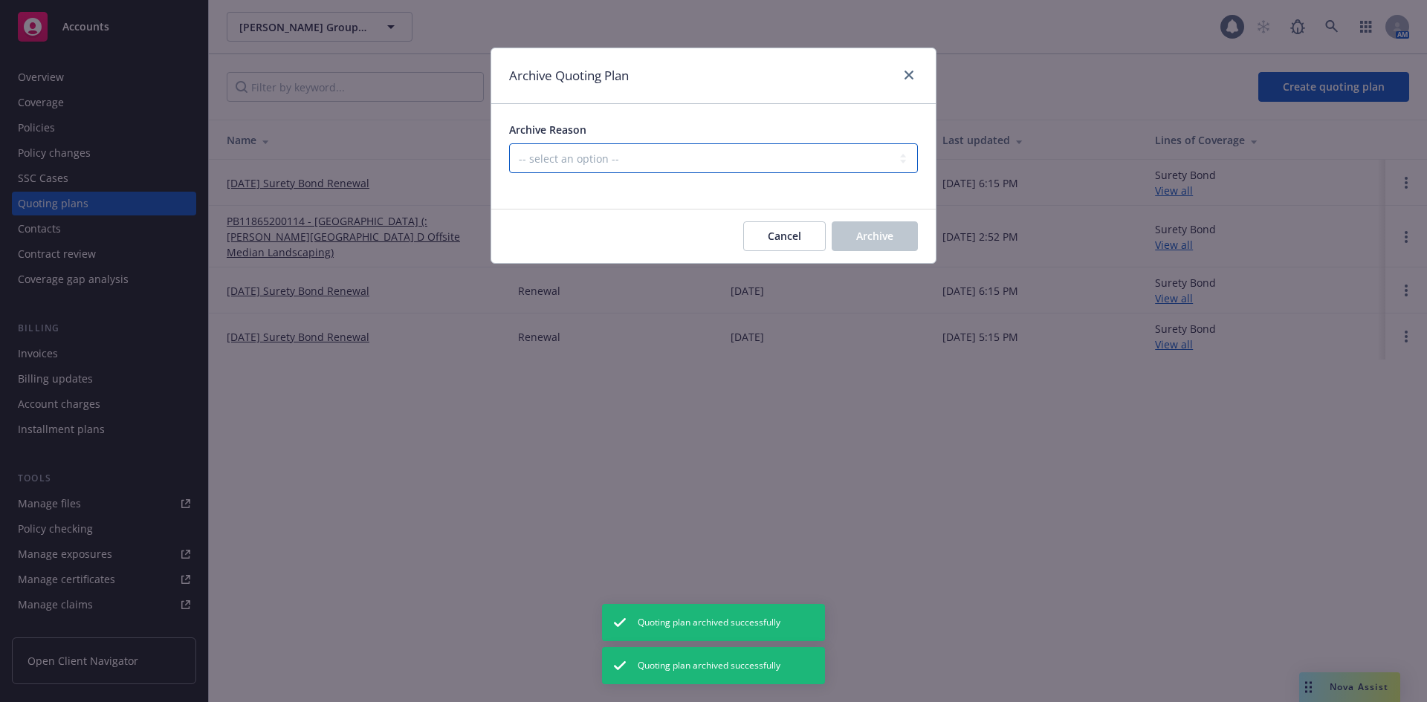
drag, startPoint x: 532, startPoint y: 164, endPoint x: 544, endPoint y: 166, distance: 12.1
click at [532, 164] on select "-- select an option -- All policies in this renewal plan are auto-renewed Creat…" at bounding box center [713, 158] width 409 height 30
select select "ARCHIVED_RENEWAL_POLICY_AUTO_RENEWED"
click at [509, 143] on select "-- select an option -- All policies in this renewal plan are auto-renewed Creat…" at bounding box center [713, 158] width 409 height 30
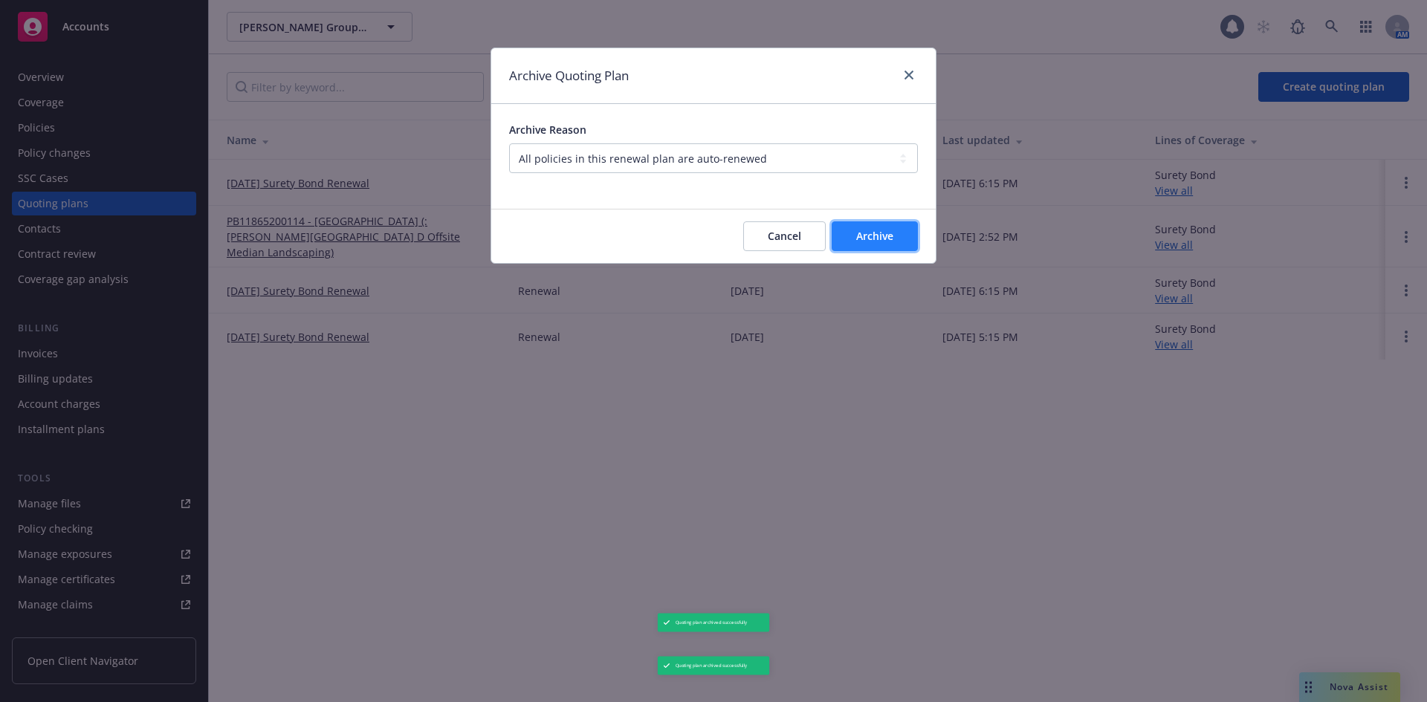
click at [848, 238] on button "Archive" at bounding box center [875, 236] width 86 height 30
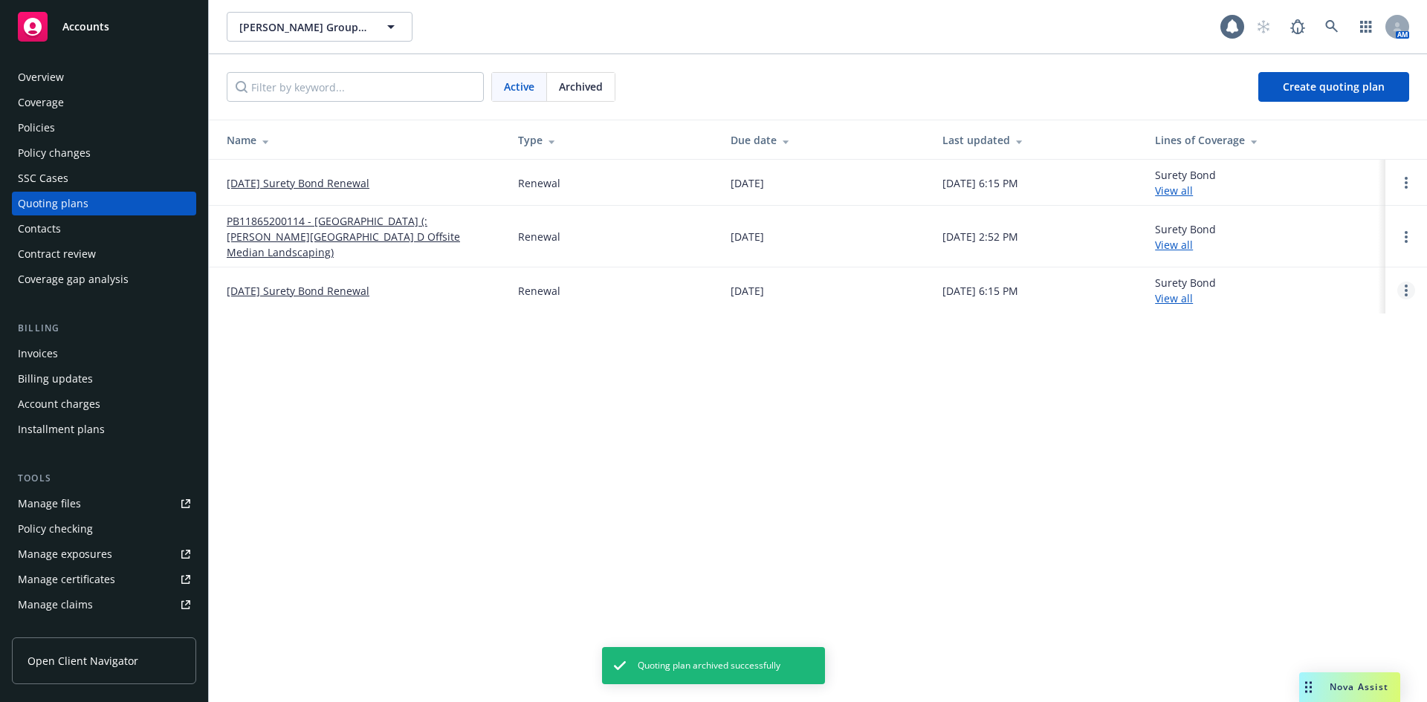
click at [1405, 294] on circle "Open options" at bounding box center [1405, 295] width 3 height 3
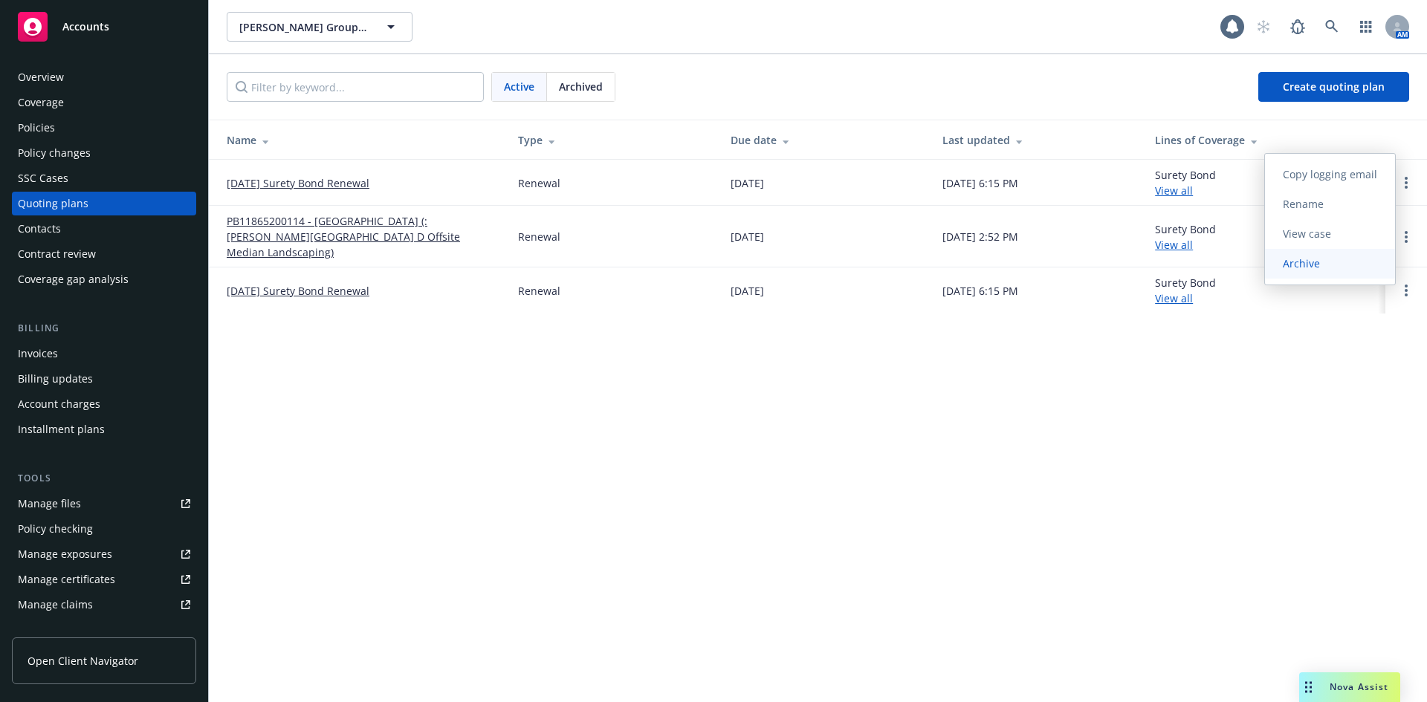
click at [1312, 263] on span "Archive" at bounding box center [1301, 263] width 73 height 14
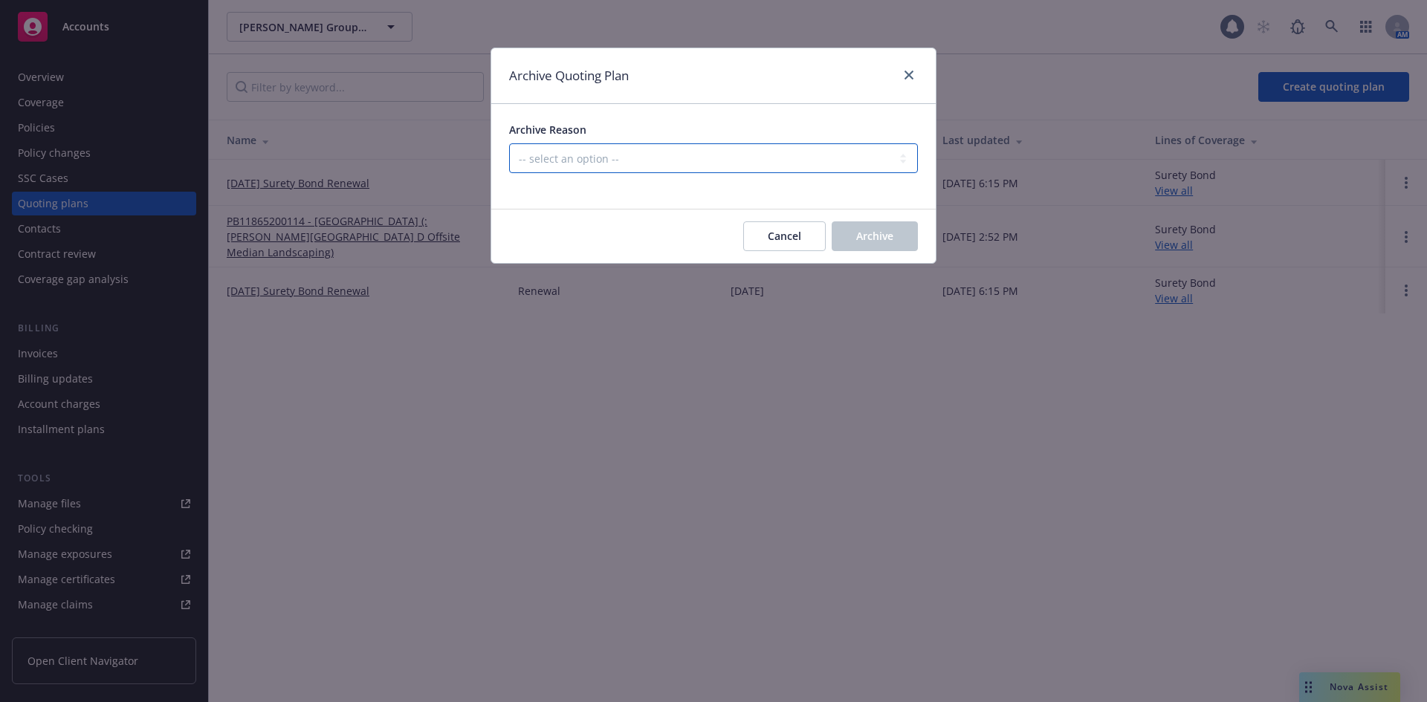
click at [636, 155] on select "-- select an option -- All policies in this renewal plan are auto-renewed Creat…" at bounding box center [713, 158] width 409 height 30
select select "ARCHIVED_RENEWAL_POLICY_AUTO_RENEWED"
click at [509, 143] on select "-- select an option -- All policies in this renewal plan are auto-renewed Creat…" at bounding box center [713, 158] width 409 height 30
click at [852, 233] on button "Archive" at bounding box center [875, 236] width 86 height 30
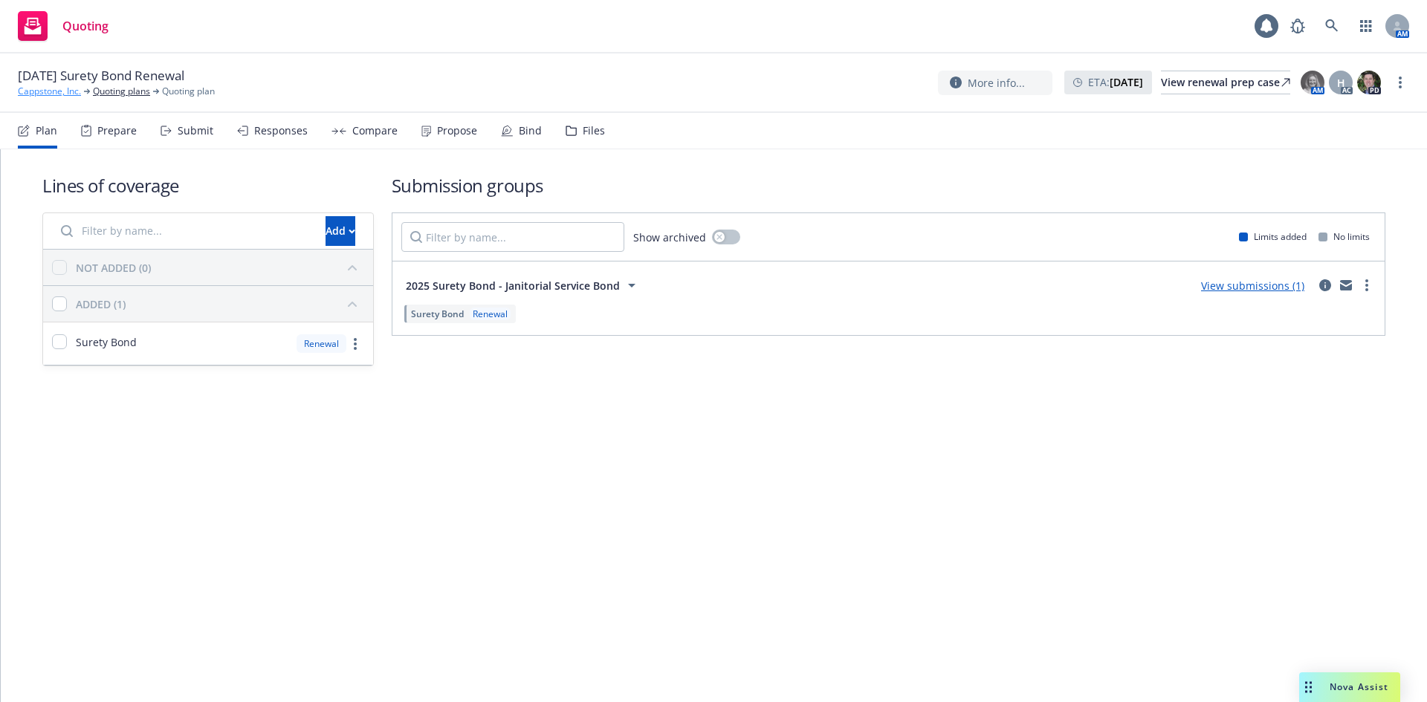
click at [36, 96] on link "Cappstone, Inc." at bounding box center [49, 91] width 63 height 13
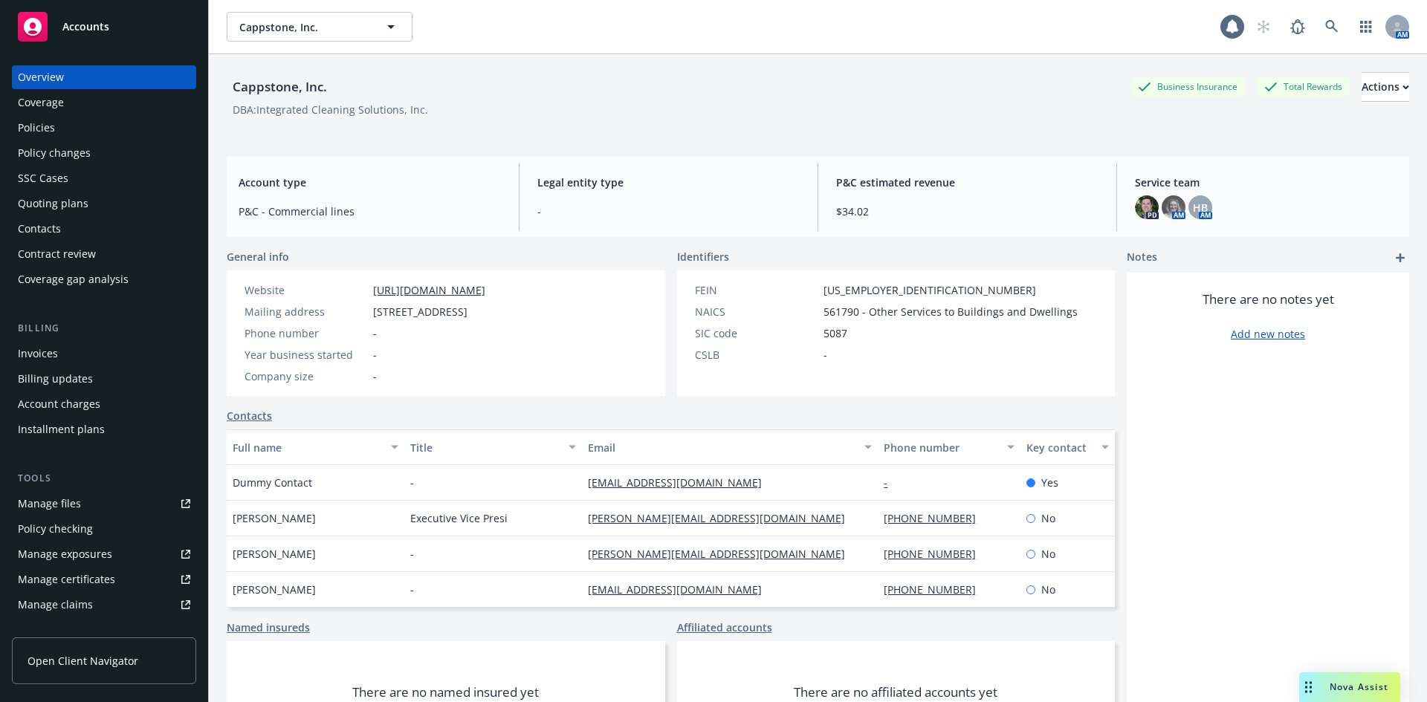
click at [65, 132] on div "Policies" at bounding box center [104, 128] width 172 height 24
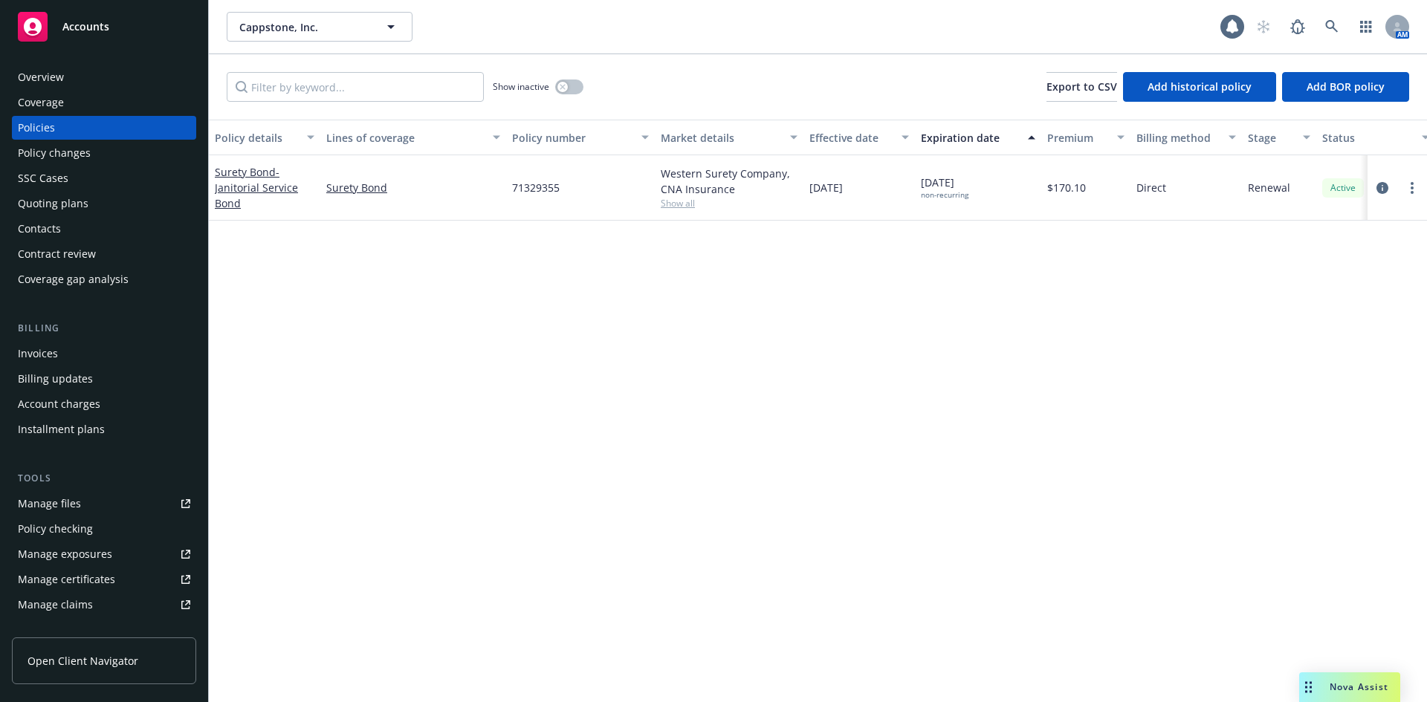
click at [49, 214] on div "Quoting plans" at bounding box center [53, 204] width 71 height 24
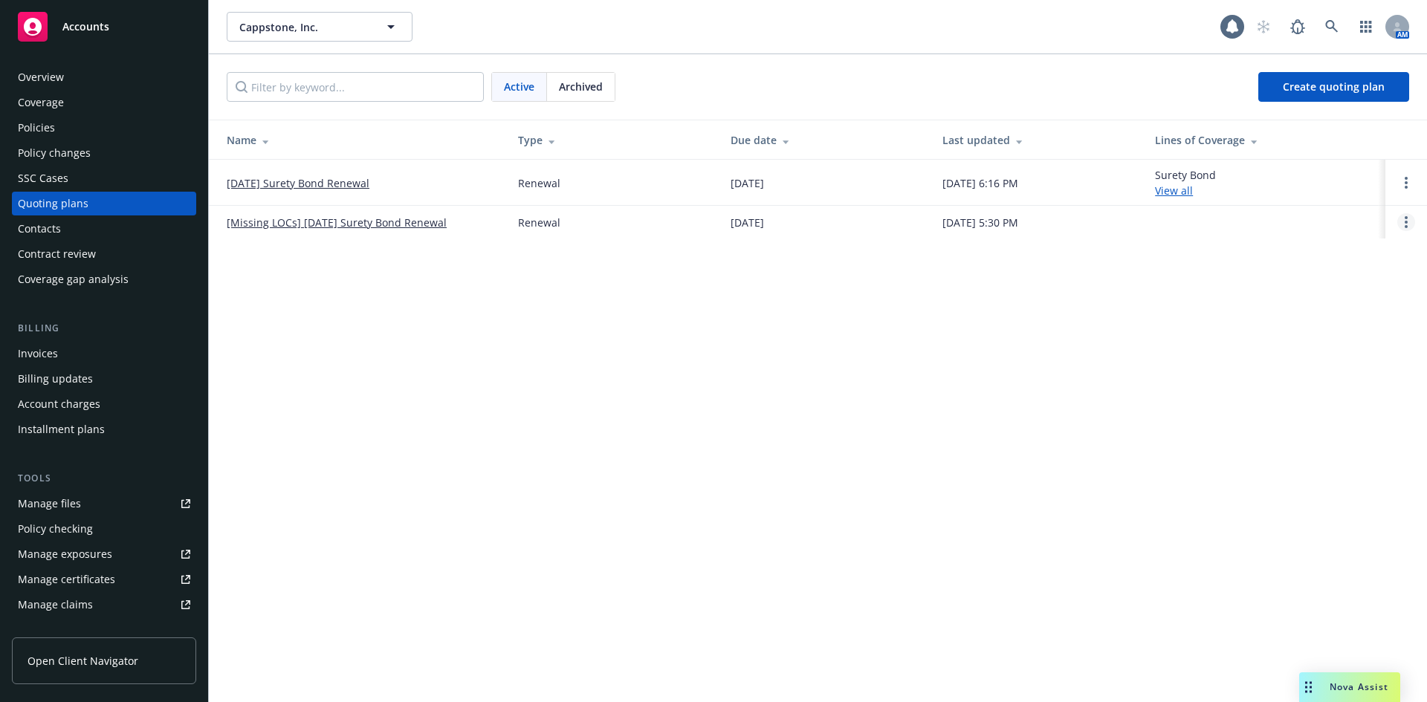
click at [1403, 220] on link "Open options" at bounding box center [1406, 222] width 18 height 18
click at [1303, 210] on span "Archive" at bounding box center [1301, 211] width 73 height 14
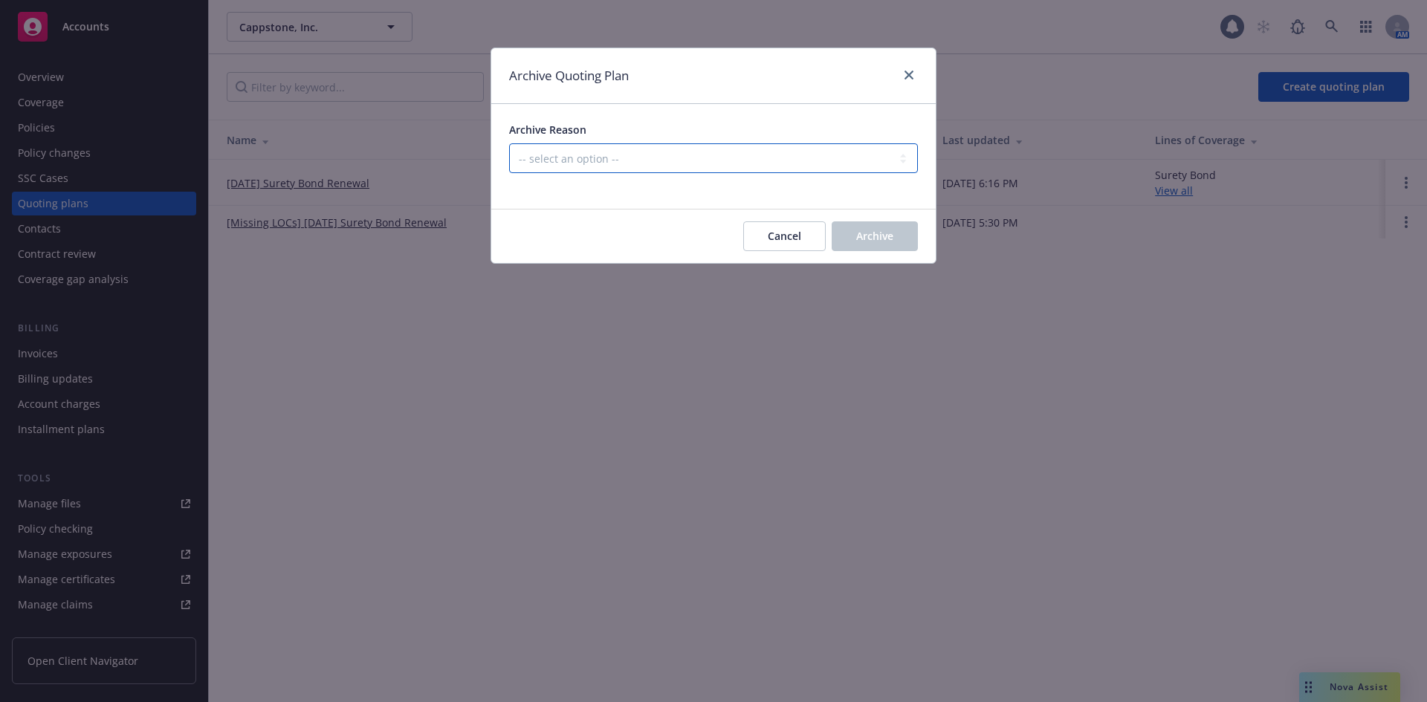
click at [554, 149] on select "-- select an option -- All policies in this renewal plan are auto-renewed Creat…" at bounding box center [713, 158] width 409 height 30
select select "ARCHIVED_RENEWAL_POLICY_AUTO_RENEWED"
click at [509, 143] on select "-- select an option -- All policies in this renewal plan are auto-renewed Creat…" at bounding box center [713, 158] width 409 height 30
click at [883, 239] on span "Archive" at bounding box center [874, 236] width 37 height 14
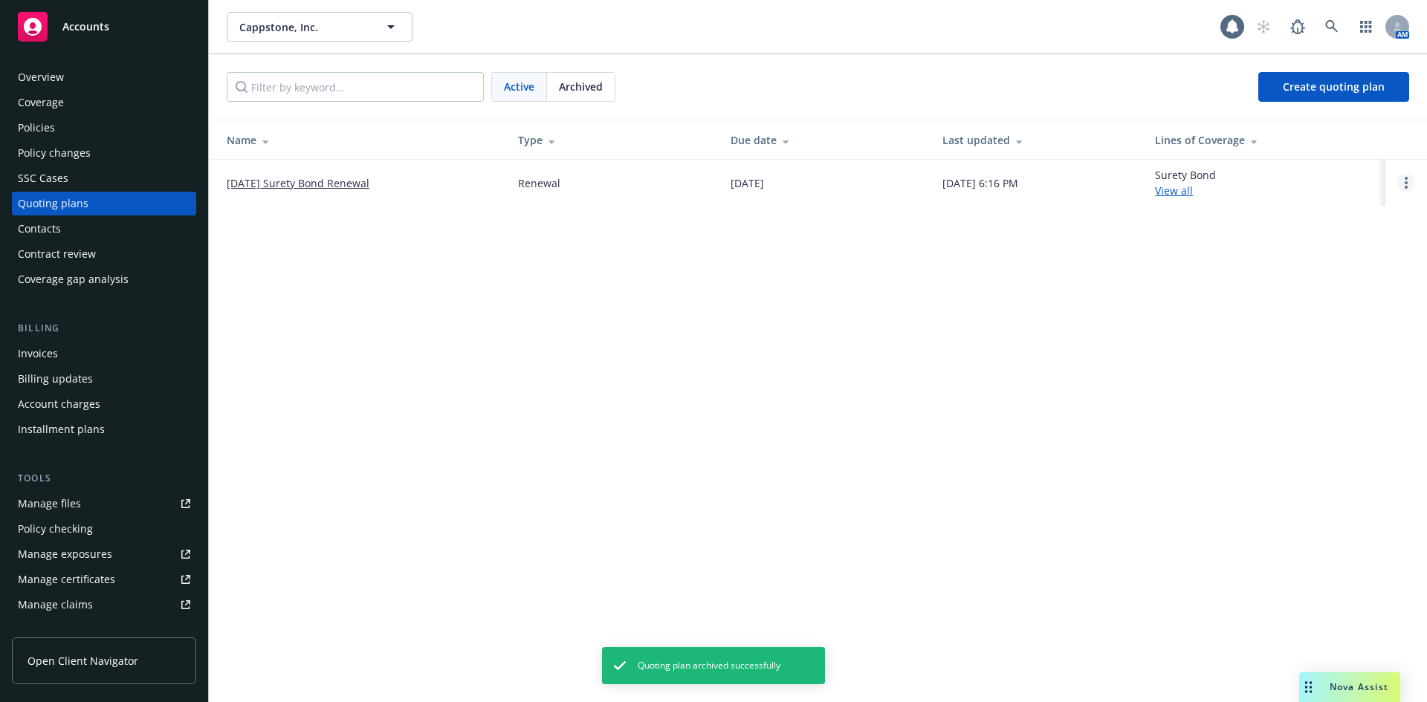
click at [1408, 182] on link "Open options" at bounding box center [1406, 183] width 18 height 18
click at [1333, 169] on span "Archive" at bounding box center [1301, 171] width 73 height 14
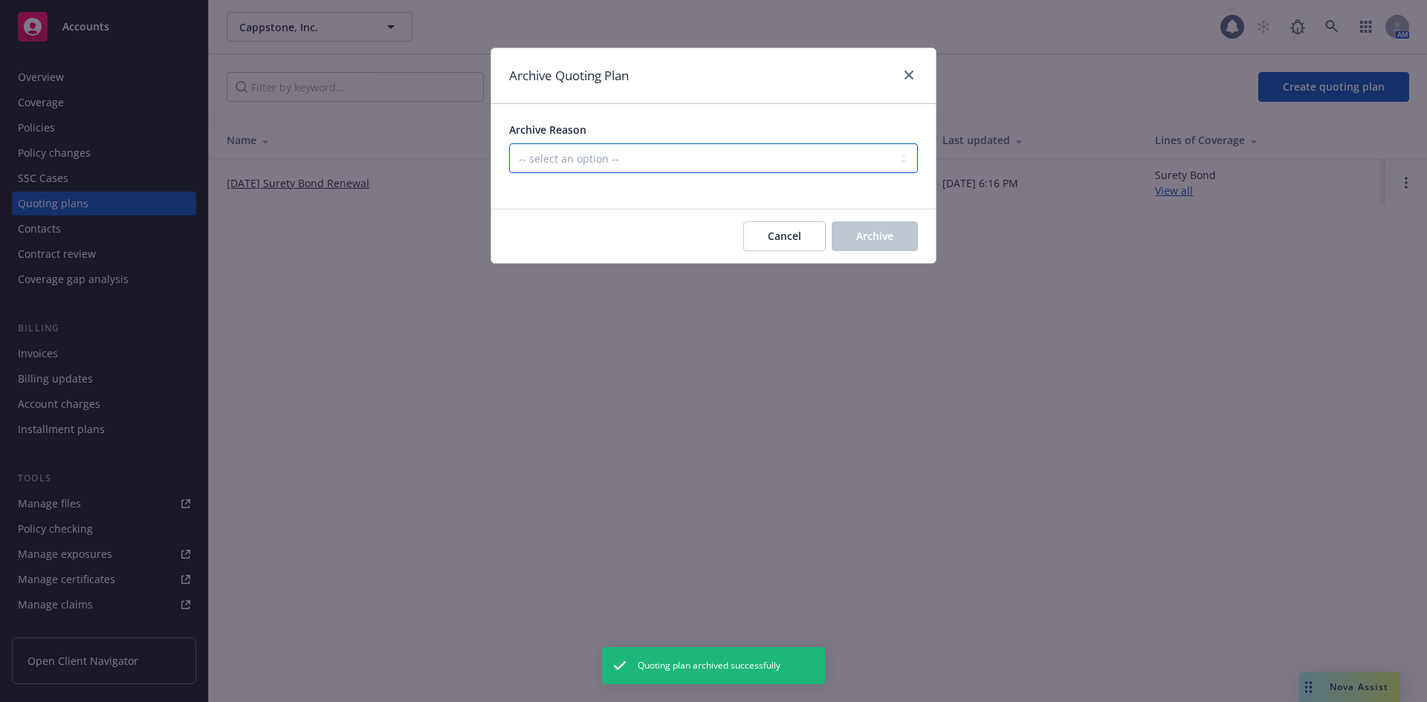
drag, startPoint x: 678, startPoint y: 152, endPoint x: 677, endPoint y: 159, distance: 7.5
click at [677, 154] on select "-- select an option -- All policies in this renewal plan are auto-renewed Creat…" at bounding box center [713, 158] width 409 height 30
select select "ARCHIVED_RENEWAL_POLICY_AUTO_RENEWED"
click at [509, 143] on select "-- select an option -- All policies in this renewal plan are auto-renewed Creat…" at bounding box center [713, 158] width 409 height 30
click at [889, 237] on span "Archive" at bounding box center [874, 236] width 37 height 14
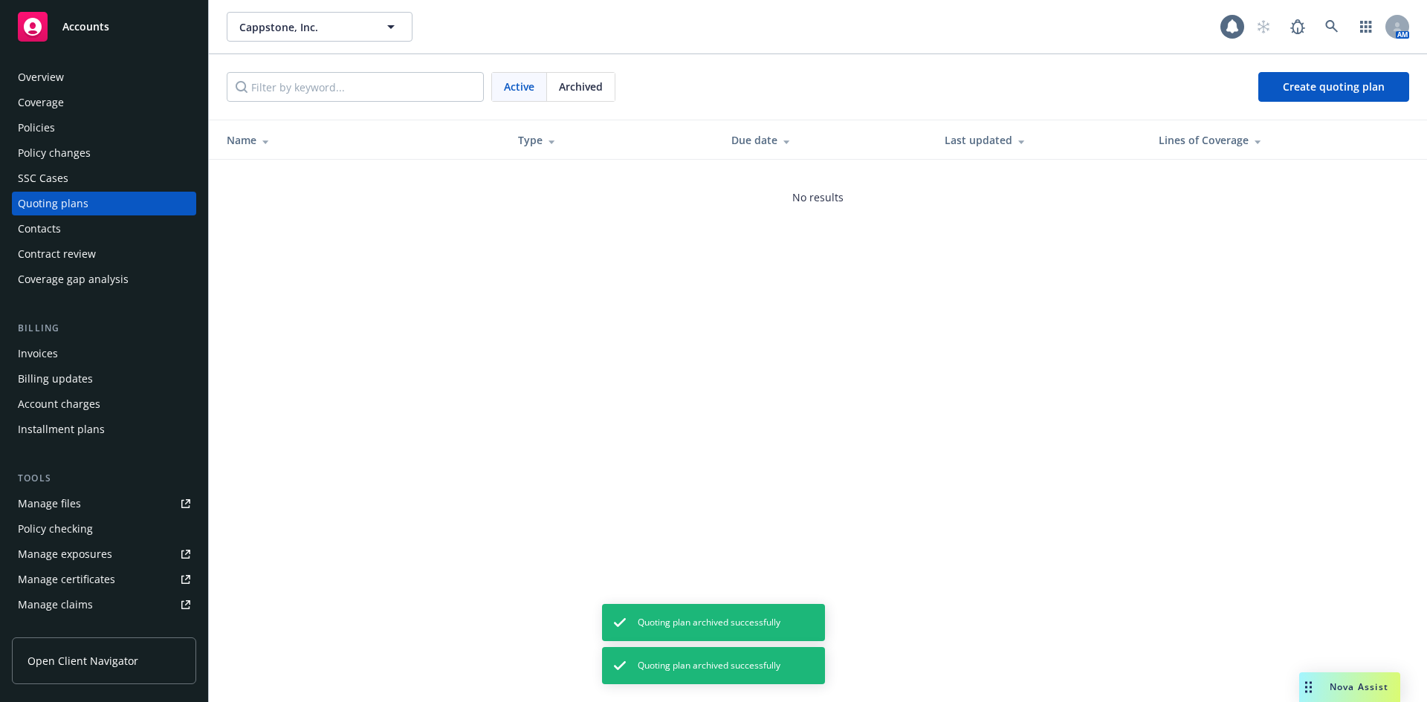
click at [50, 154] on div "Policy changes" at bounding box center [54, 153] width 73 height 24
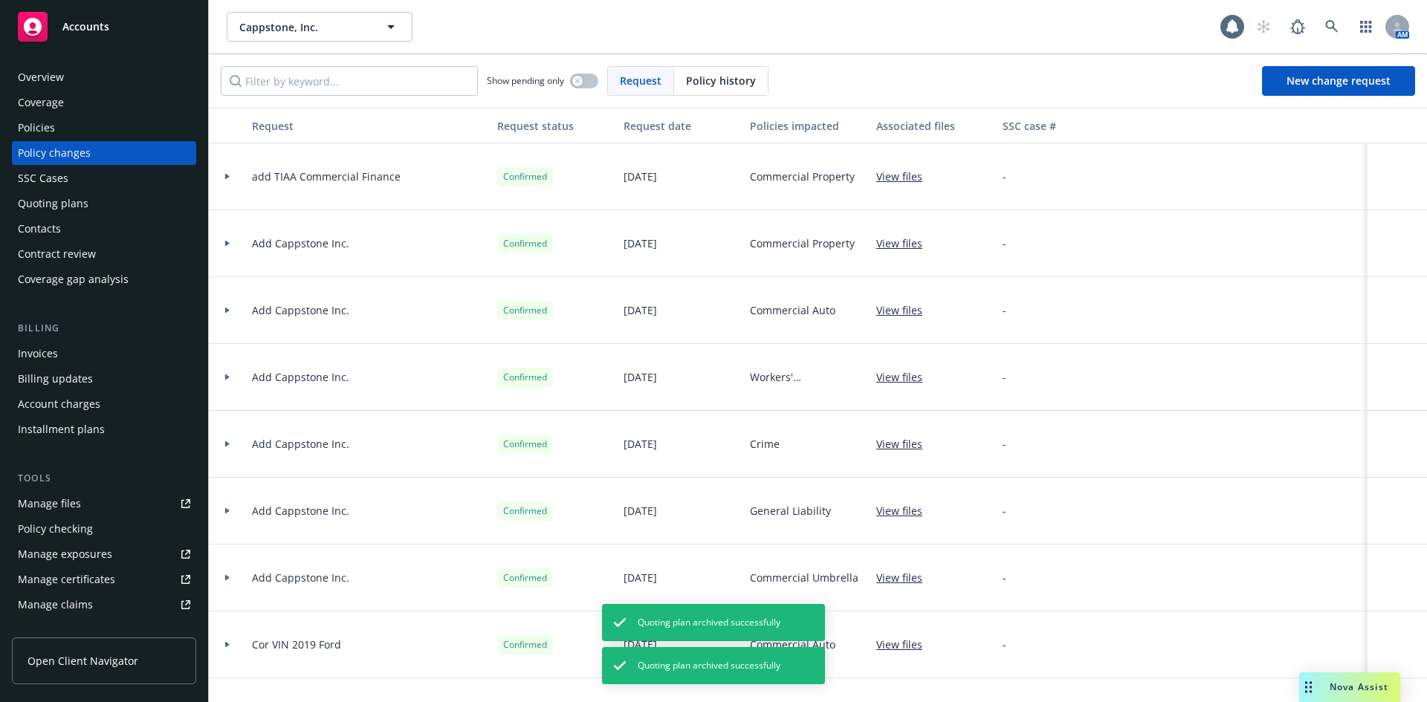
click at [105, 164] on div "Policy changes" at bounding box center [104, 153] width 172 height 24
click at [117, 195] on div "Quoting plans" at bounding box center [104, 204] width 172 height 24
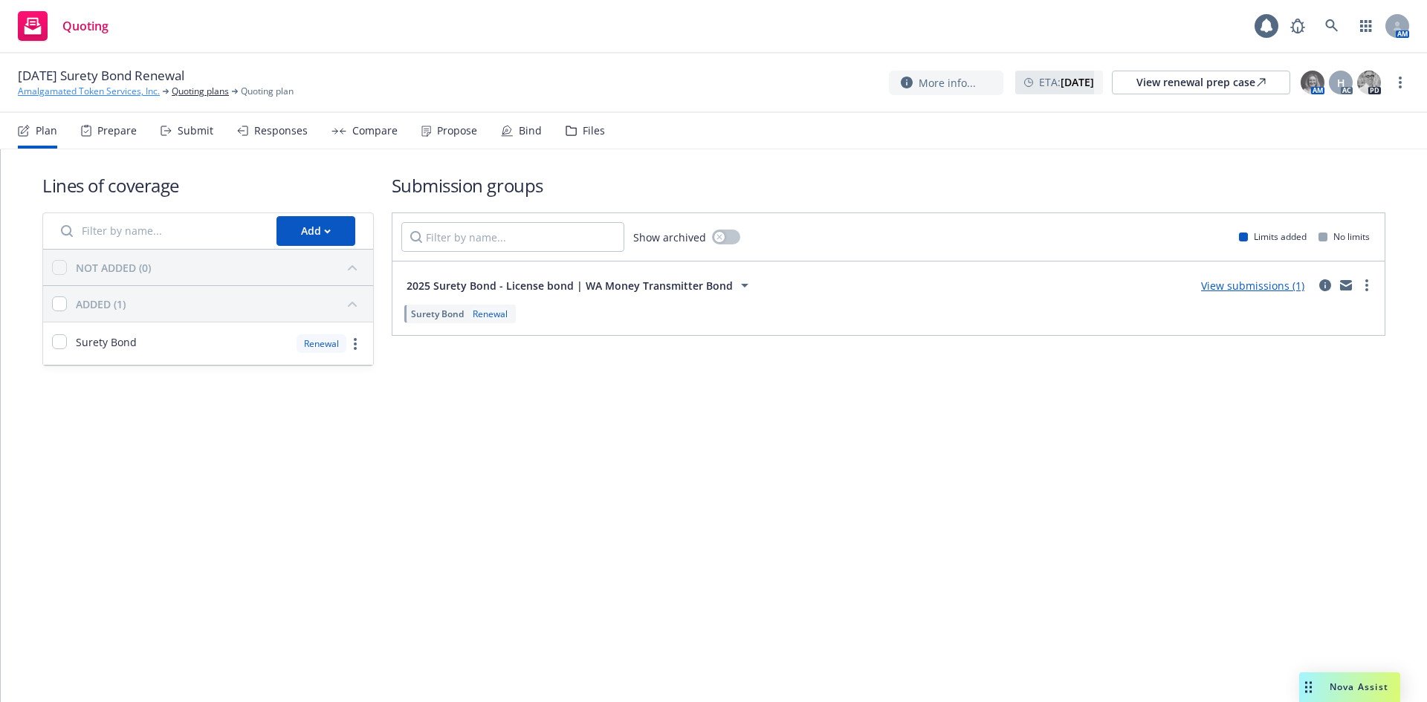
click at [100, 93] on link "Amalgamated Token Services, Inc." at bounding box center [89, 91] width 142 height 13
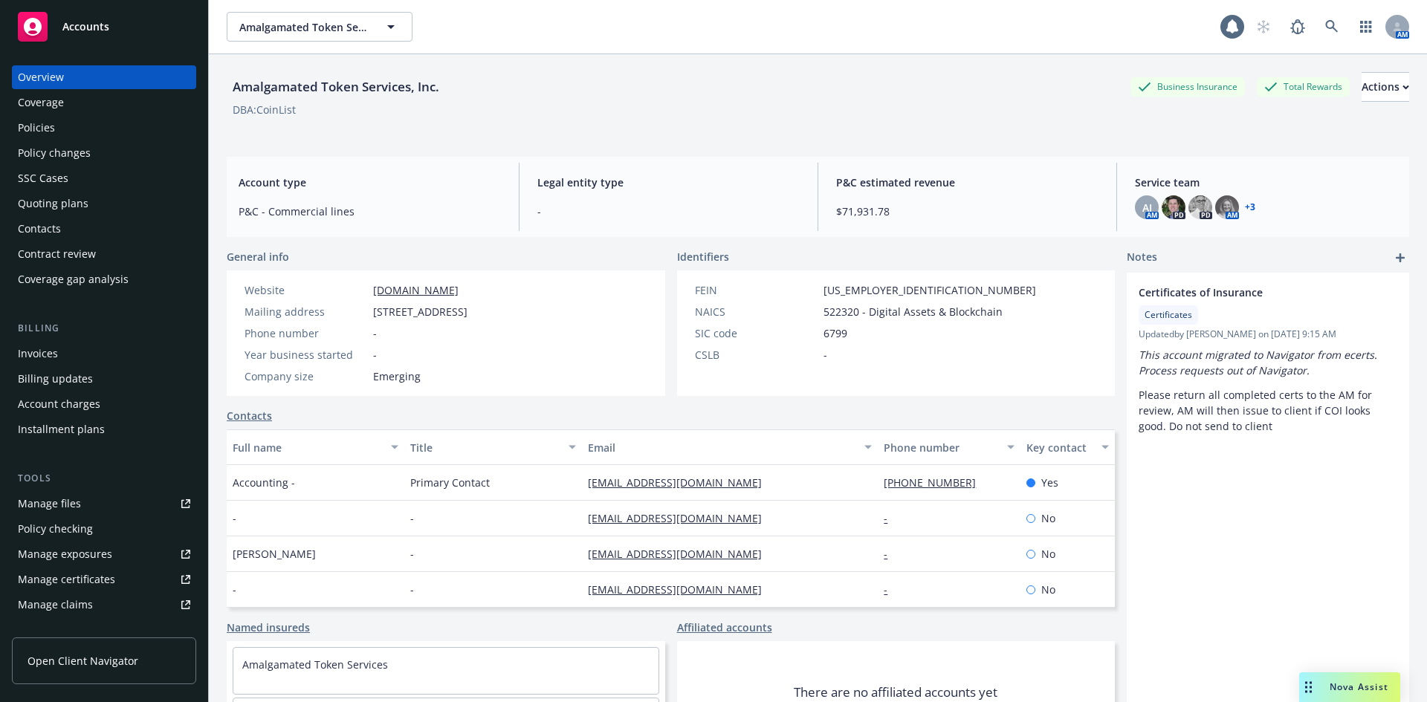
click at [39, 137] on div "Policies" at bounding box center [36, 128] width 37 height 24
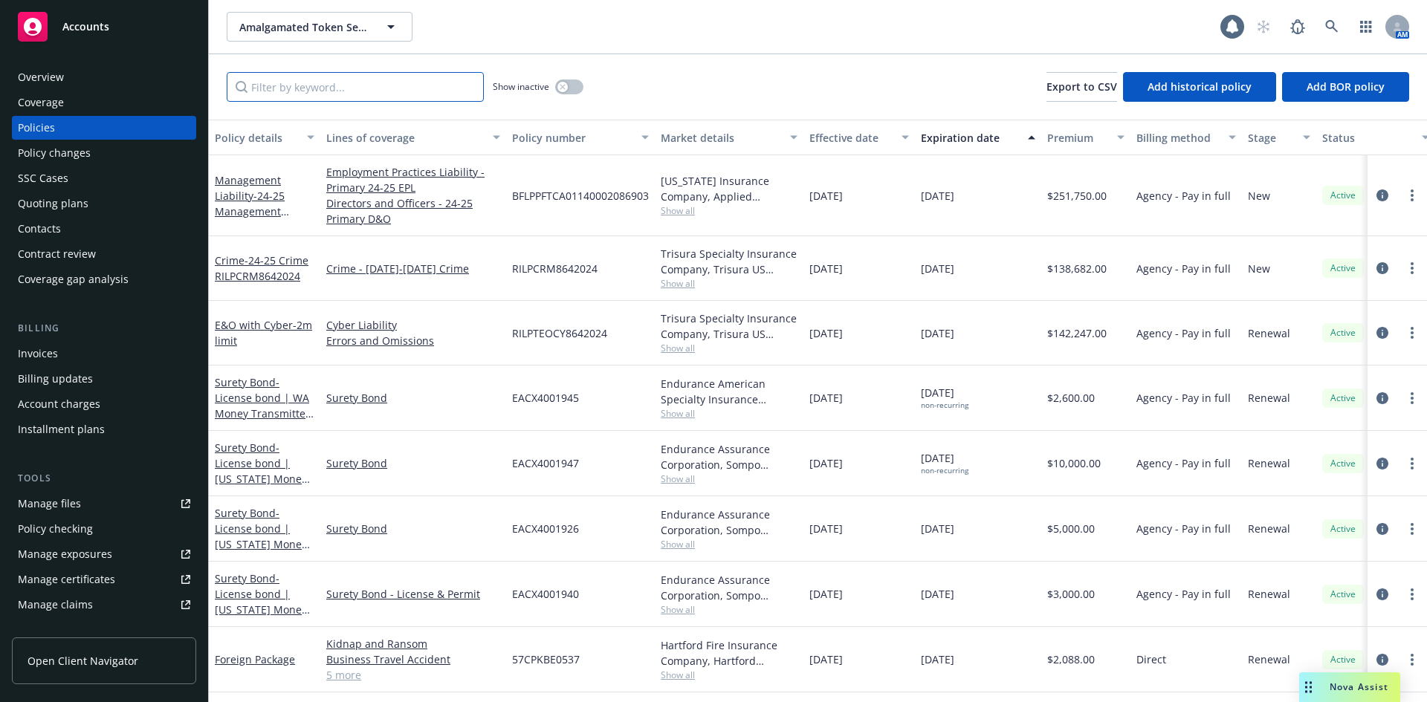
click at [346, 94] on input "Filter by keyword..." at bounding box center [355, 87] width 257 height 30
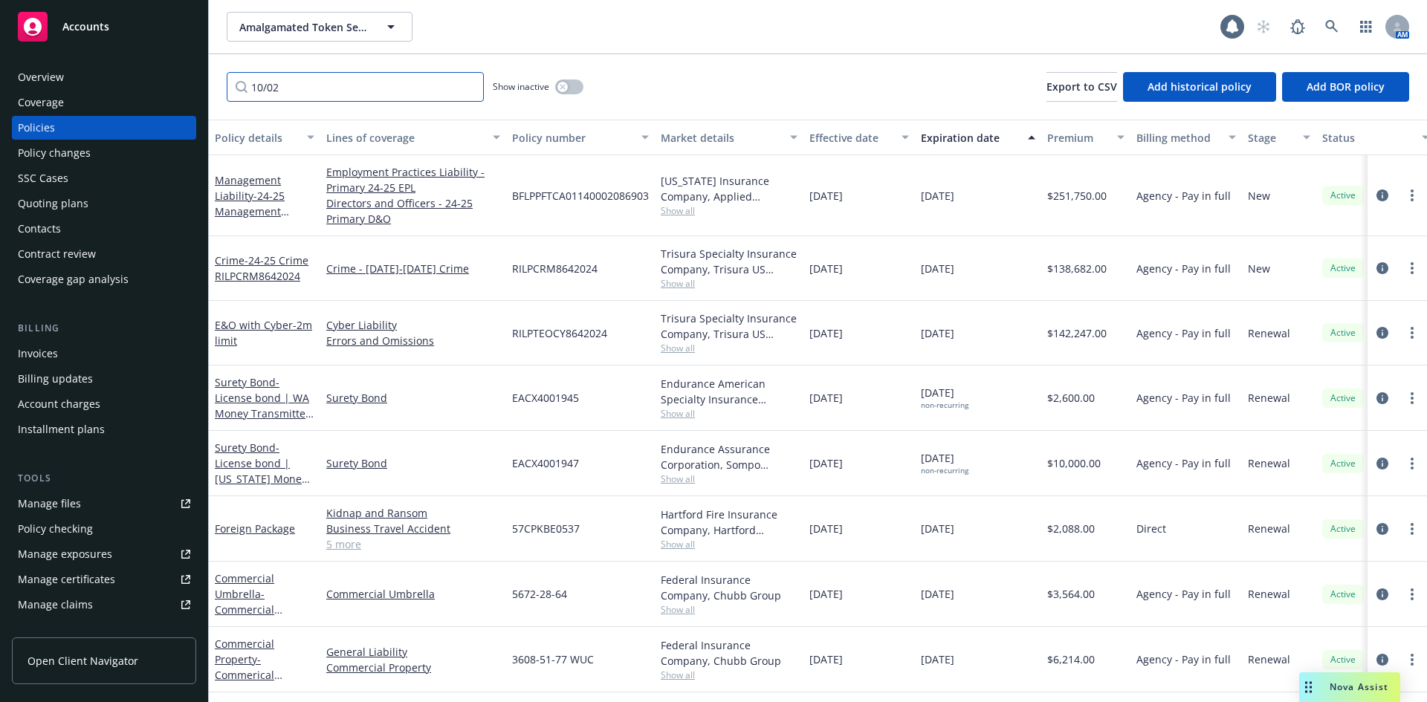
type input "10/02"
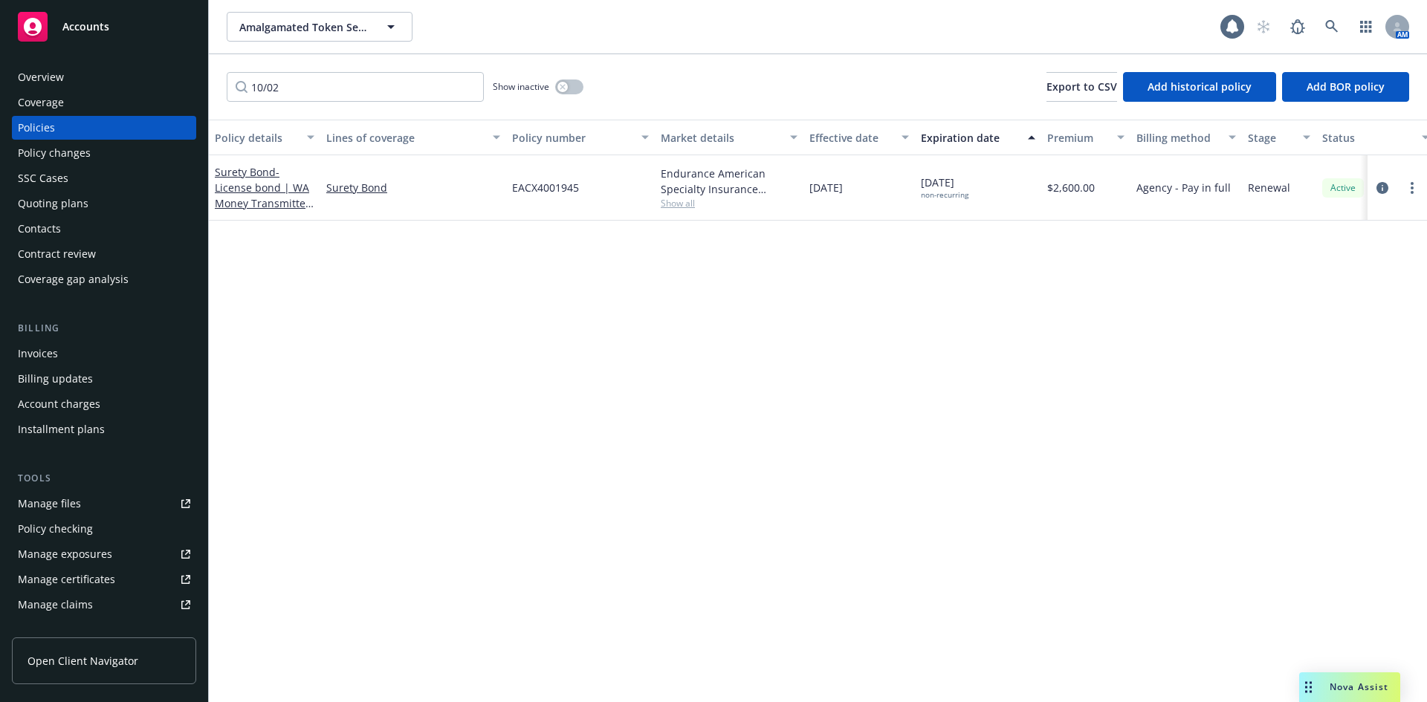
click at [122, 215] on div "Overview Coverage Policies Policy changes SSC Cases Quoting plans Contacts Cont…" at bounding box center [104, 178] width 184 height 226
click at [121, 209] on div "Quoting plans" at bounding box center [104, 204] width 172 height 24
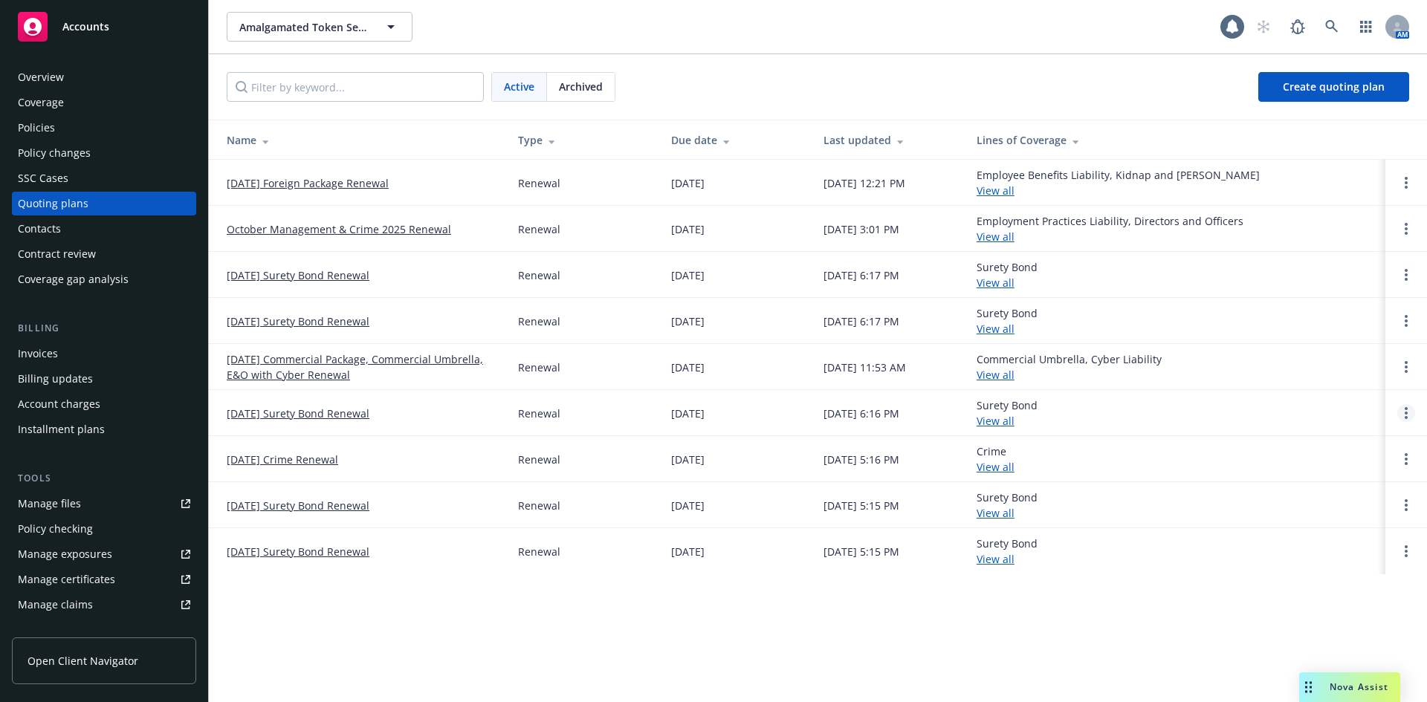
click at [1407, 412] on circle "Open options" at bounding box center [1405, 413] width 3 height 3
click at [1294, 405] on span "Archive" at bounding box center [1301, 402] width 73 height 14
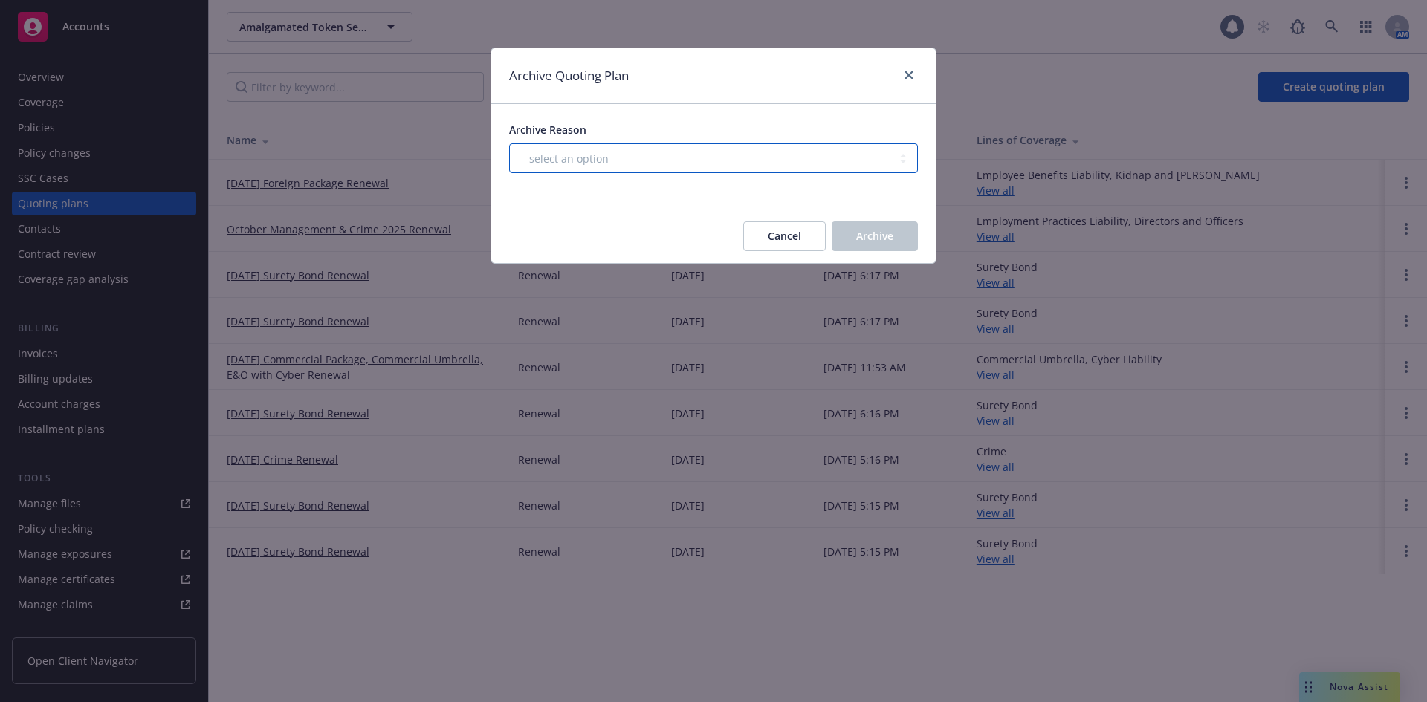
click at [620, 164] on select "-- select an option -- All policies in this renewal plan are auto-renewed Creat…" at bounding box center [713, 158] width 409 height 30
select select "ARCHIVED_RENEWAL_POLICY_AUTO_RENEWED"
click at [509, 143] on select "-- select an option -- All policies in this renewal plan are auto-renewed Creat…" at bounding box center [713, 158] width 409 height 30
click at [878, 244] on button "Archive" at bounding box center [875, 236] width 86 height 30
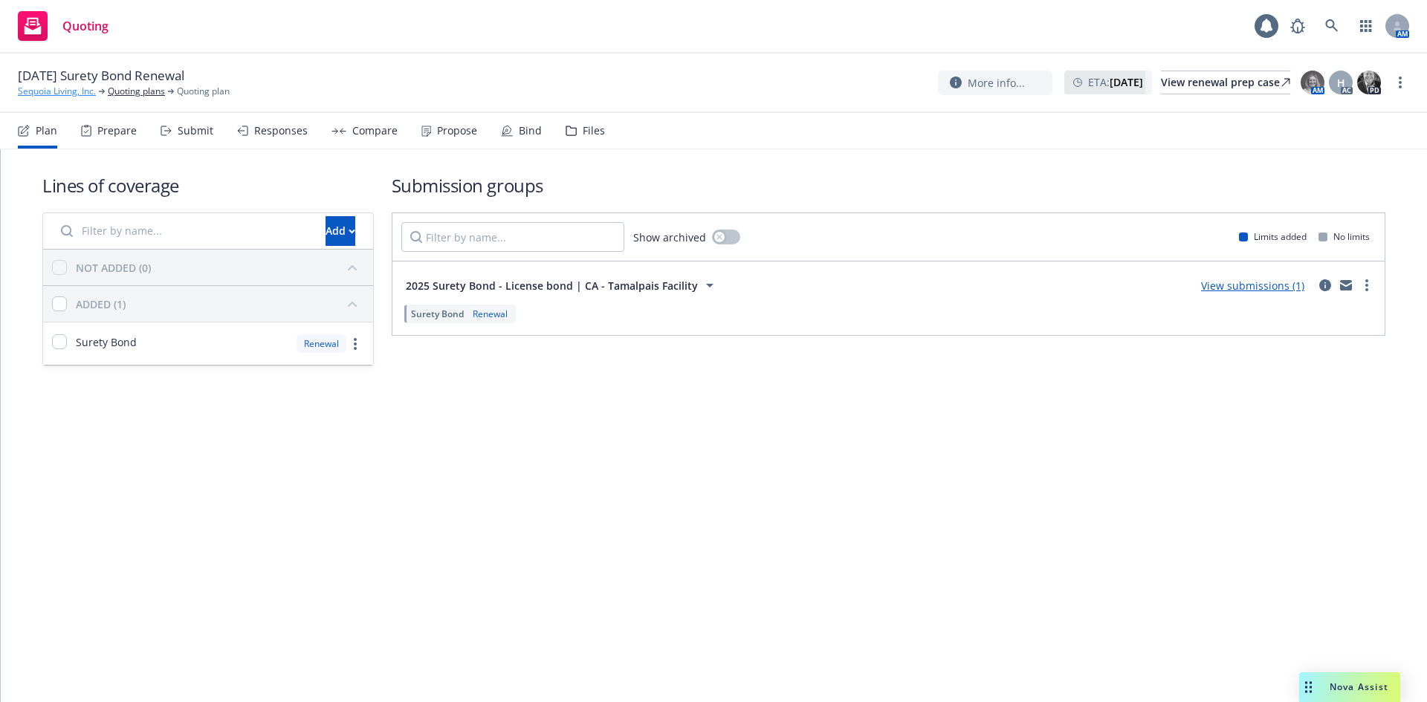
click at [44, 92] on link "Sequoia Living, Inc." at bounding box center [57, 91] width 78 height 13
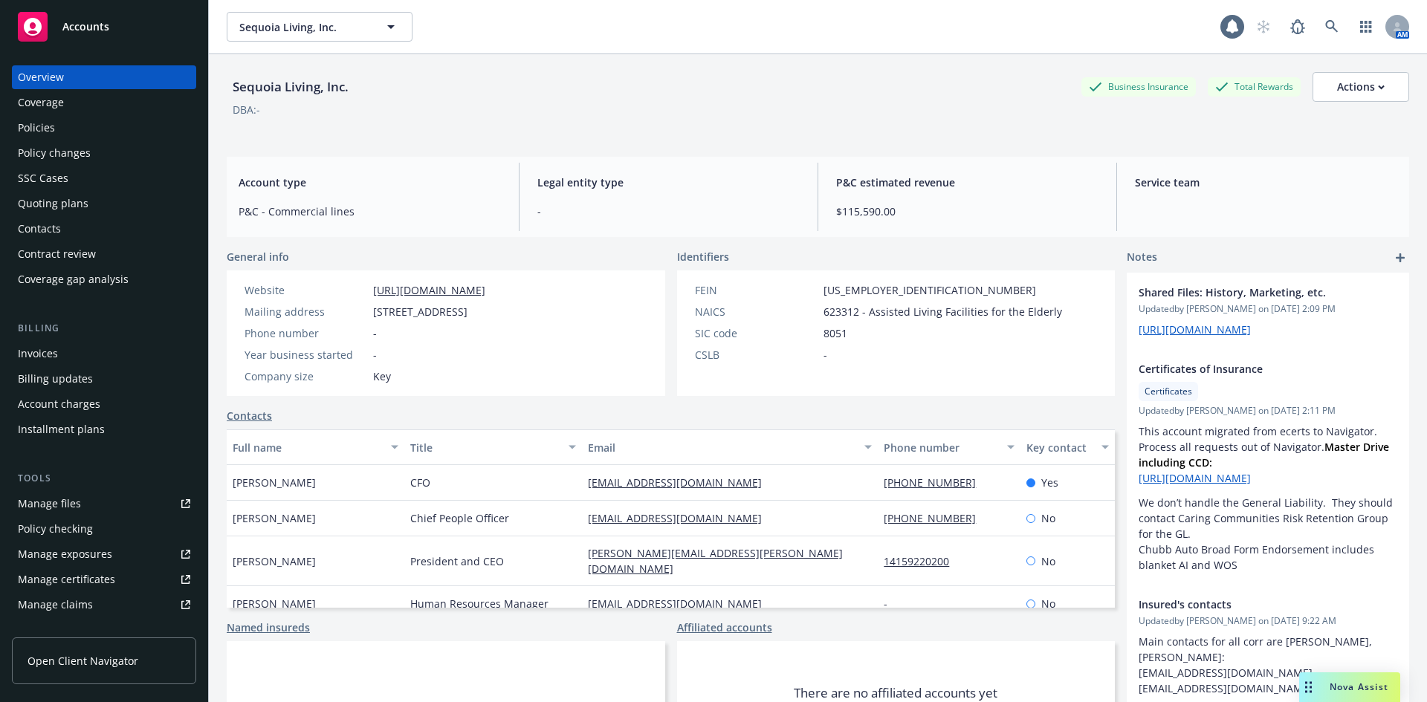
click at [91, 132] on div "Policies" at bounding box center [104, 128] width 172 height 24
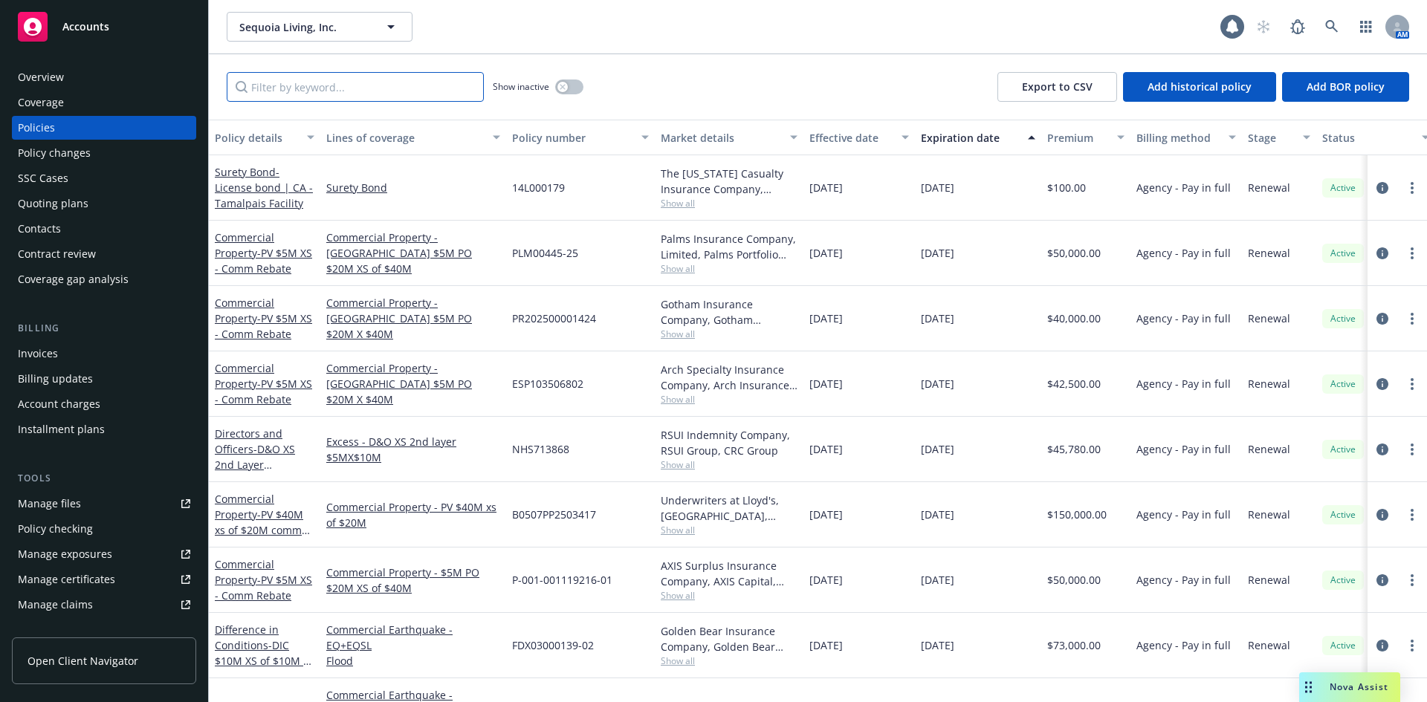
click at [386, 85] on input "Filter by keyword..." at bounding box center [355, 87] width 257 height 30
type input "10/01"
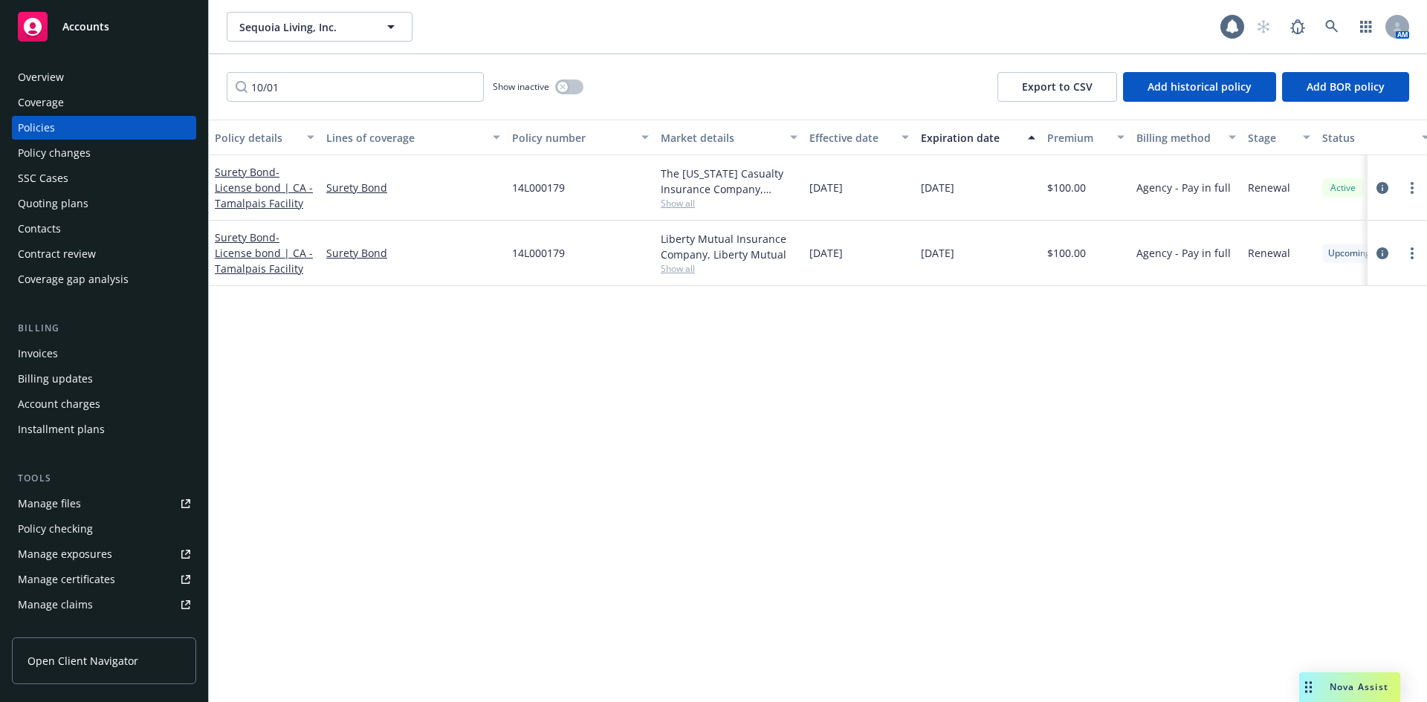
click at [106, 197] on div "Quoting plans" at bounding box center [104, 204] width 172 height 24
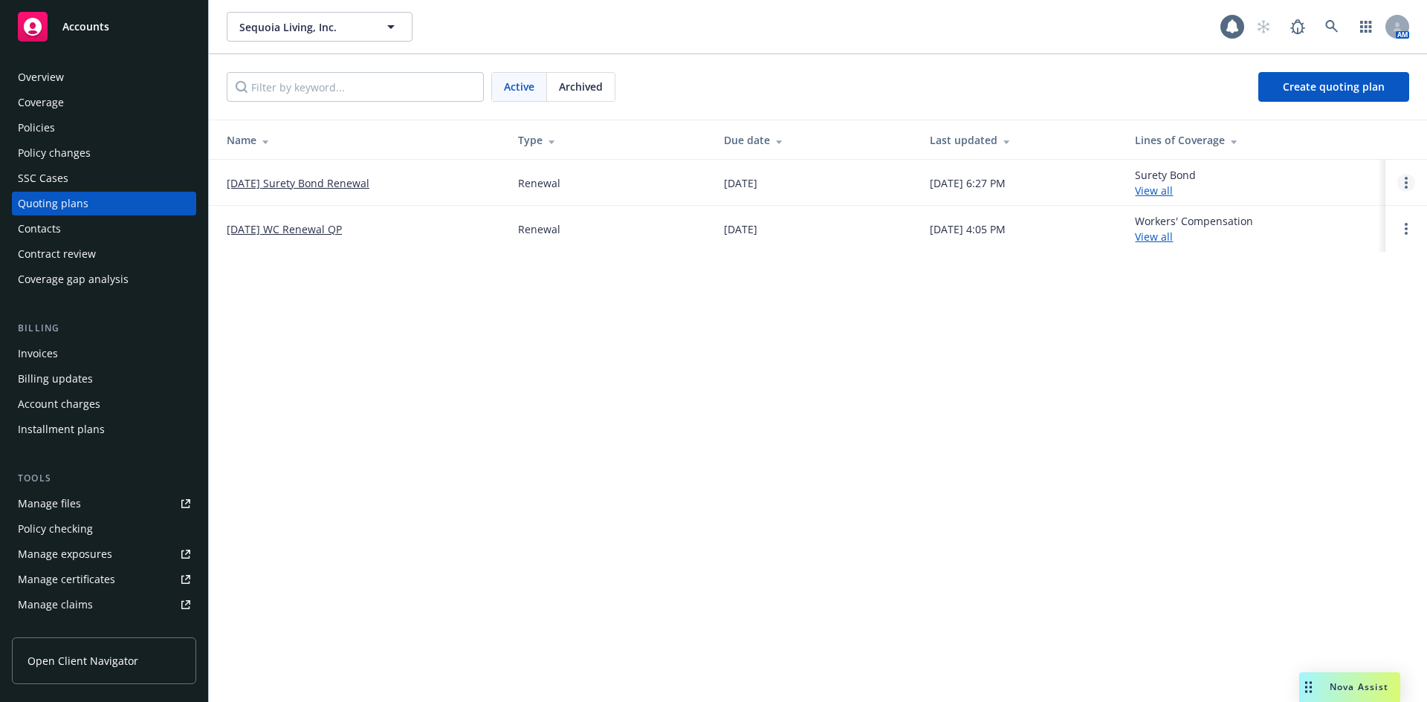
click at [1404, 183] on link "Open options" at bounding box center [1406, 183] width 18 height 18
click at [1327, 177] on span "Archive" at bounding box center [1301, 171] width 73 height 14
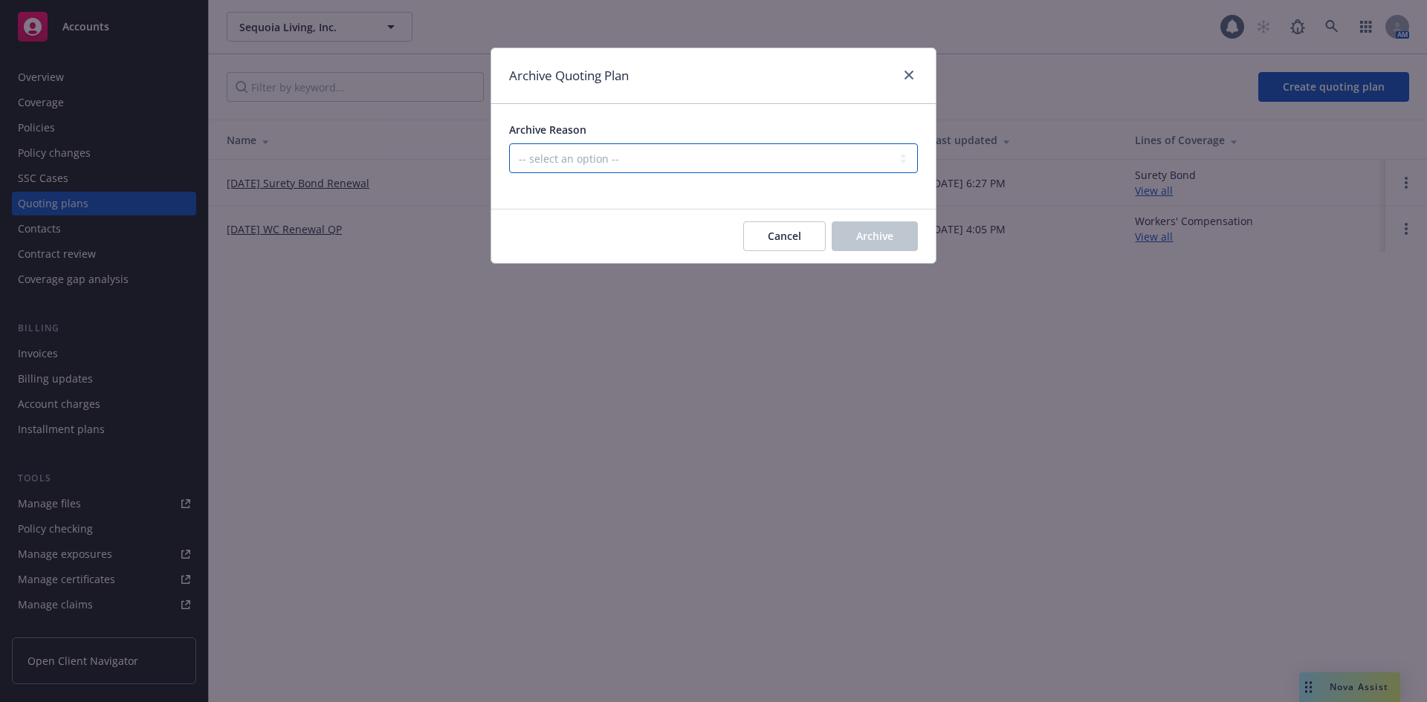
click at [701, 169] on select "-- select an option -- All policies in this renewal plan are auto-renewed Creat…" at bounding box center [713, 158] width 409 height 30
select select "ARCHIVED_RENEWAL_POLICY_AUTO_RENEWED"
click at [509, 143] on select "-- select an option -- All policies in this renewal plan are auto-renewed Creat…" at bounding box center [713, 158] width 409 height 30
click at [908, 242] on button "Archive" at bounding box center [875, 236] width 86 height 30
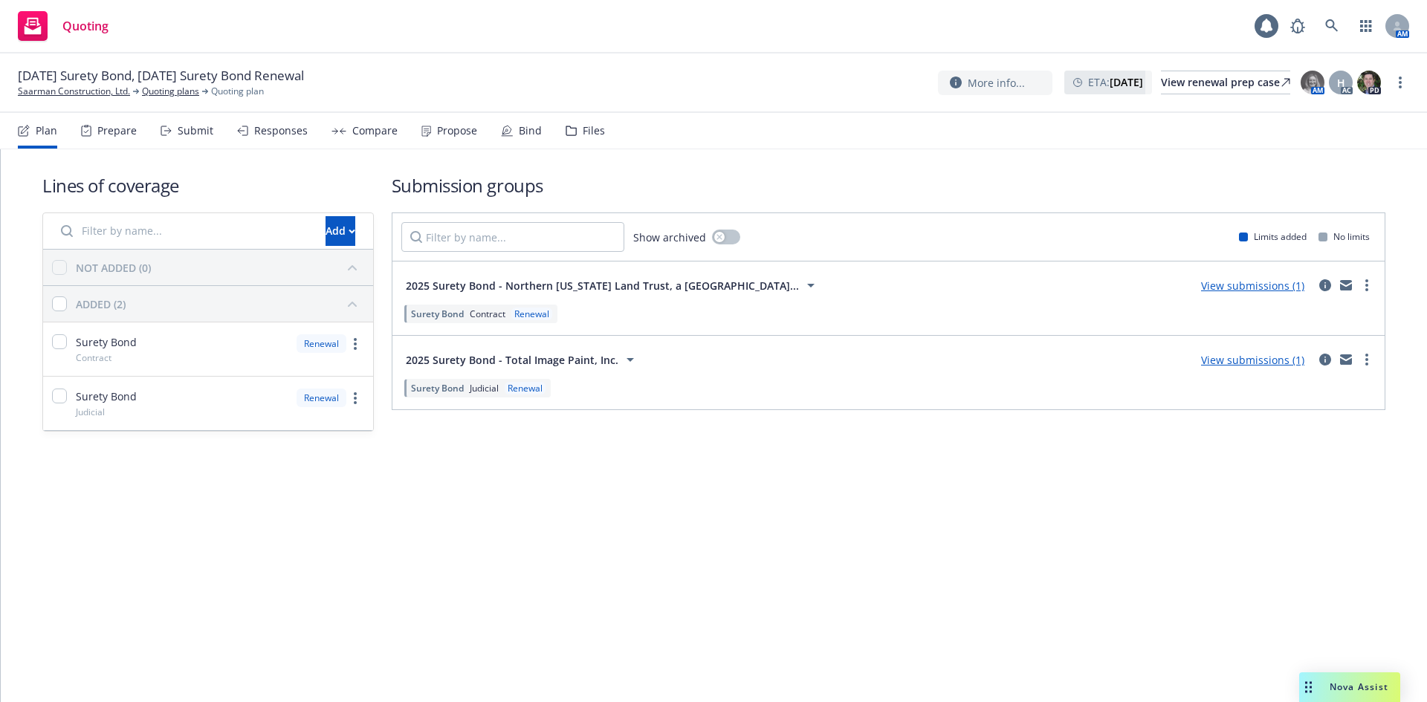
click at [98, 98] on div "[DATE] Surety Bond, [DATE] Surety Bond Renewal Saarman Construction, Ltd. Quoti…" at bounding box center [713, 83] width 1427 height 59
click at [93, 94] on link "Saarman Construction, Ltd." at bounding box center [74, 91] width 112 height 13
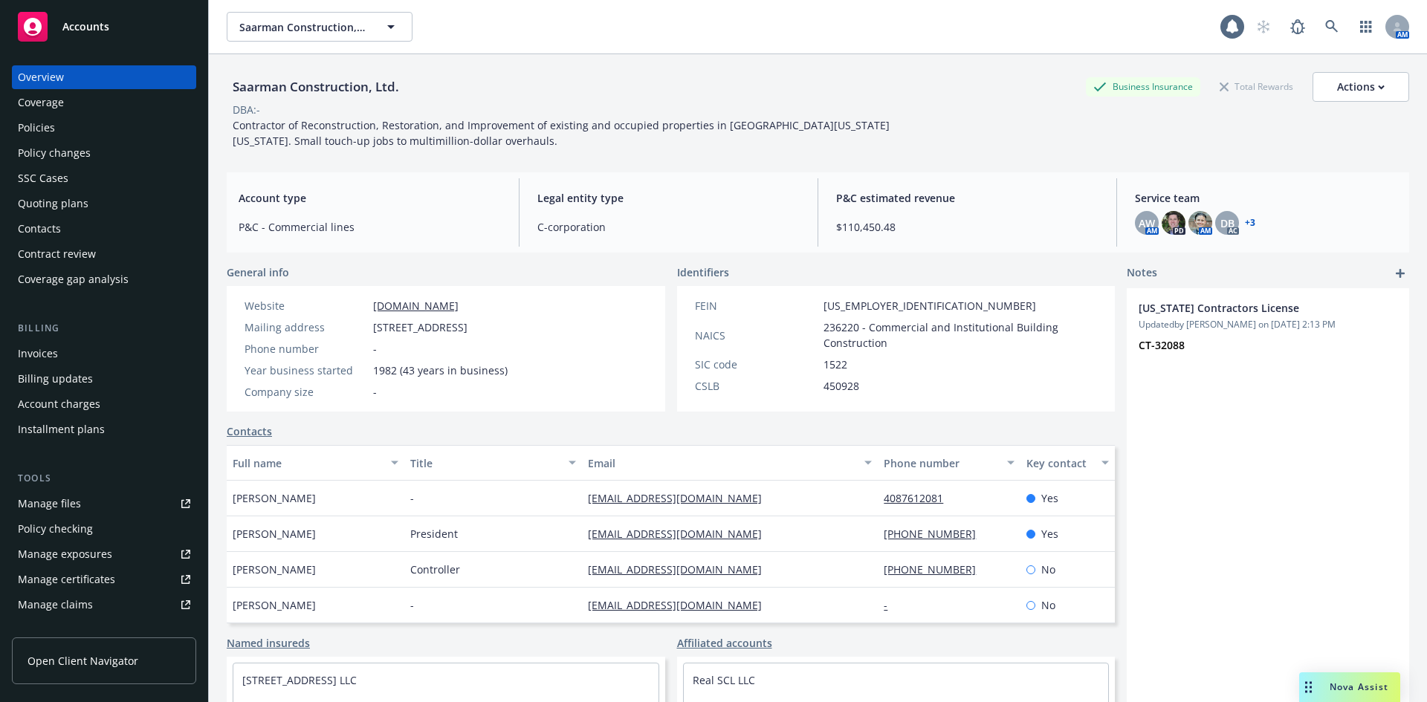
click at [117, 123] on div "Policies" at bounding box center [104, 128] width 172 height 24
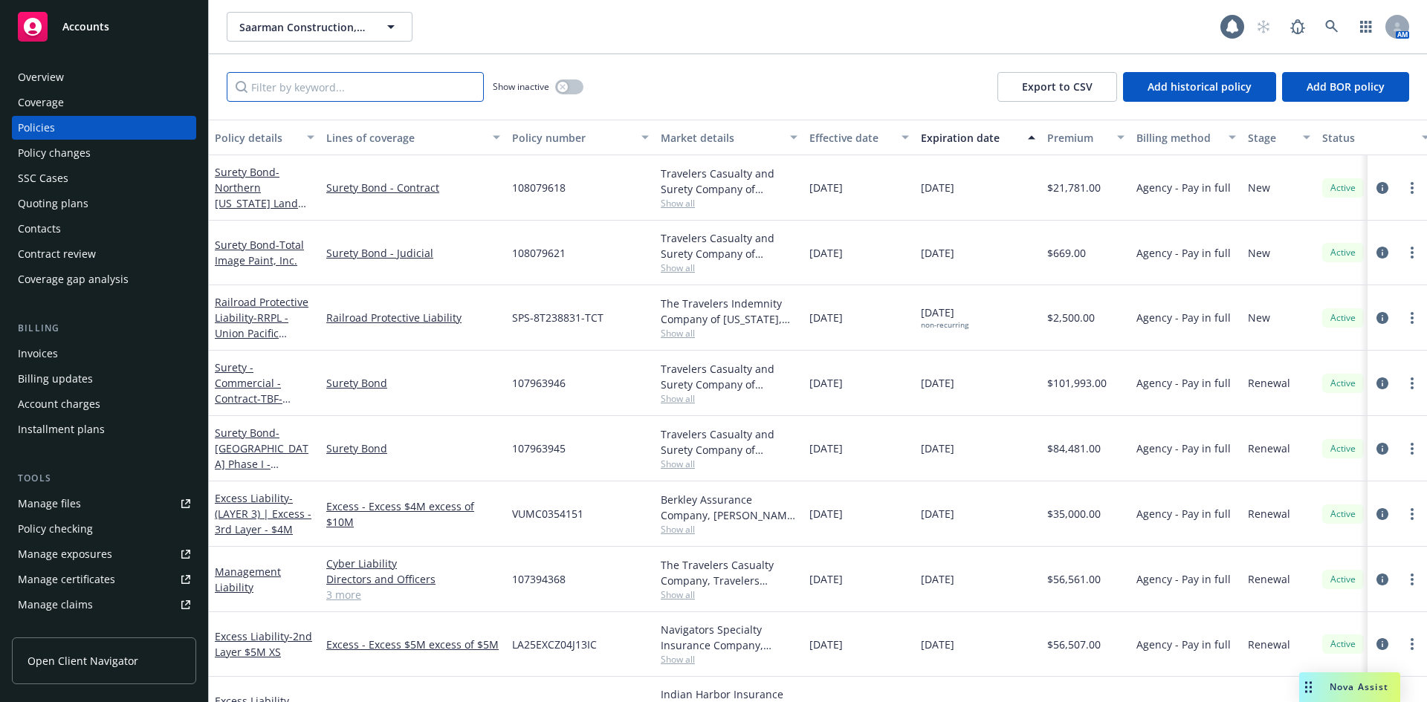
click at [424, 94] on input "Filter by keyword..." at bounding box center [355, 87] width 257 height 30
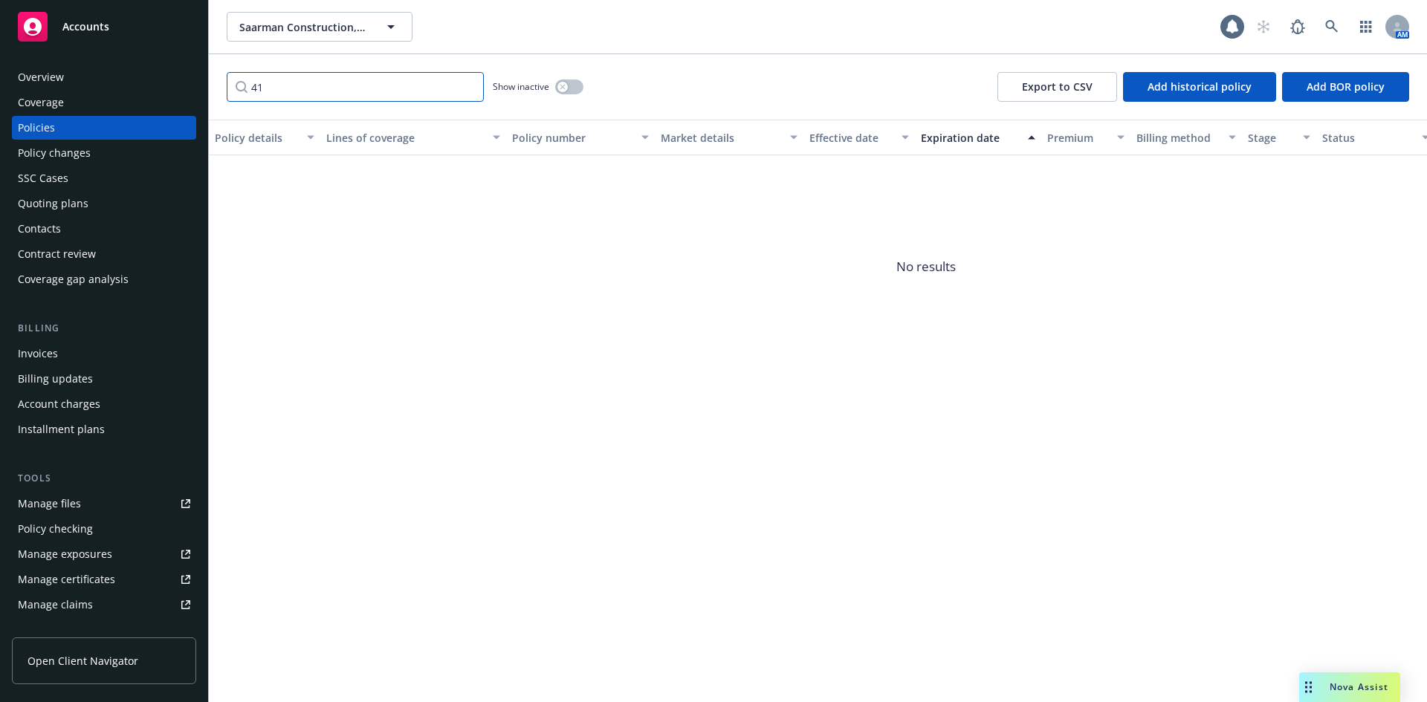
type input "4"
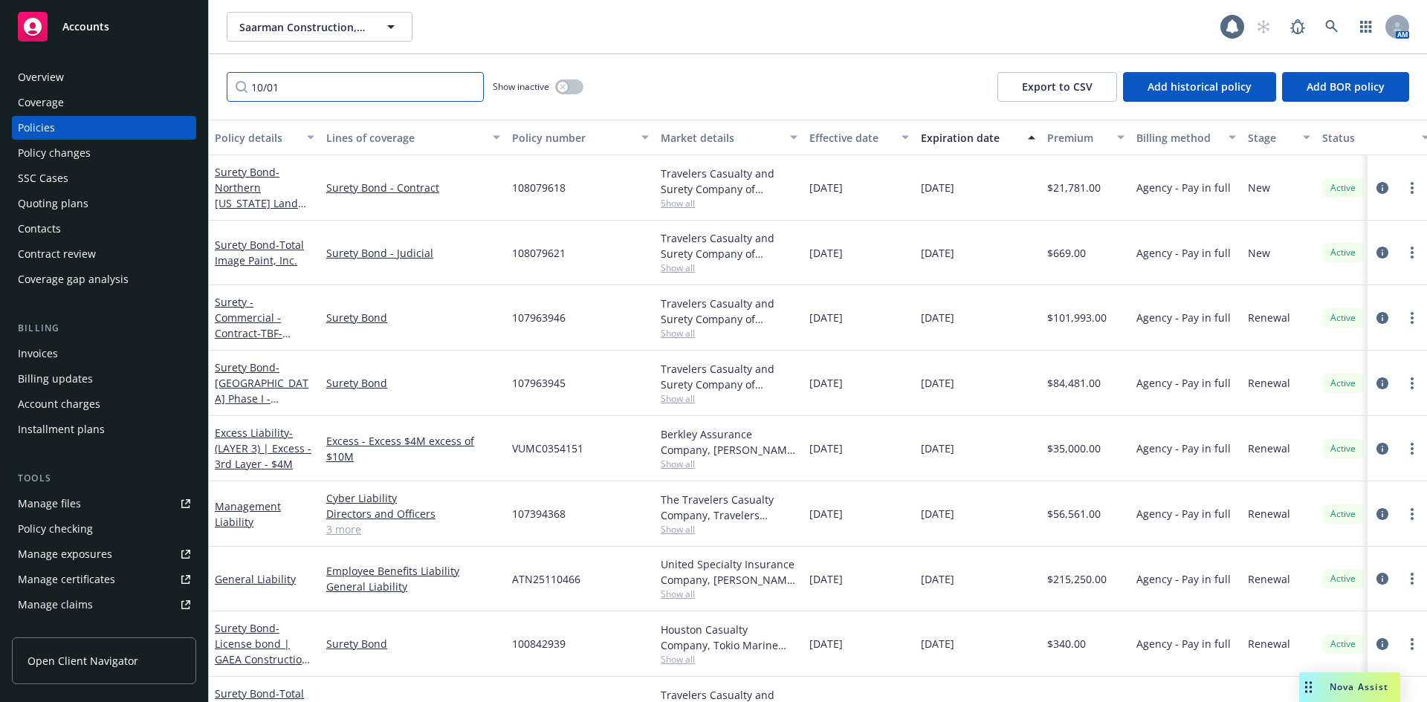
type input "10/01"
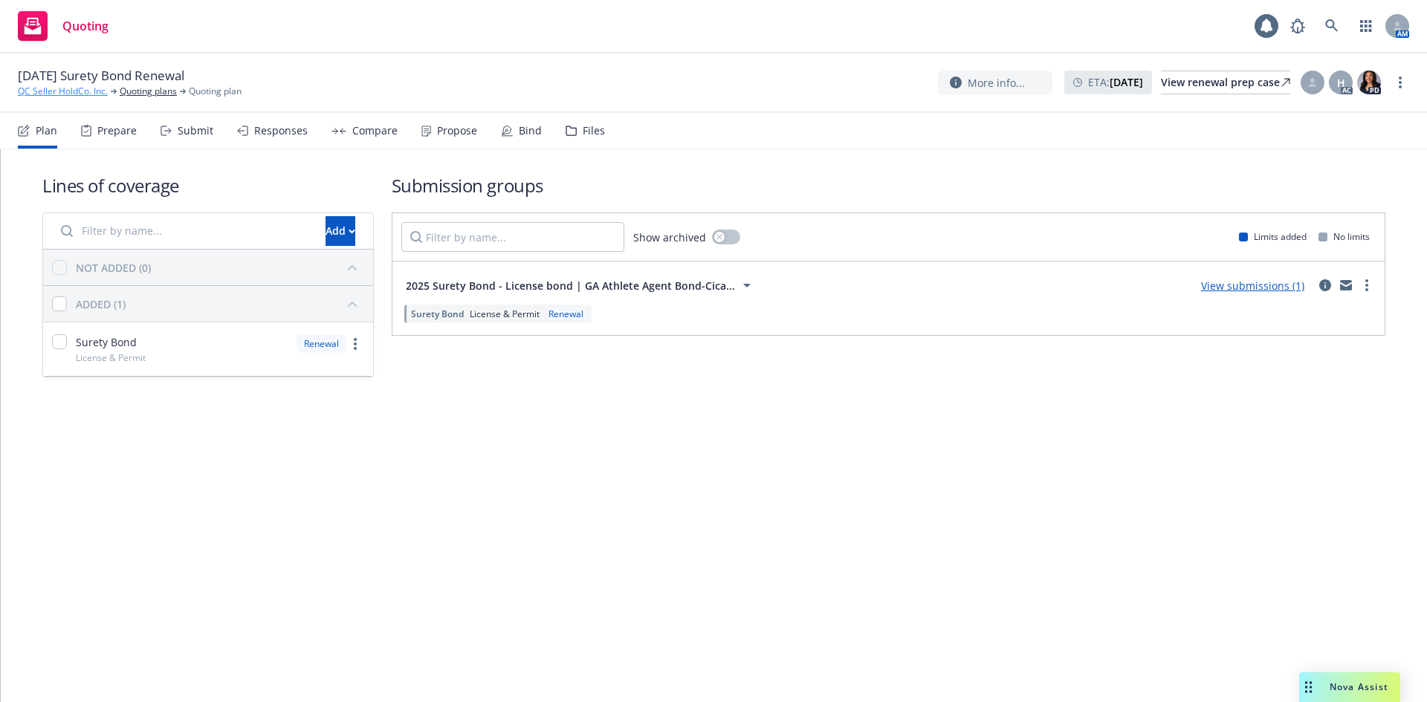
click at [86, 95] on link "QC Seller HoldCo. Inc." at bounding box center [63, 91] width 90 height 13
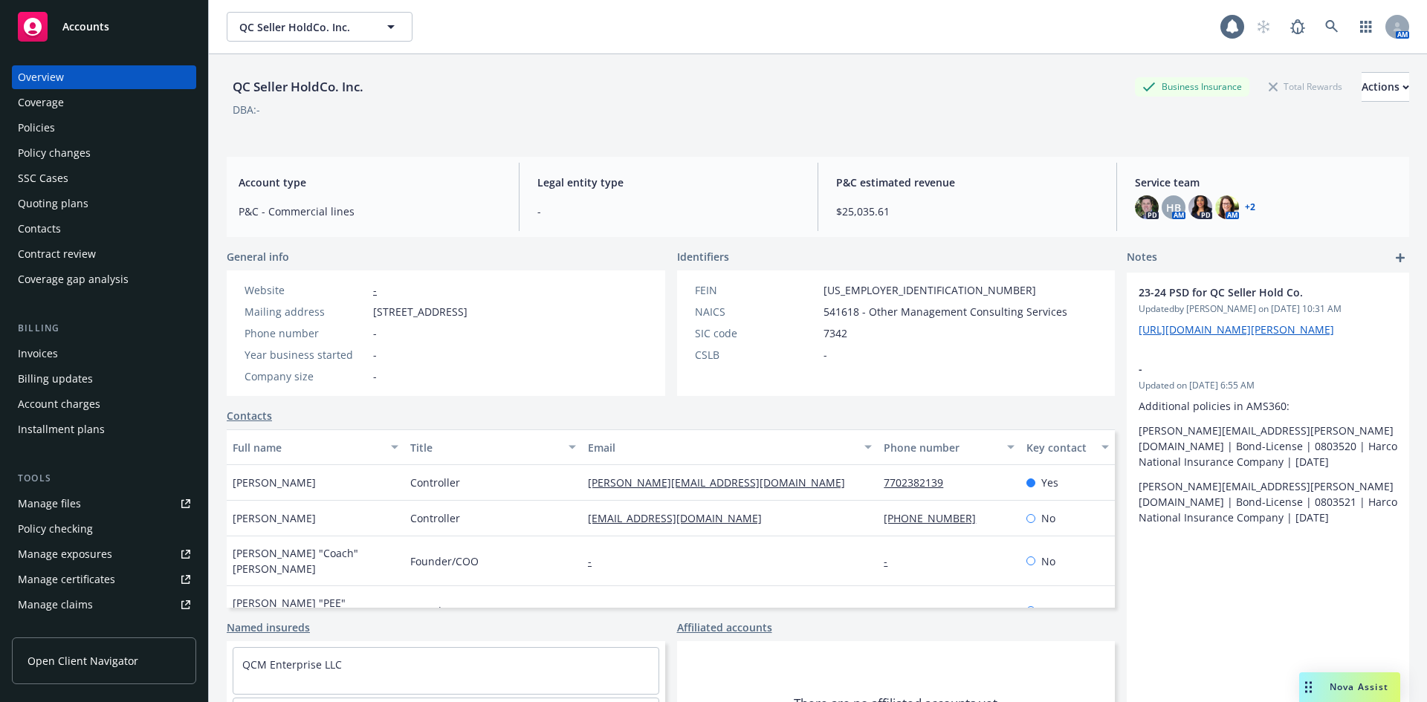
click at [101, 132] on div "Policies" at bounding box center [104, 128] width 172 height 24
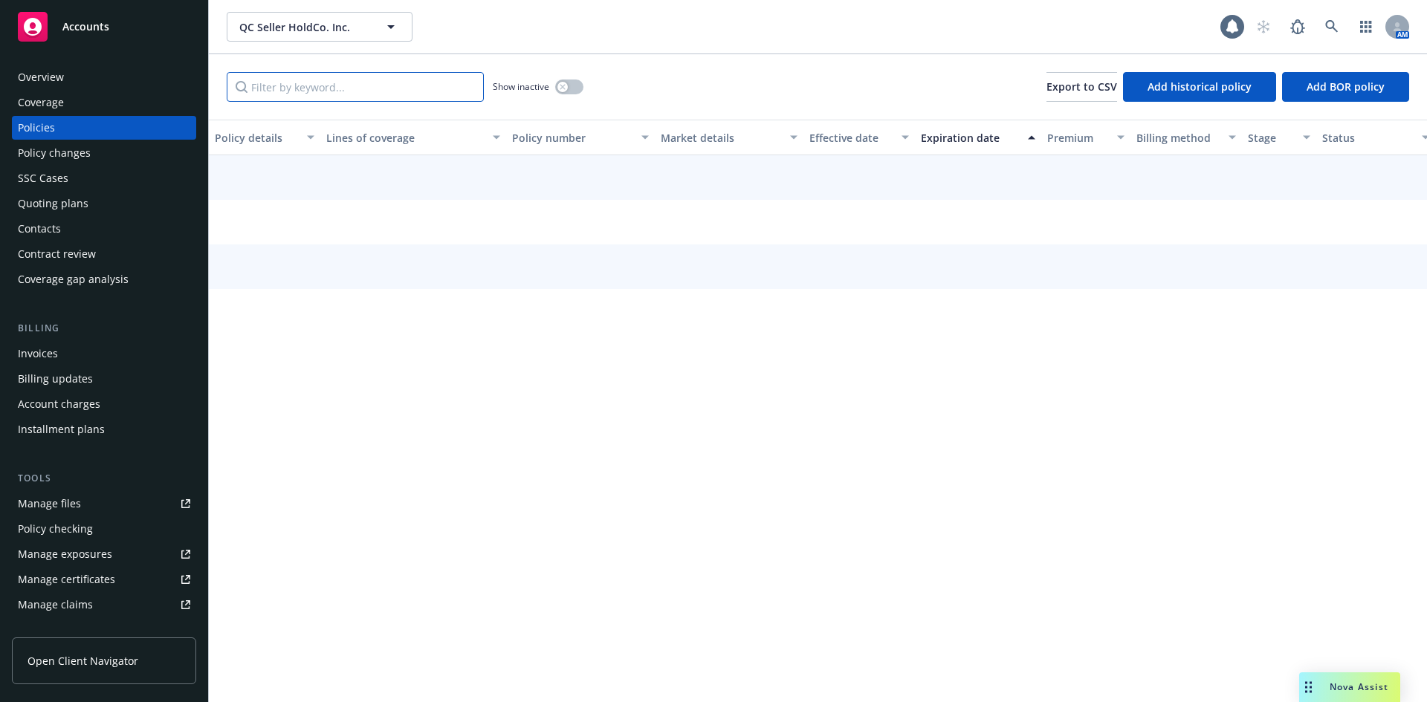
click at [403, 97] on input "Filter by keyword..." at bounding box center [355, 87] width 257 height 30
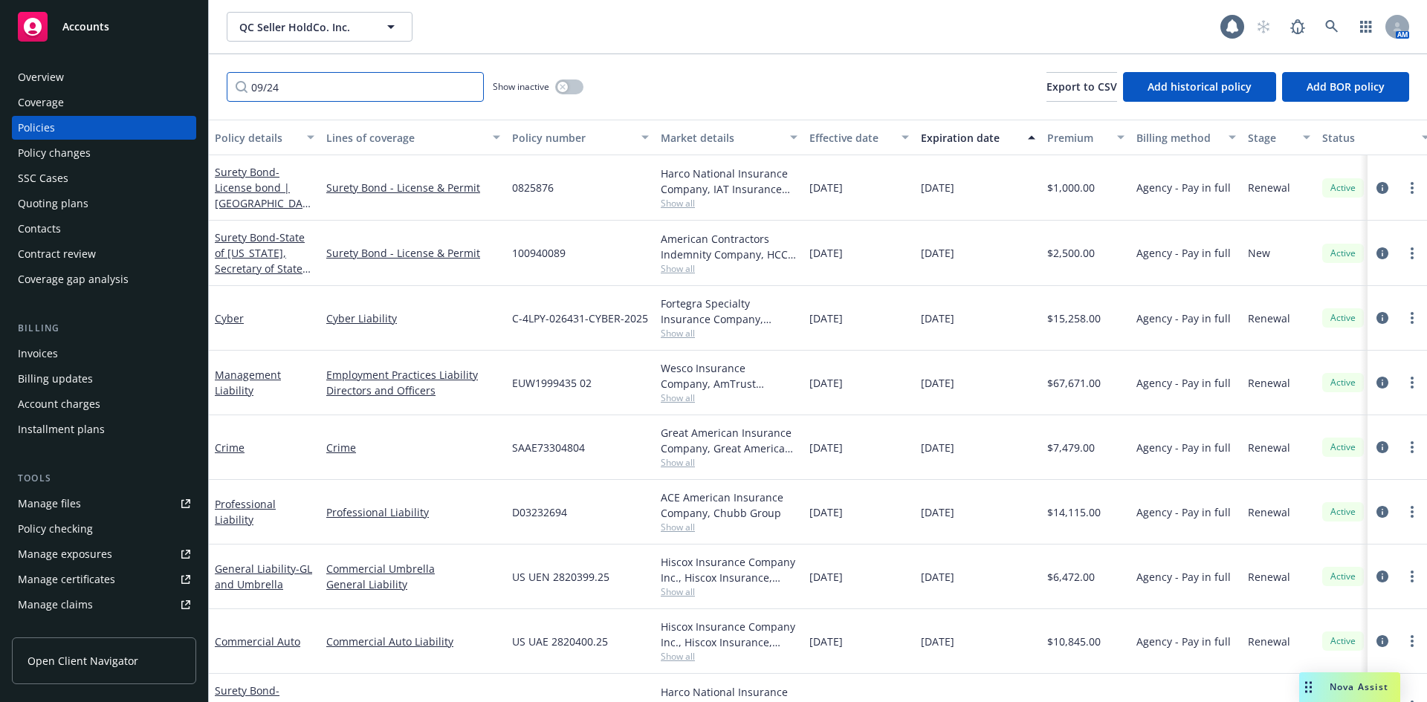
type input "09/24"
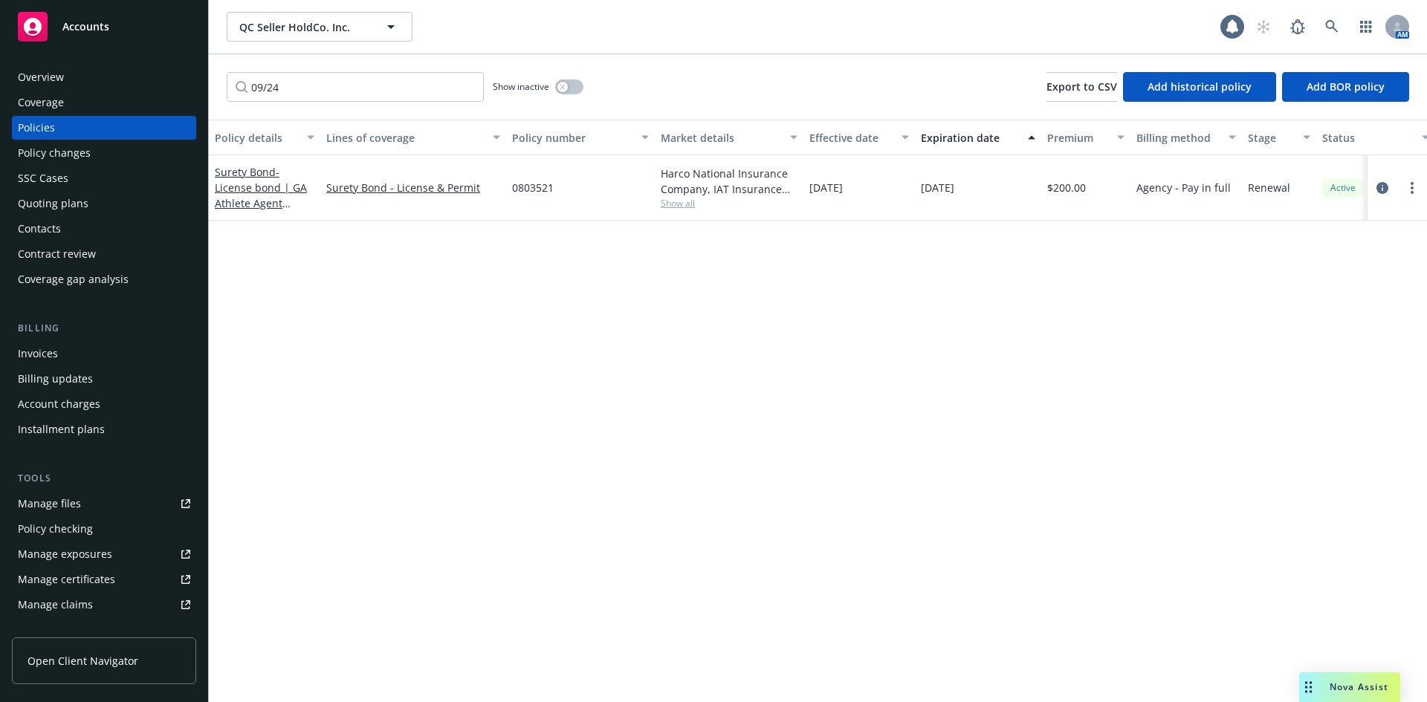
click at [114, 213] on div "Quoting plans" at bounding box center [104, 204] width 172 height 24
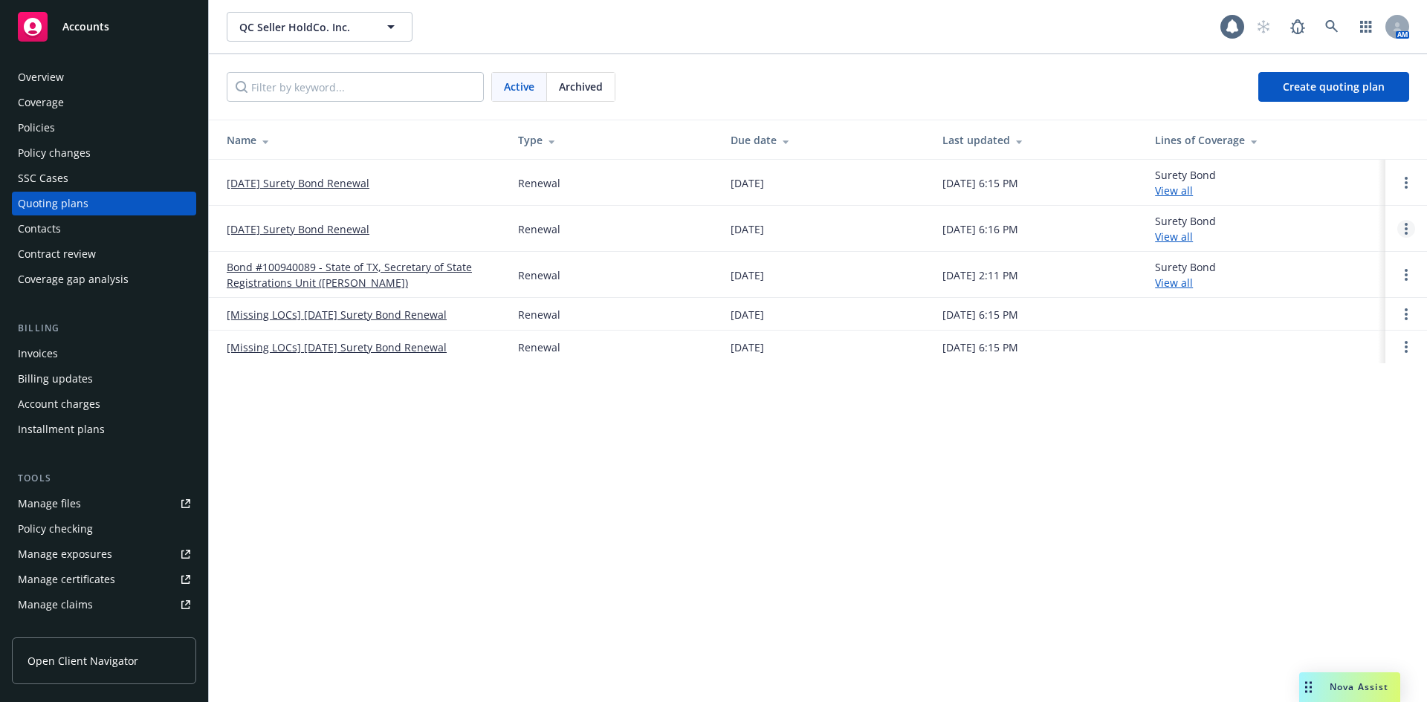
click at [1408, 229] on link "Open options" at bounding box center [1406, 229] width 18 height 18
click at [1312, 230] on link "Archive" at bounding box center [1330, 218] width 130 height 30
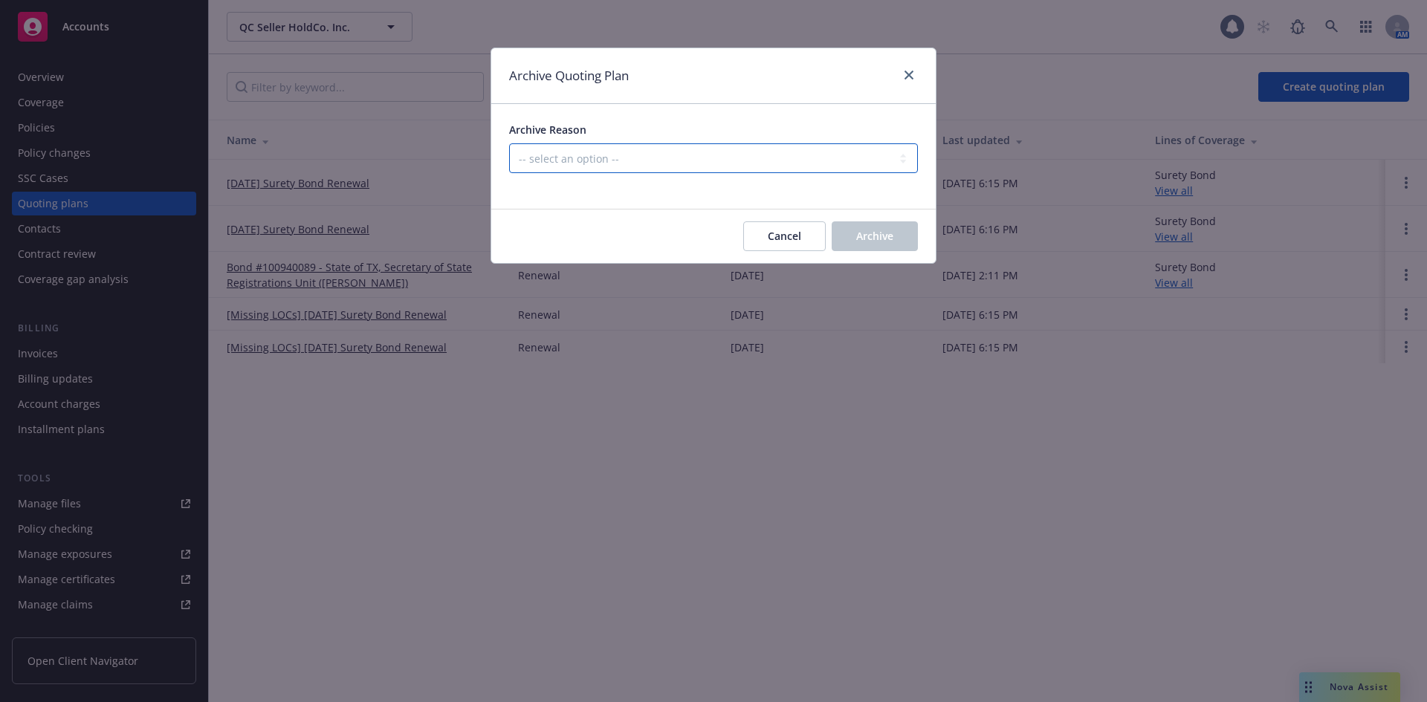
click at [570, 160] on select "-- select an option -- All policies in this renewal plan are auto-renewed Creat…" at bounding box center [713, 158] width 409 height 30
select select "ARCHIVED_RENEWAL_POLICY_AUTO_RENEWED"
click at [509, 143] on select "-- select an option -- All policies in this renewal plan are auto-renewed Creat…" at bounding box center [713, 158] width 409 height 30
click at [893, 239] on button "Archive" at bounding box center [875, 236] width 86 height 30
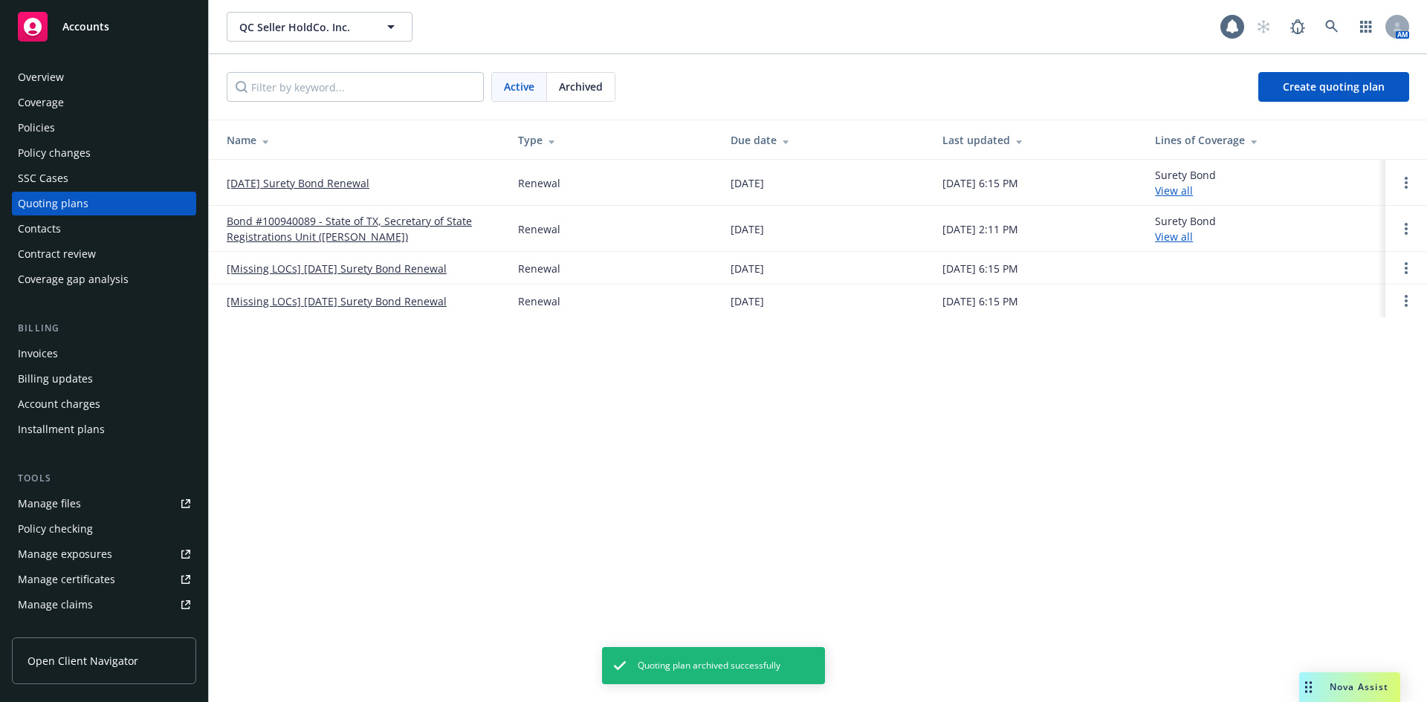
click at [1396, 305] on td at bounding box center [1406, 301] width 42 height 33
click at [1401, 304] on link "Open options" at bounding box center [1406, 301] width 18 height 18
click at [1295, 285] on span "Archive" at bounding box center [1301, 289] width 73 height 14
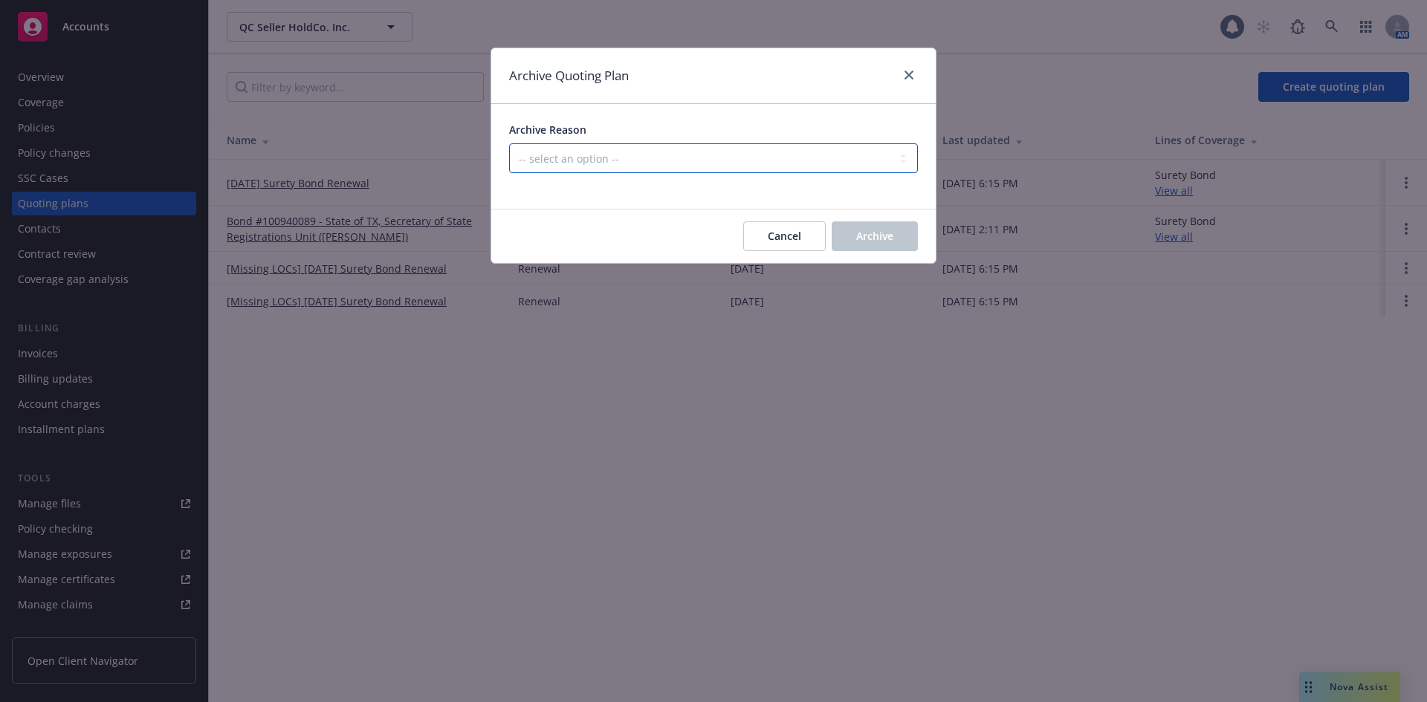
click at [593, 159] on select "-- select an option -- All policies in this renewal plan are auto-renewed Creat…" at bounding box center [713, 158] width 409 height 30
select select "ARCHIVED_RENEWAL_POLICY_AUTO_RENEWED"
click at [509, 143] on select "-- select an option -- All policies in this renewal plan are auto-renewed Creat…" at bounding box center [713, 158] width 409 height 30
click at [882, 246] on button "Archive" at bounding box center [875, 236] width 86 height 30
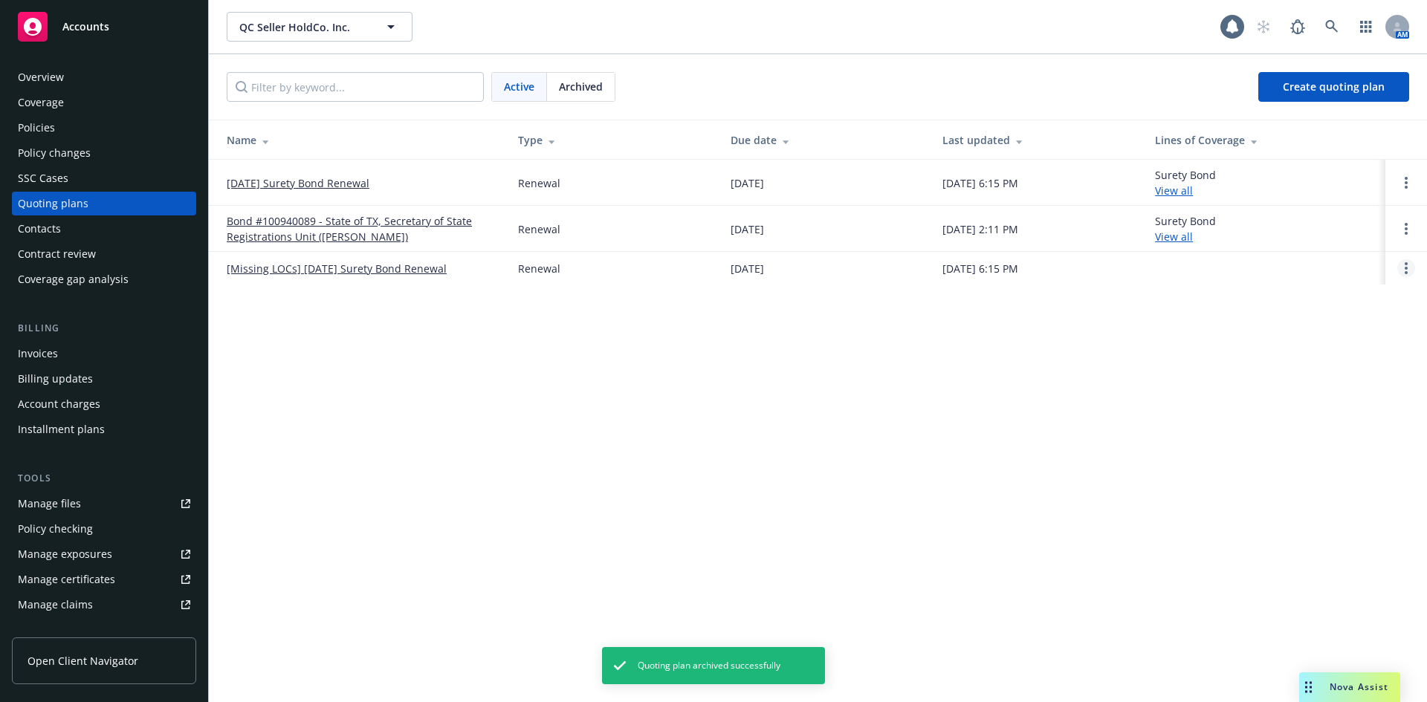
click at [1410, 263] on link "Open options" at bounding box center [1406, 268] width 18 height 18
click at [1341, 260] on link "Archive" at bounding box center [1330, 257] width 130 height 30
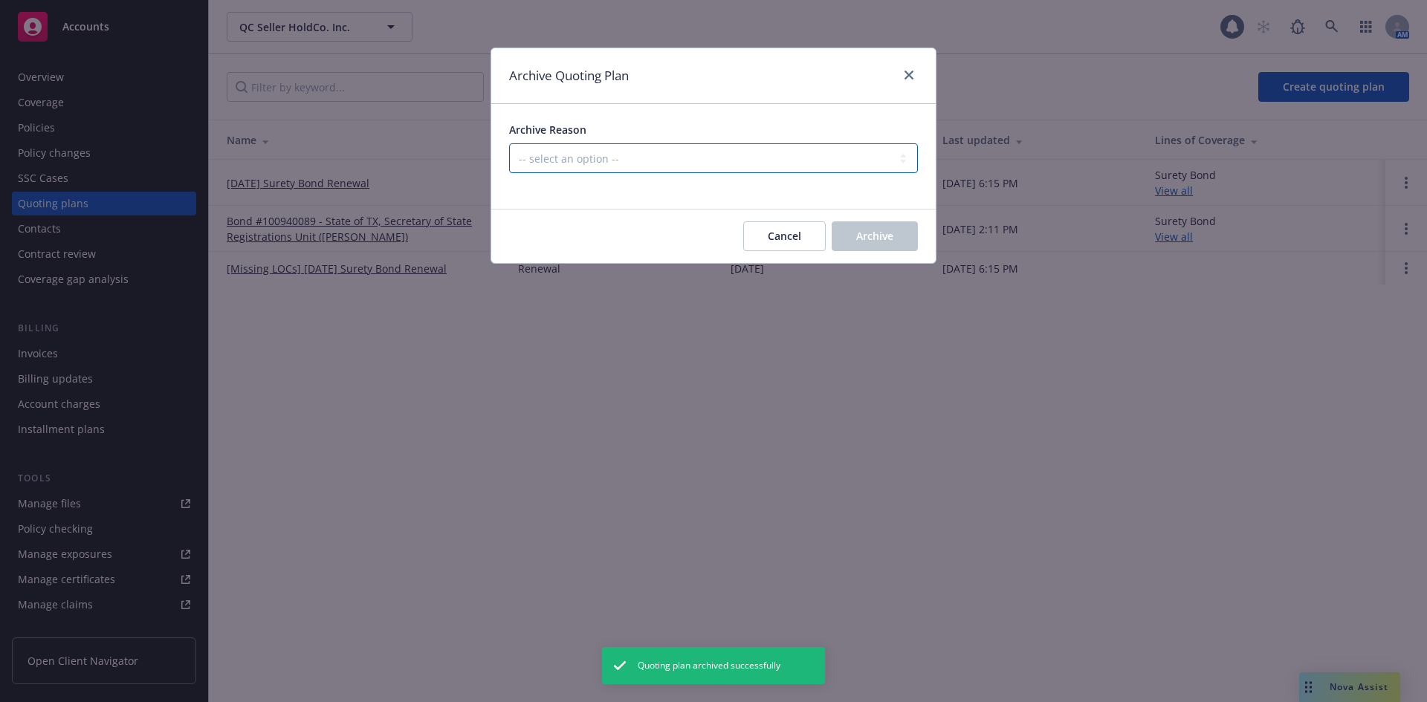
click at [589, 162] on select "-- select an option -- All policies in this renewal plan are auto-renewed Creat…" at bounding box center [713, 158] width 409 height 30
select select "ARCHIVED_RENEWAL_POLICY_AUTO_RENEWED"
click at [509, 143] on select "-- select an option -- All policies in this renewal plan are auto-renewed Creat…" at bounding box center [713, 158] width 409 height 30
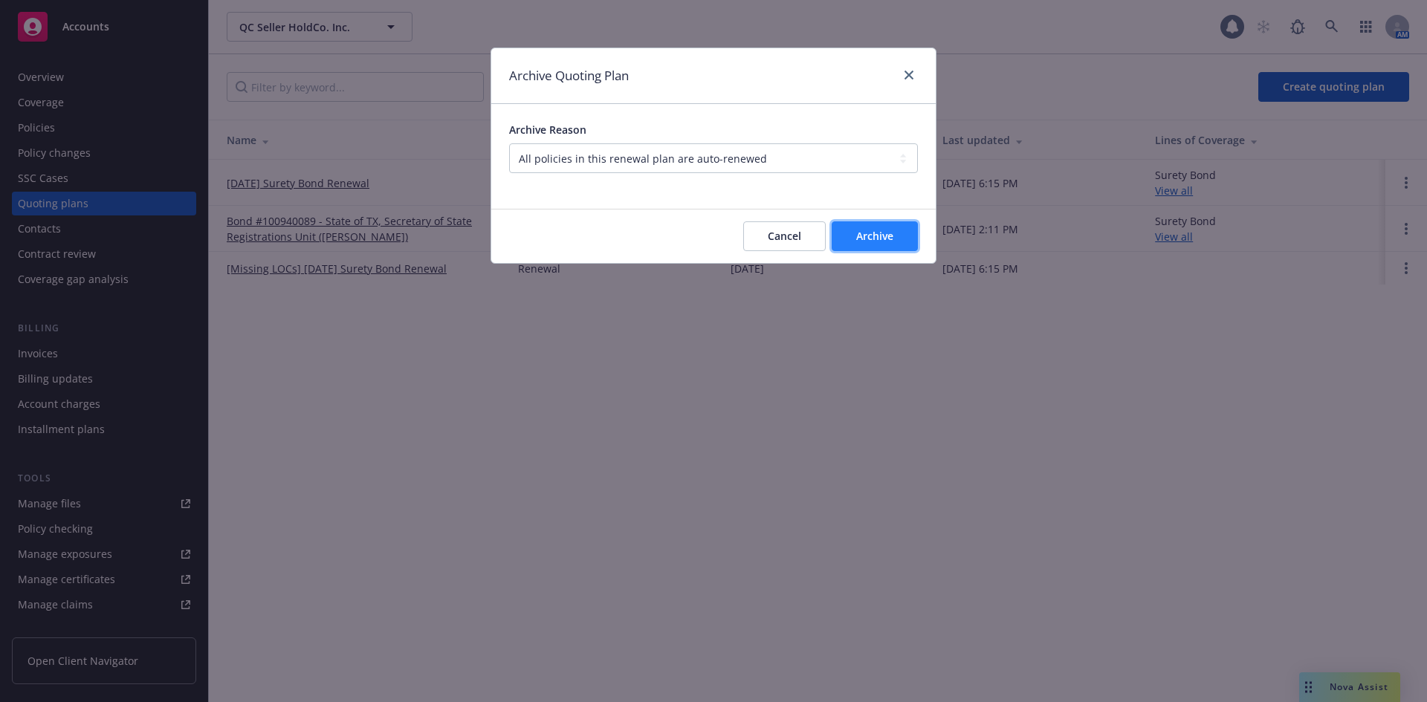
click at [891, 241] on span "Archive" at bounding box center [874, 236] width 37 height 14
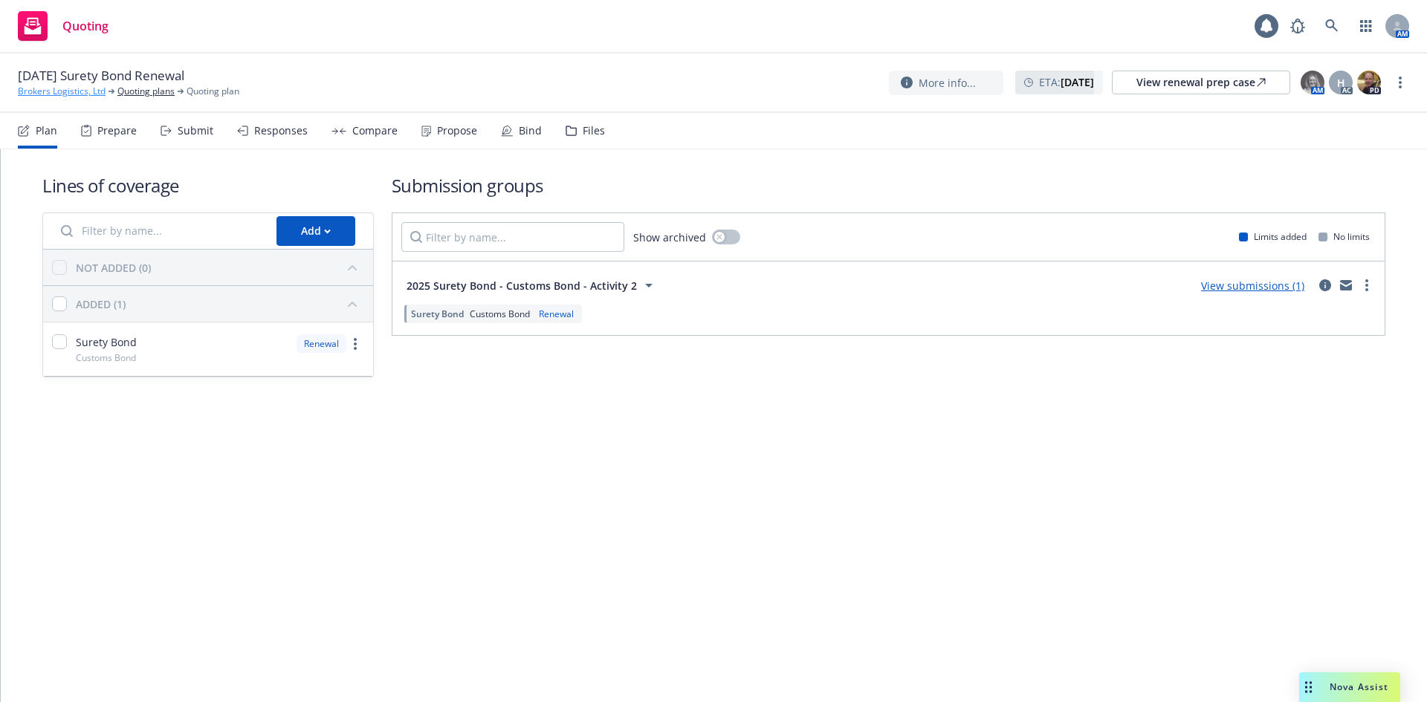
click at [76, 90] on link "Brokers Logistics, Ltd" at bounding box center [62, 91] width 88 height 13
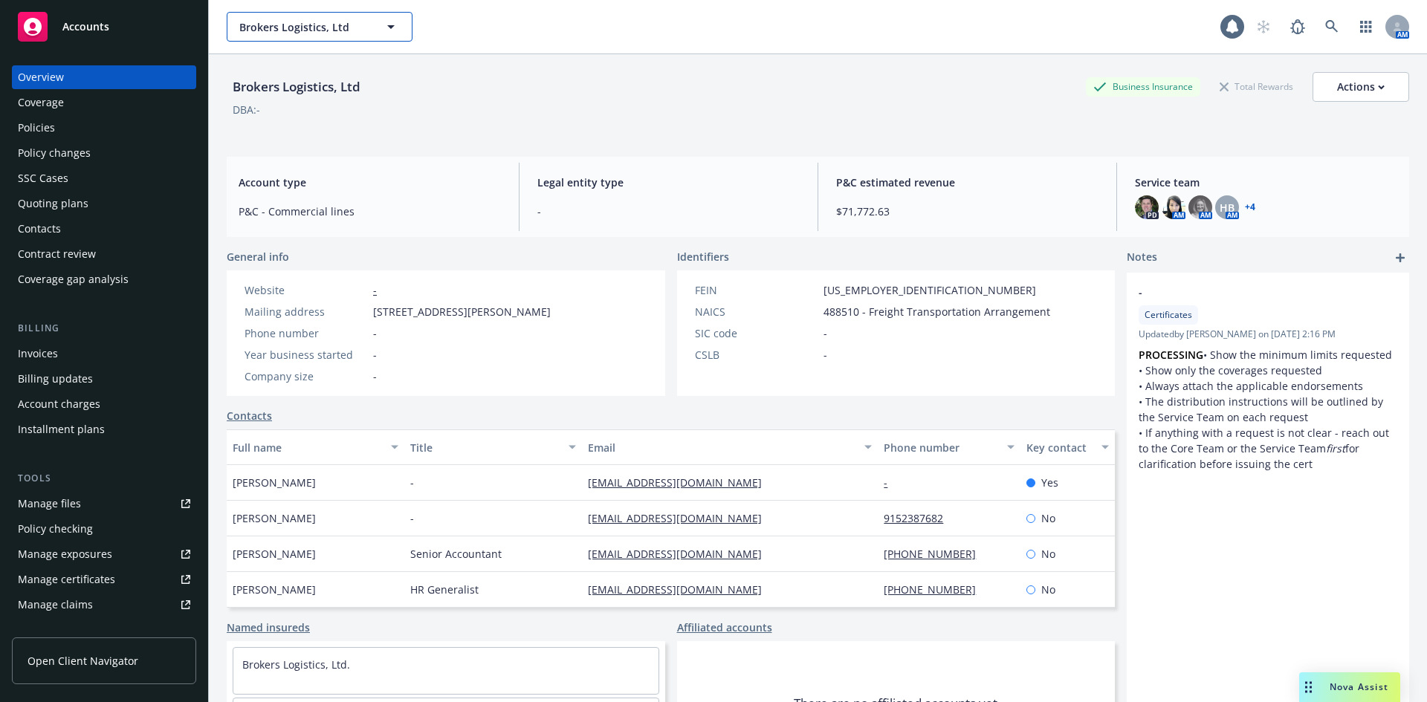
click at [284, 19] on span "Brokers Logistics, Ltd" at bounding box center [303, 27] width 129 height 16
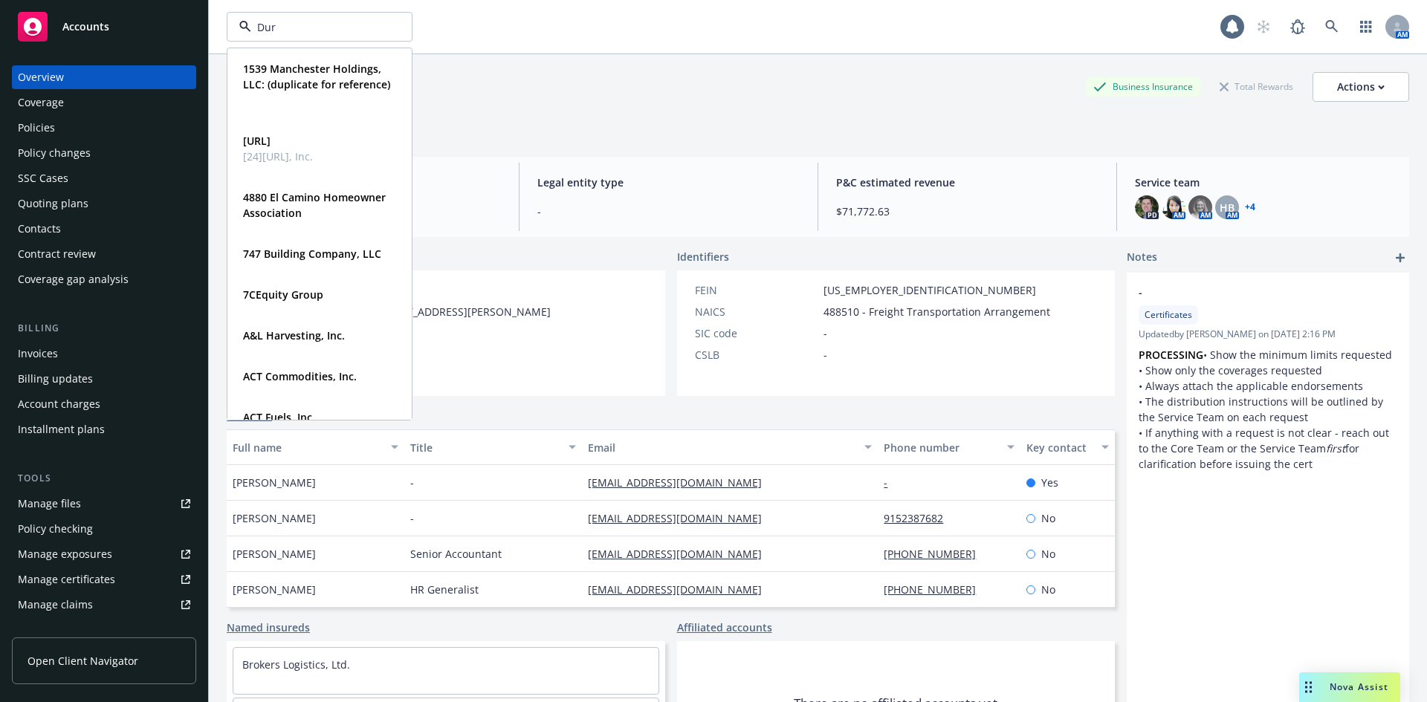
type input "Dura"
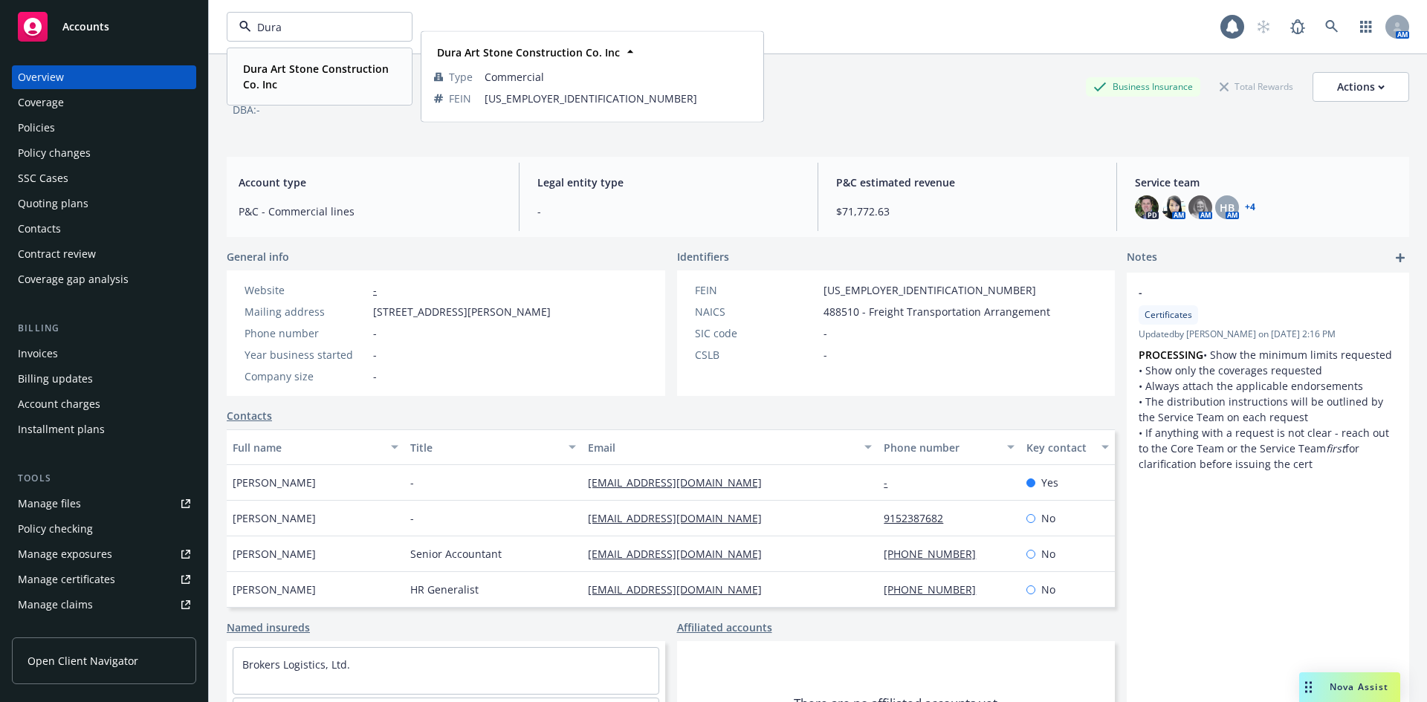
click at [288, 69] on strong "Dura Art Stone Construction Co. Inc" at bounding box center [316, 77] width 146 height 30
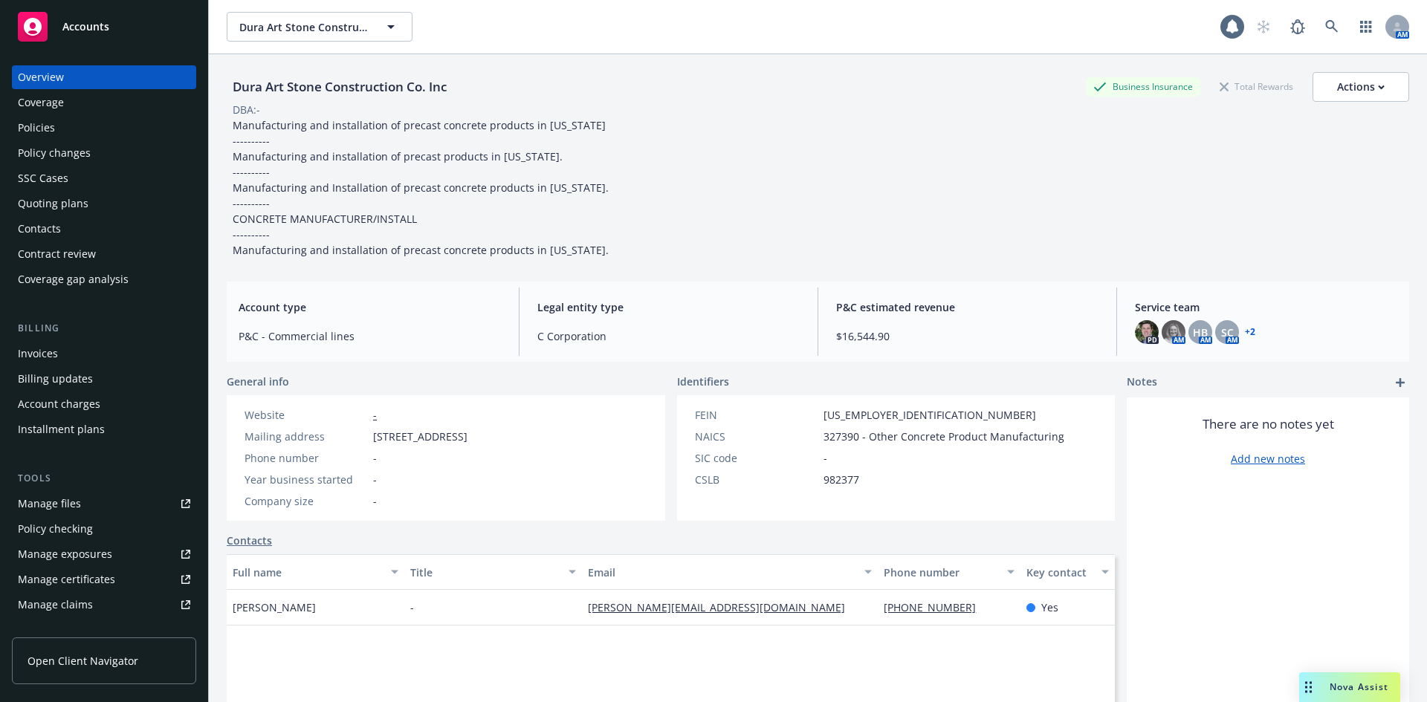
click at [95, 127] on div "Policies" at bounding box center [104, 128] width 172 height 24
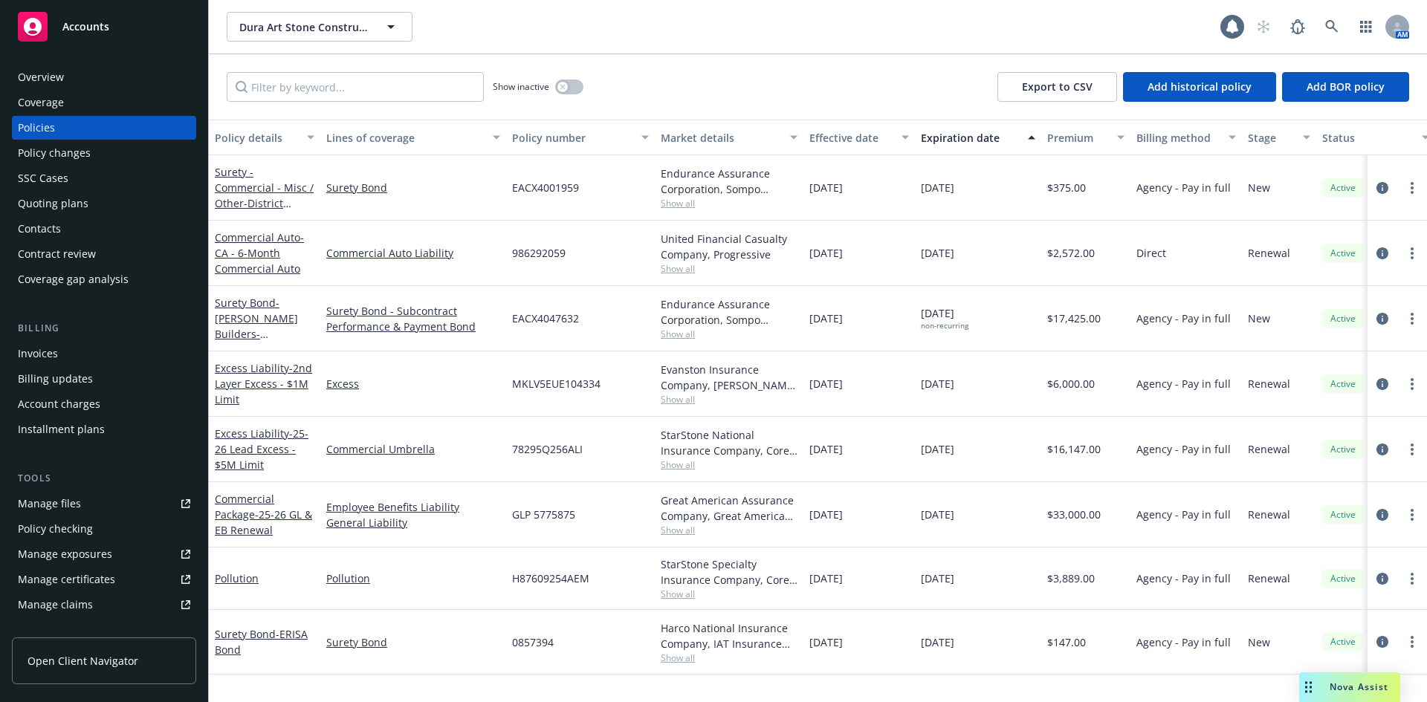
click at [535, 183] on span "EACX4001959" at bounding box center [545, 188] width 67 height 16
copy span "EACX4001959"
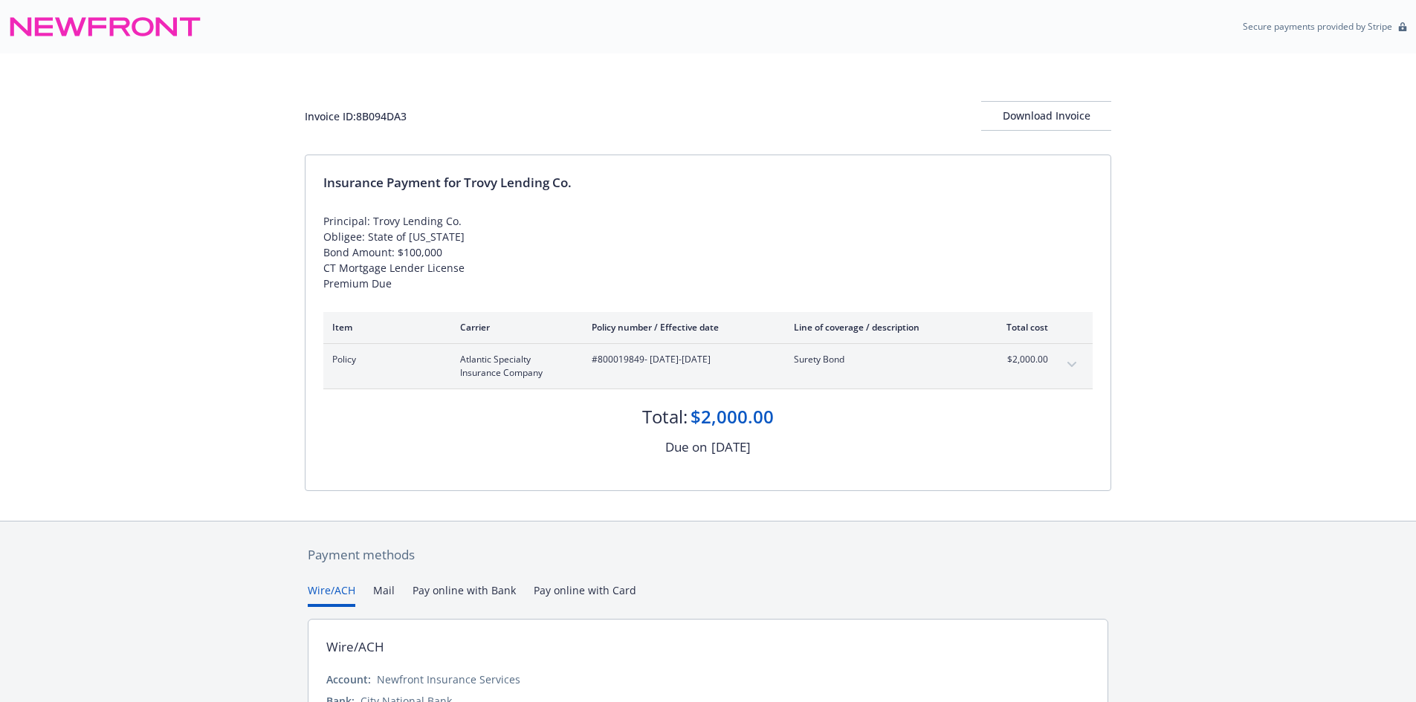
click at [386, 115] on div "Invoice ID: 8B094DA3" at bounding box center [356, 116] width 102 height 16
copy div "8B094DA3"
